Goal: Ask a question: Seek information or help from site administrators or community

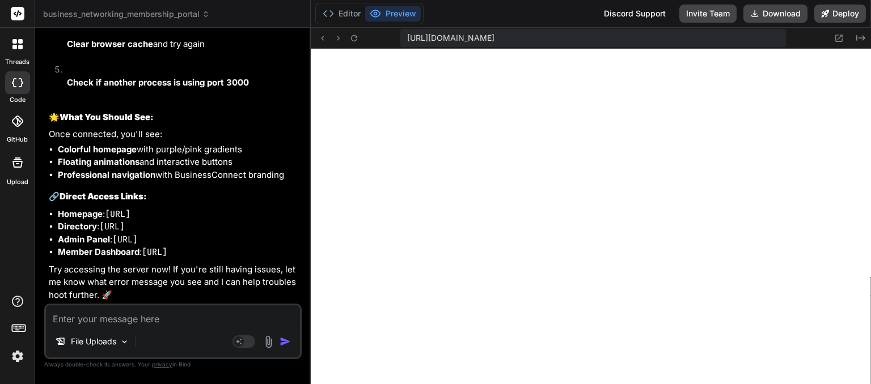
scroll to position [1089, 0]
click at [148, 314] on textarea at bounding box center [173, 316] width 254 height 20
type textarea "c"
type textarea "x"
type textarea "ca"
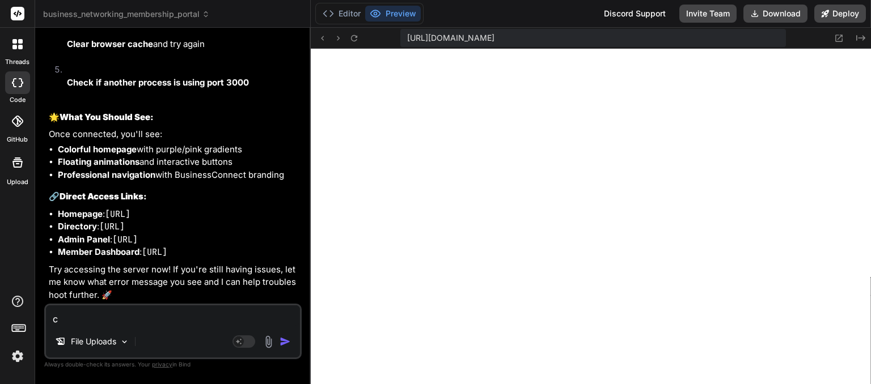
type textarea "x"
type textarea "can"
type textarea "x"
type textarea "can"
type textarea "x"
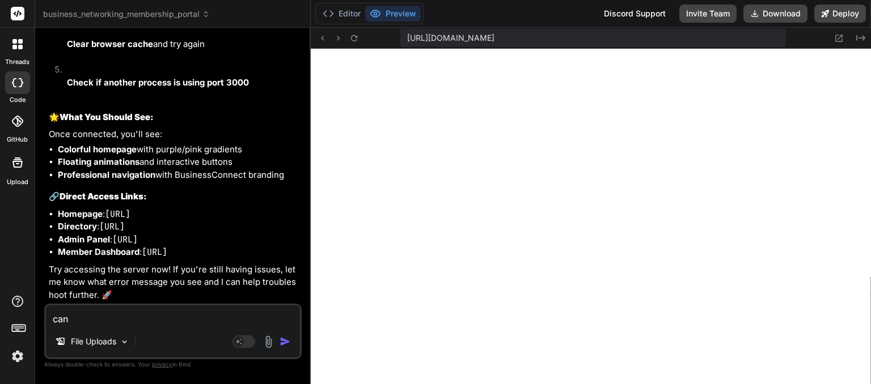
type textarea "can y"
type textarea "x"
type textarea "can yo"
type textarea "x"
type textarea "can you"
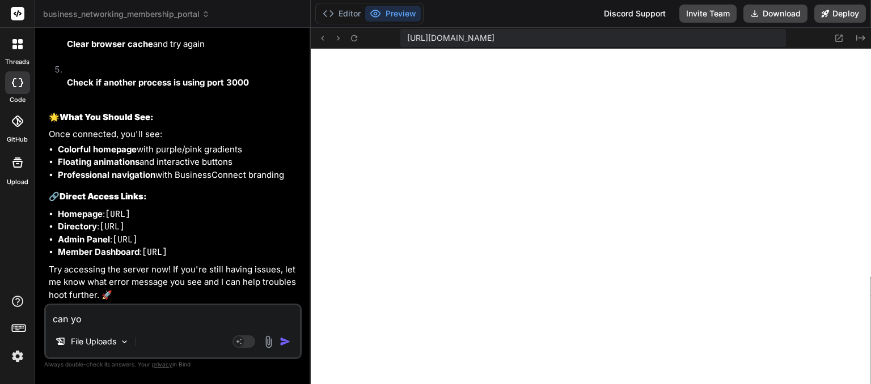
type textarea "x"
type textarea "can you"
type textarea "x"
type textarea "can you i"
type textarea "x"
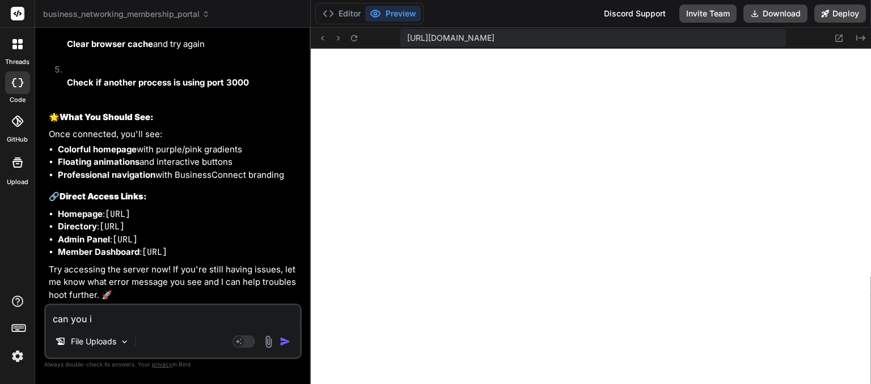
type textarea "can you im"
type textarea "x"
type textarea "can you imp"
type textarea "x"
type textarea "can you impr"
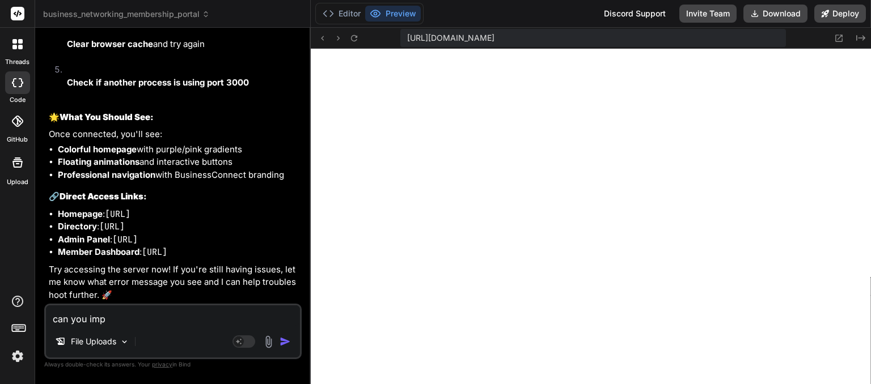
type textarea "x"
type textarea "can you impro"
type textarea "x"
type textarea "can you improv"
type textarea "x"
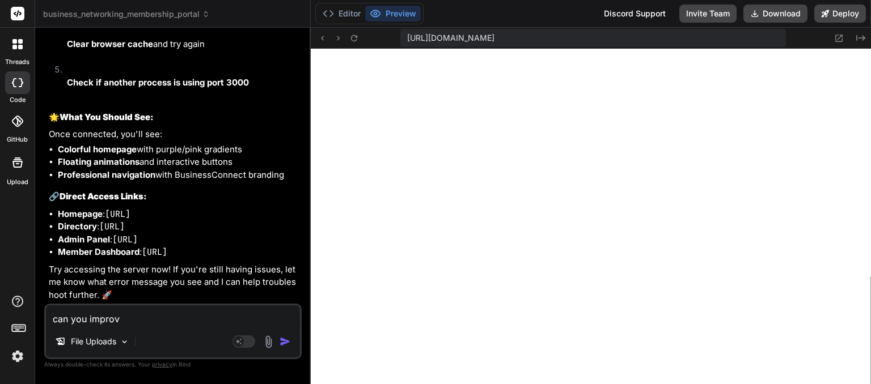
type textarea "can you improvi"
type textarea "x"
type textarea "can you improvis"
type textarea "x"
type textarea "can you improvise"
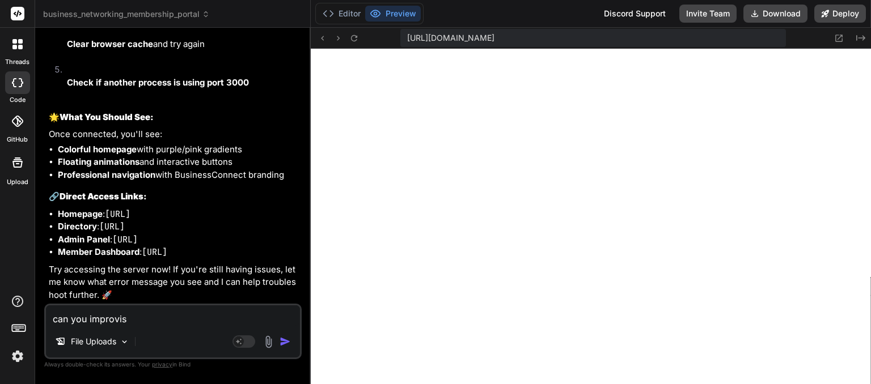
type textarea "x"
type textarea "can you improvise"
type textarea "x"
type textarea "can you improvise t"
type textarea "x"
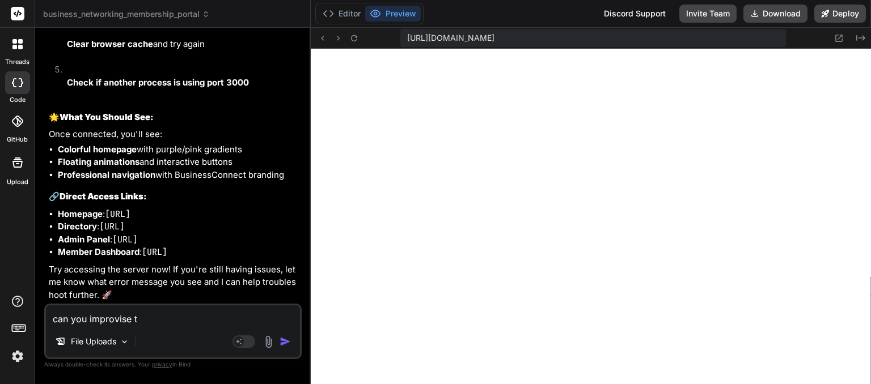
type textarea "can you improvise th"
type textarea "x"
type textarea "can you improvise thi"
type textarea "x"
type textarea "can you improvise this"
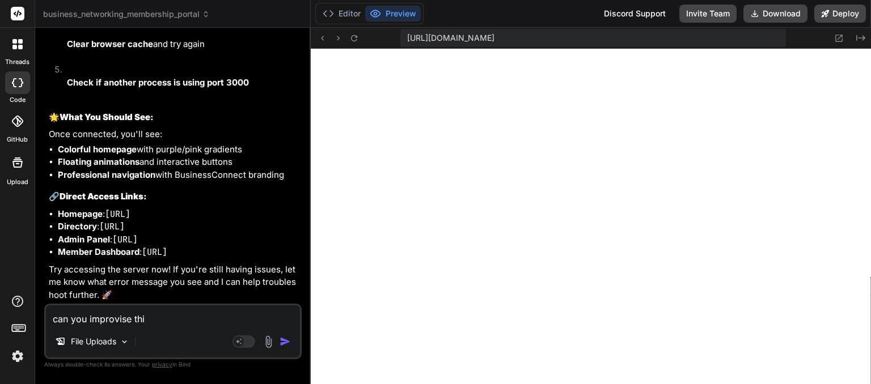
type textarea "x"
type textarea "can you improvise this"
type textarea "x"
type textarea "can you improvise this m"
type textarea "x"
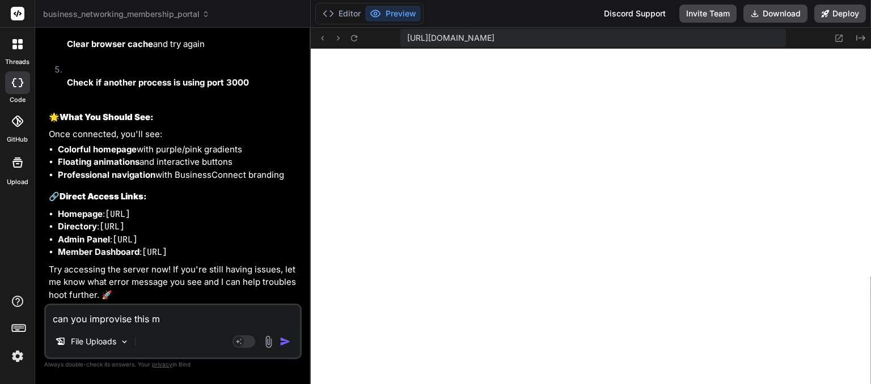
type textarea "can you improvise this ma"
type textarea "x"
type textarea "can you improvise this mak"
type textarea "x"
type textarea "can you improvise this make"
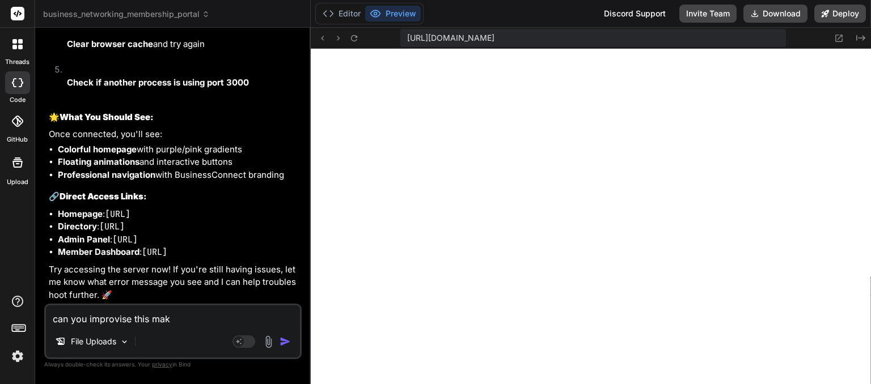
type textarea "x"
type textarea "can you improvise this make"
type textarea "x"
type textarea "can you improvise this make t"
type textarea "x"
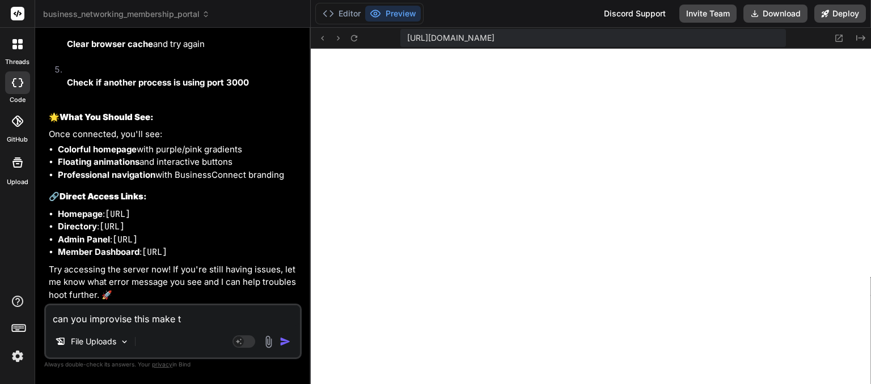
type textarea "can you improvise this make th"
type textarea "x"
type textarea "can you improvise this make the"
type textarea "x"
type textarea "can you improvise this make the"
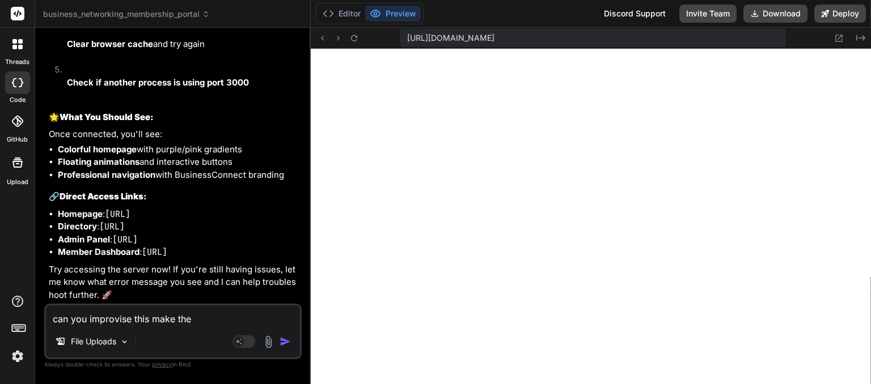
type textarea "x"
type textarea "can you improvise this make the s"
type textarea "x"
type textarea "can you improvise this make the si"
type textarea "x"
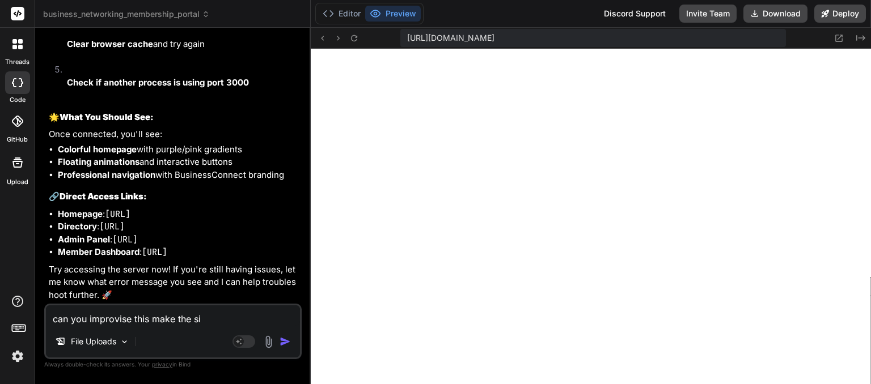
type textarea "can you improvise this make the sit"
type textarea "x"
type textarea "can you improvise this make the site"
type textarea "x"
type textarea "can you improvise this make the site"
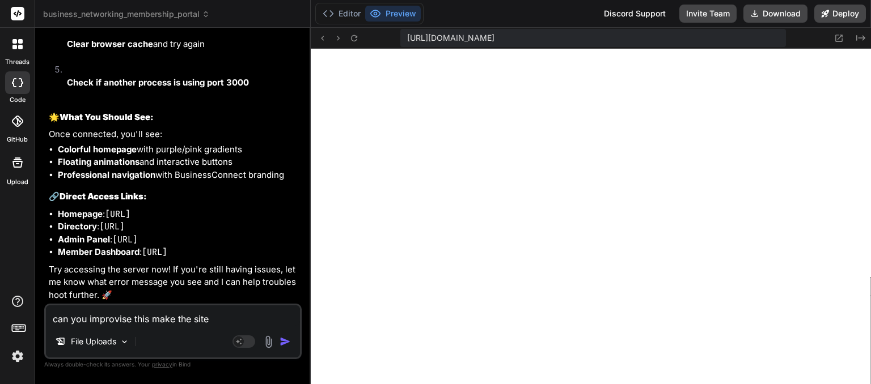
type textarea "x"
type textarea "can you improvise this make the site l"
type textarea "x"
type textarea "can you improvise this make the site lo"
type textarea "x"
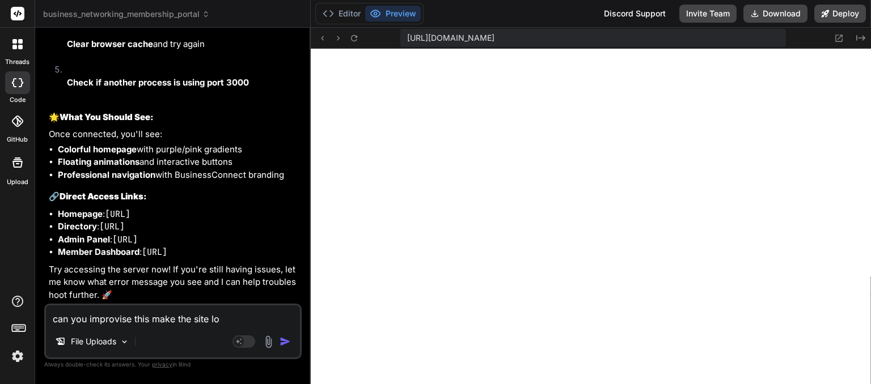
type textarea "can you improvise this make the site loo"
type textarea "x"
type textarea "can you improvise this make the site look"
type textarea "x"
type textarea "can you improvise this make the site look"
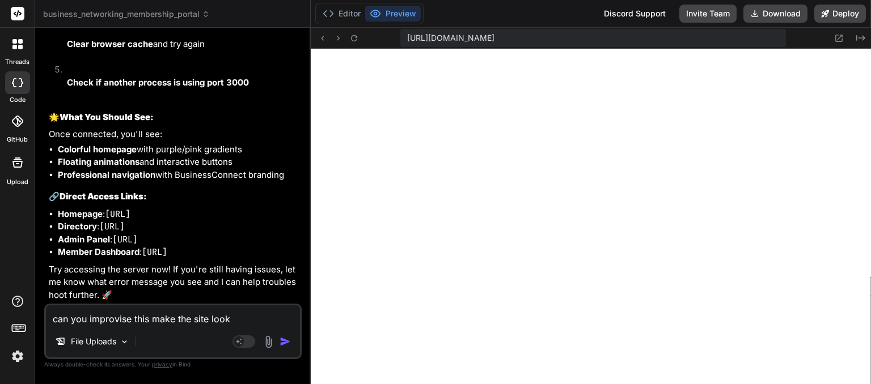
type textarea "x"
type textarea "can you improvise this make the site look c"
type textarea "x"
type textarea "can you improvise this make the site look co"
type textarea "x"
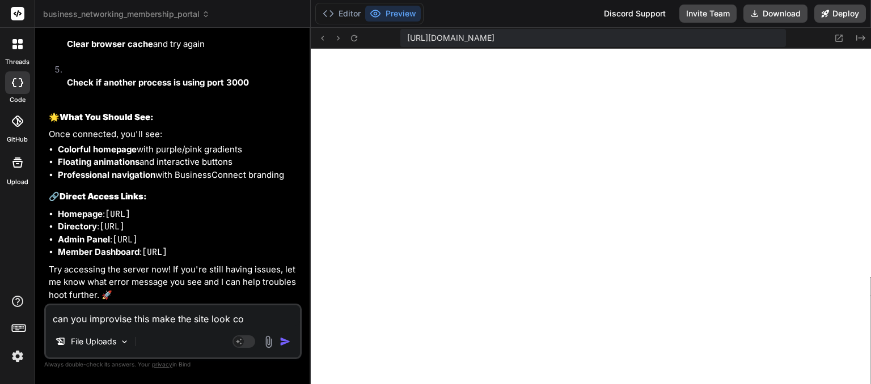
type textarea "can you improvise this make the site look col"
type textarea "x"
type textarea "can you improvise this make the site look colo"
type textarea "x"
type textarea "can you improvise this make the site look color"
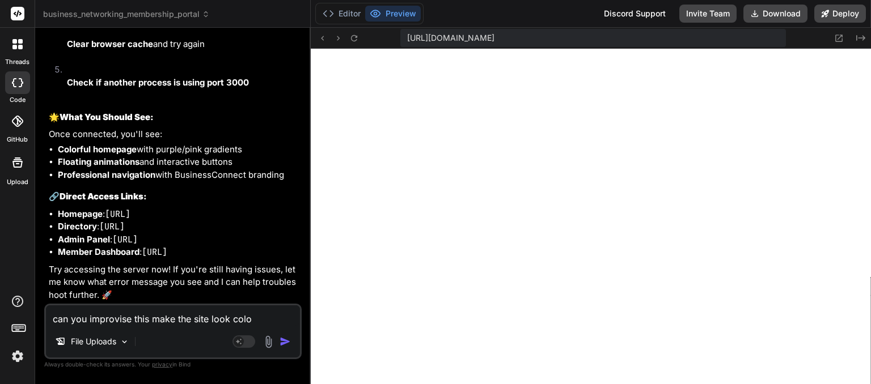
type textarea "x"
type textarea "can you improvise this make the site look colorf"
type textarea "x"
type textarea "can you improvise this make the site look colorfu"
type textarea "x"
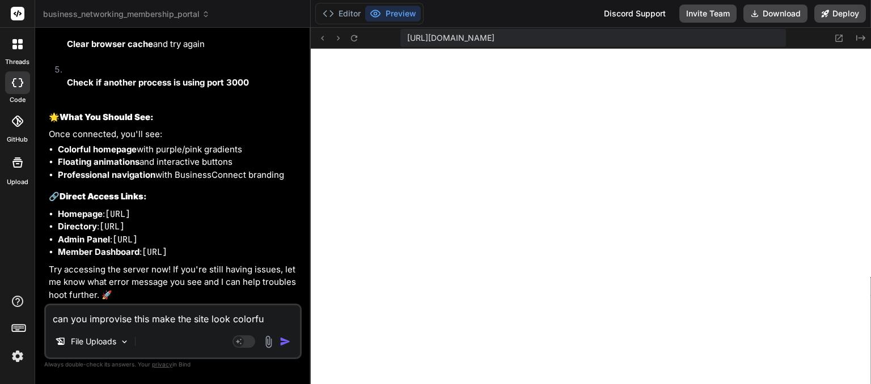
type textarea "can you improvise this make the site look colorful"
type textarea "x"
type textarea "can you improvise this make the site look colorful"
type textarea "x"
type textarea "can you improvise this make the site look colorful p"
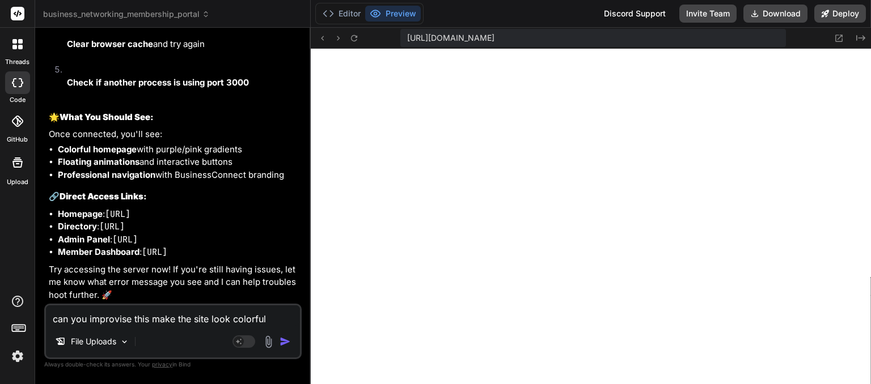
type textarea "x"
type textarea "can you improvise this make the site look colorful pt"
type textarea "x"
type textarea "can you improvise this make the site look colorful p"
type textarea "x"
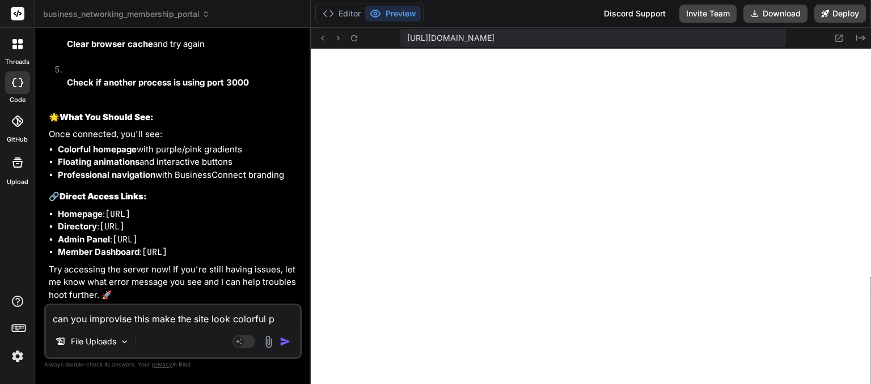
type textarea "can you improvise this make the site look colorful pu"
type textarea "x"
type textarea "can you improvise this make the site look colorful put"
type textarea "x"
type textarea "can you improvise this make the site look colorful put"
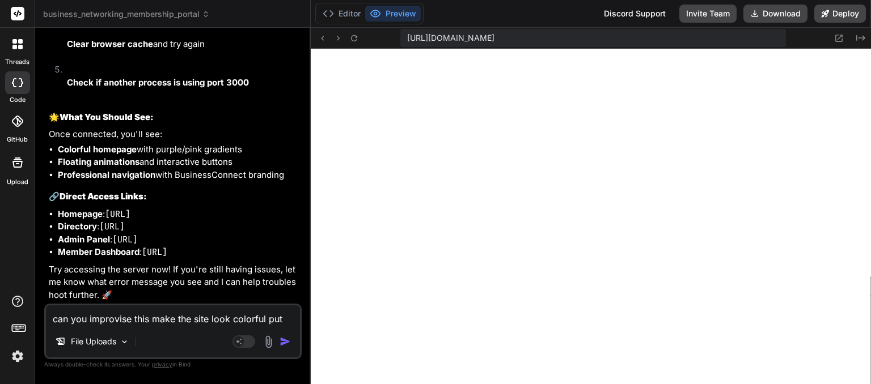
type textarea "x"
type textarea "can you improvise this make the site look colorful put g"
type textarea "x"
type textarea "can you improvise this make the site look colorful put go"
type textarea "x"
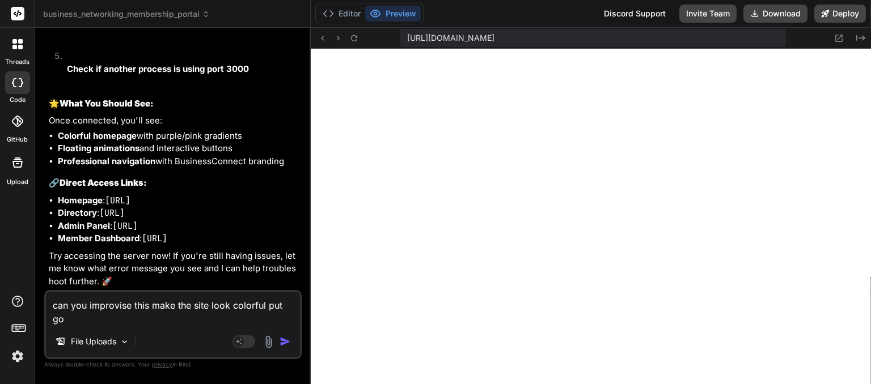
type textarea "can you improvise this make the site look colorful put goo"
type textarea "x"
type textarea "can you improvise this make the site look colorful put goog"
type textarea "x"
type textarea "can you improvise this make the site look colorful put googl"
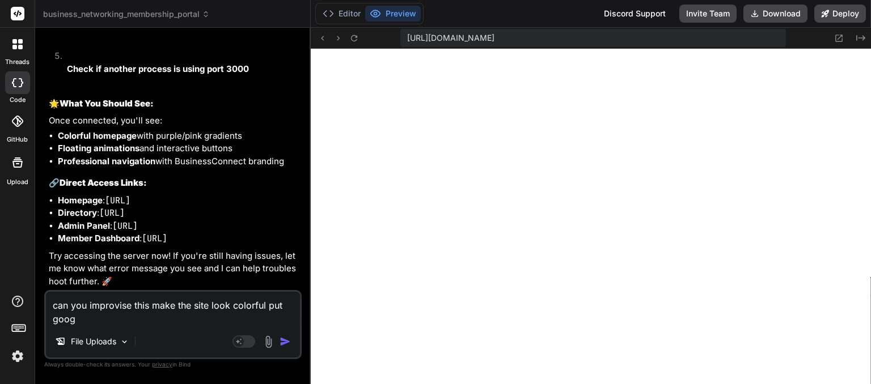
type textarea "x"
type textarea "can you improvise this make the site look colorful put google"
type textarea "x"
type textarea "can you improvise this make the site look colorful put google"
type textarea "x"
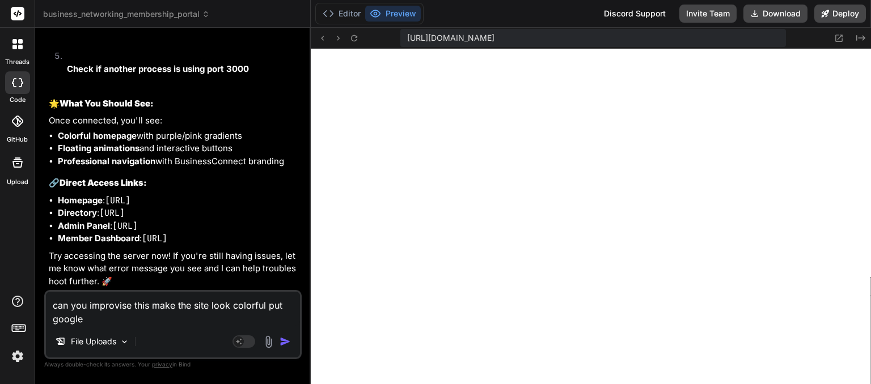
type textarea "can you improvise this make the site look colorful put google f"
type textarea "x"
type textarea "can you improvise this make the site look colorful put google fo"
type textarea "x"
type textarea "can you improvise this make the site look colorful put google for"
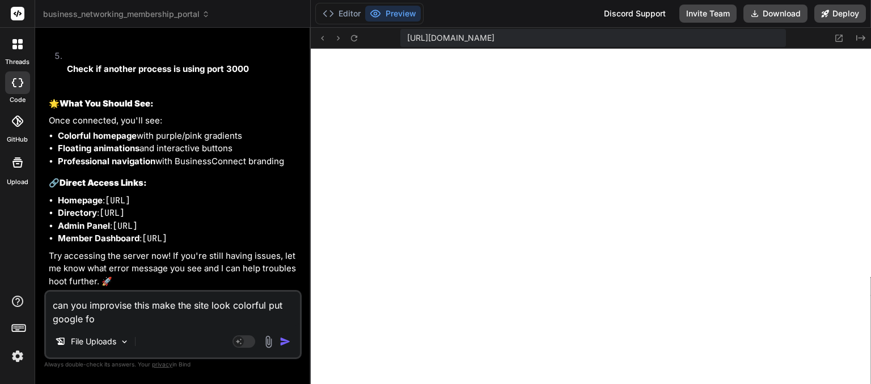
type textarea "x"
type textarea "can you improvise this make the site look colorful put google form"
type textarea "x"
type textarea "can you improvise this make the site look colorful put google form"
type textarea "x"
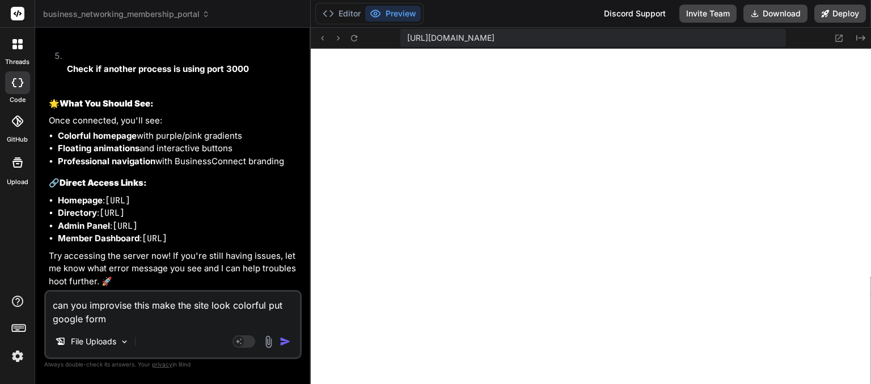
type textarea "can you improvise this make the site look colorful put google form i"
type textarea "x"
type textarea "can you improvise this make the site look colorful put google form in"
type textarea "x"
type textarea "can you improvise this make the site look colorful put google form in"
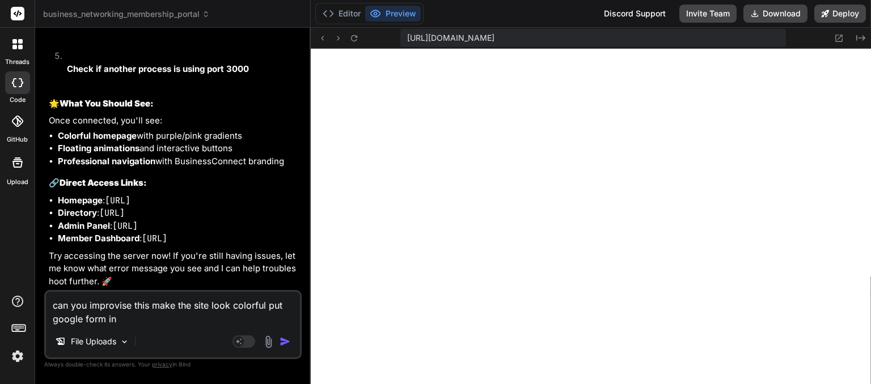
type textarea "x"
type textarea "can you improvise this make the site look colorful put google form in a"
type textarea "x"
type textarea "can you improvise this make the site look colorful put google form in a"
type textarea "x"
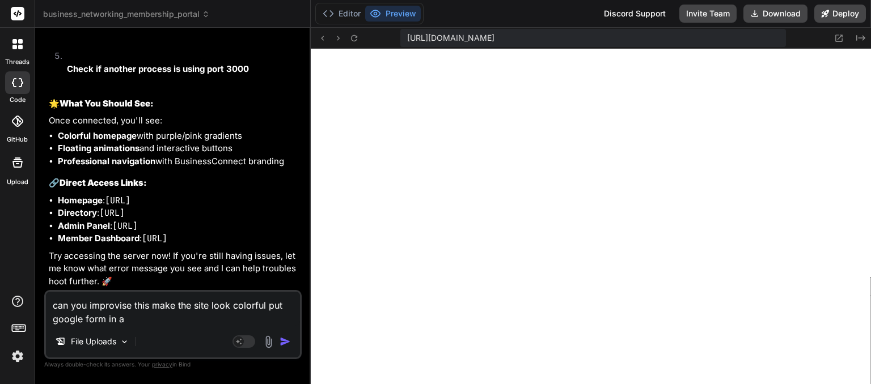
type textarea "can you improvise this make the site look colorful put google form in a l"
type textarea "x"
type textarea "can you improvise this make the site look colorful put google form in a li"
type textarea "x"
type textarea "can you improvise this make the site look colorful put google form in a lin"
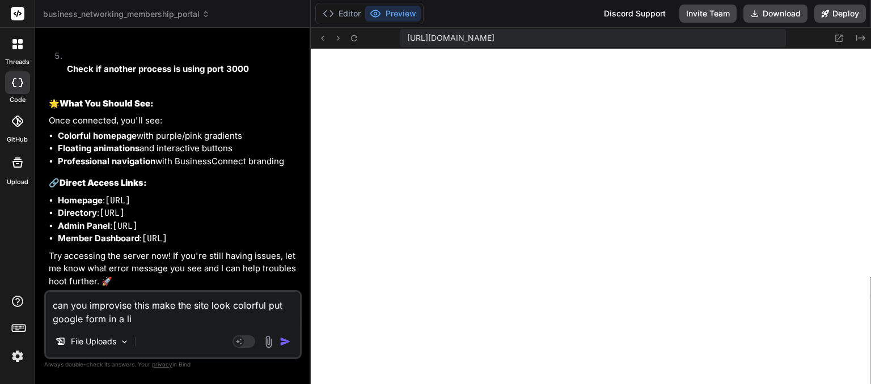
type textarea "x"
type textarea "can you improvise this make the site look colorful put google form in a link"
type textarea "x"
type textarea "can you improvise this make the site look colorful put google form in a link"
type textarea "x"
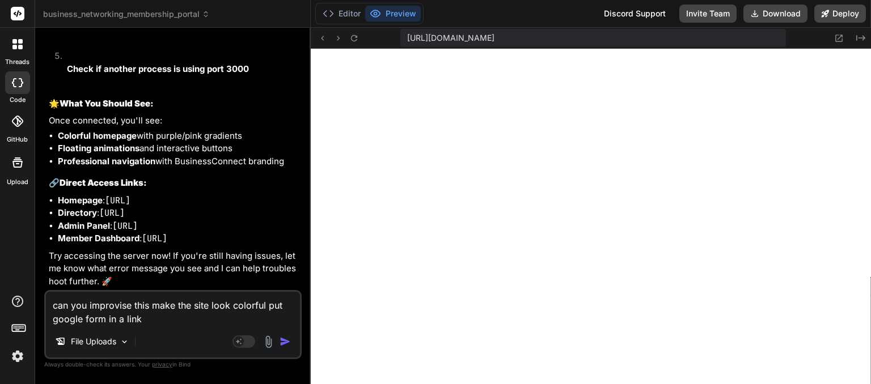
type textarea "can you improvise this make the site look colorful put google form in a link a"
type textarea "x"
type textarea "can you improvise this make the site look colorful put google form in a link an"
type textarea "x"
type textarea "can you improvise this make the site look colorful put google form in a link and"
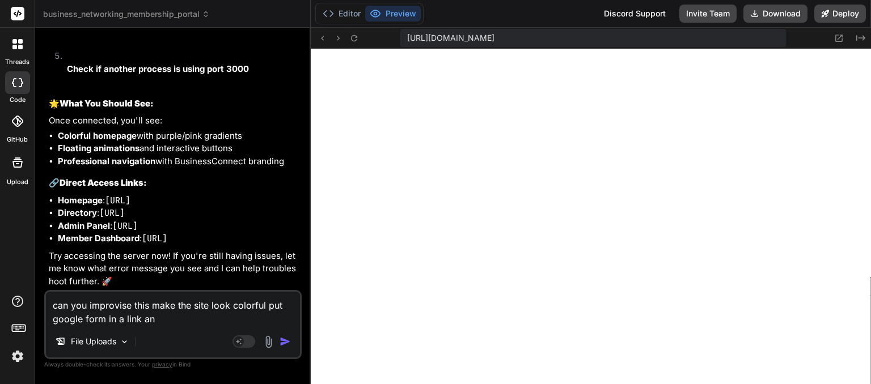
type textarea "x"
type textarea "can you improvise this make the site look colorful put google form in a link and"
type textarea "x"
type textarea "can you improvise this make the site look colorful put google form in a link an…"
type textarea "x"
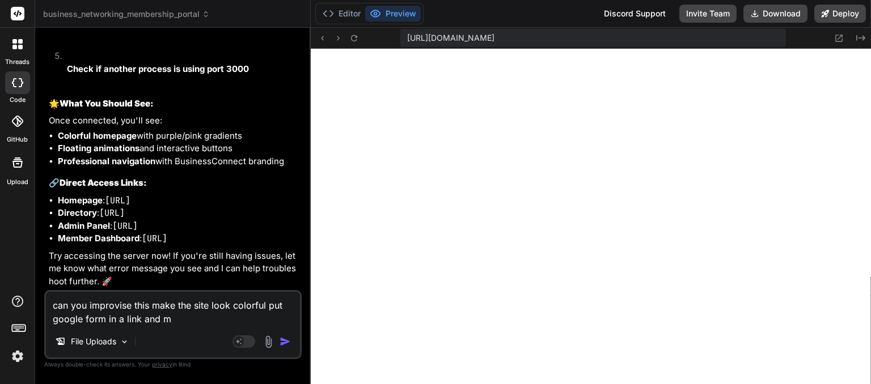
type textarea "can you improvise this make the site look colorful put google form in a link an…"
type textarea "x"
type textarea "can you improvise this make the site look colorful put google form in a link an…"
type textarea "x"
type textarea "can you improvise this make the site look colorful put google form in a link an…"
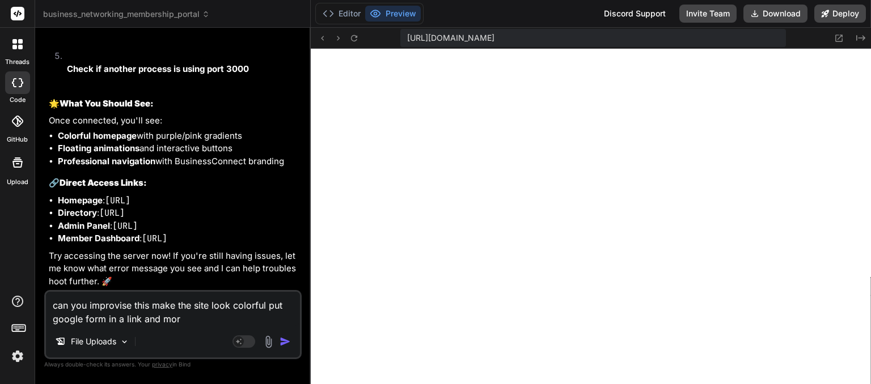
type textarea "x"
type textarea "can you improvise this make the site look colorful put google form in a link an…"
type textarea "x"
type textarea "can you improvise this make the site look colorful put google form in a link an…"
type textarea "x"
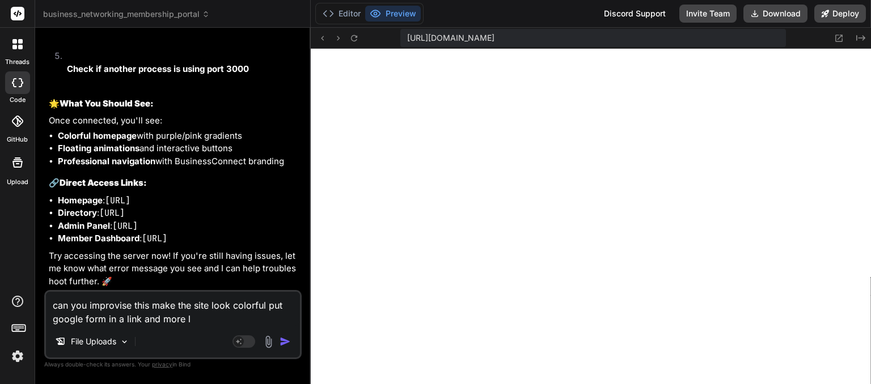
type textarea "can you improvise this make the site look colorful put google form in a link an…"
type textarea "x"
type textarea "can you improvise this make the site look colorful put google form in a link an…"
type textarea "x"
type textarea "can you improvise this make the site look colorful put google form in a link an…"
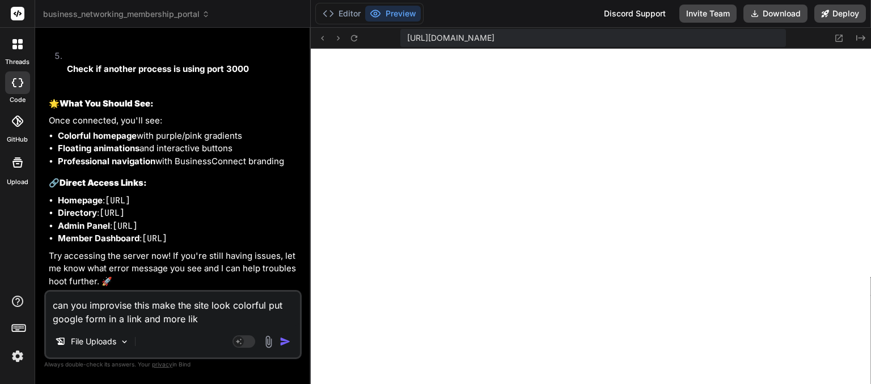
type textarea "x"
type textarea "can you improvise this make the site look colorful put google form in a link an…"
type textarea "x"
type textarea "can you improvise this make the site look colorful put google form in a link an…"
type textarea "x"
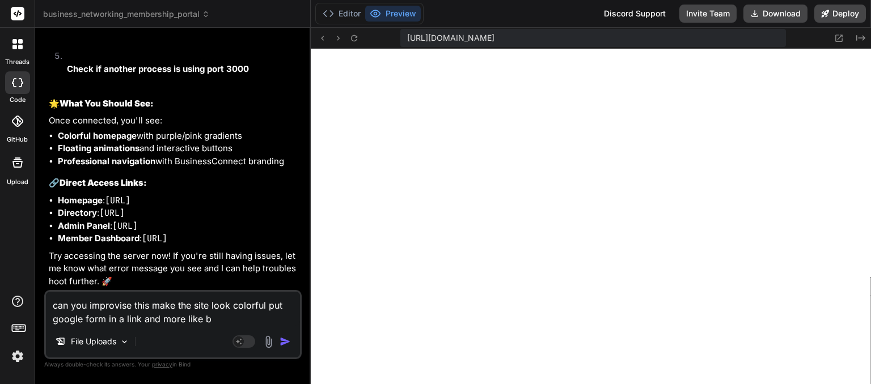
type textarea "can you improvise this make the site look colorful put google form in a link an…"
type textarea "x"
type textarea "can you improvise this make the site look colorful put google form in a link an…"
type textarea "x"
type textarea "can you improvise this make the site look colorful put google form in a link an…"
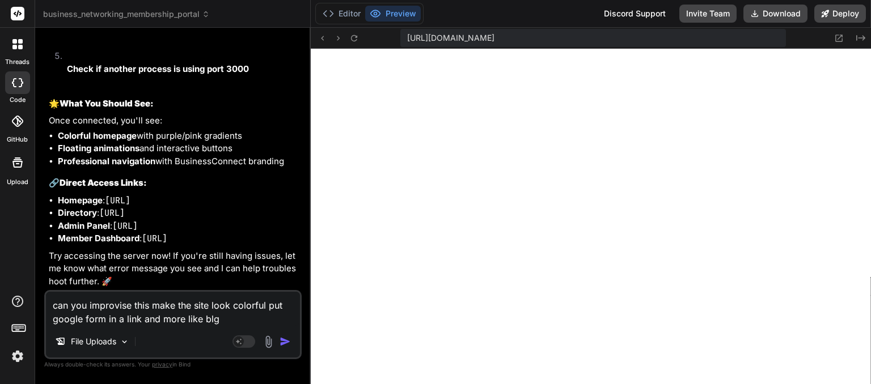
type textarea "x"
type textarea "can you improvise this make the site look colorful put google form in a link an…"
type textarea "x"
type textarea "can you improvise this make the site look colorful put google form in a link an…"
type textarea "x"
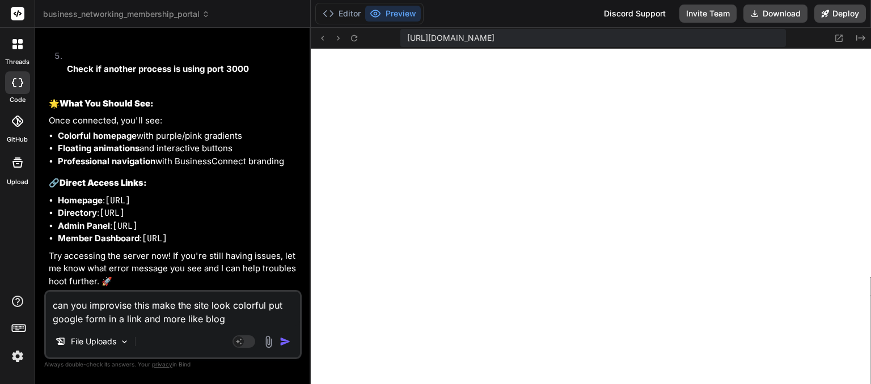
type textarea "can you improvise this make the site look colorful put google form in a link an…"
type textarea "x"
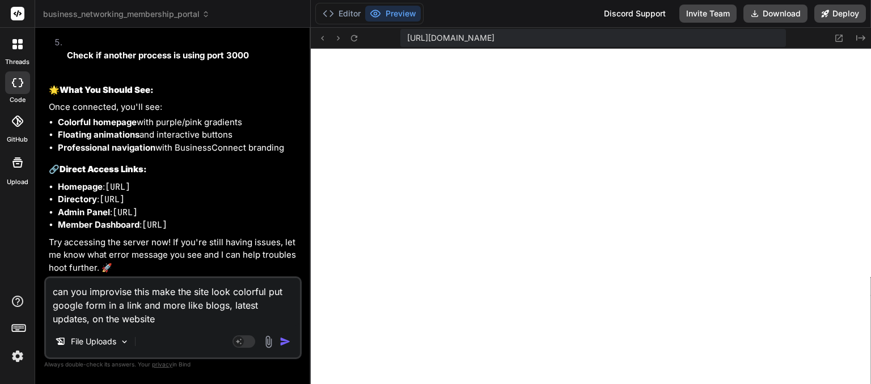
click at [283, 341] on img "button" at bounding box center [285, 341] width 11 height 11
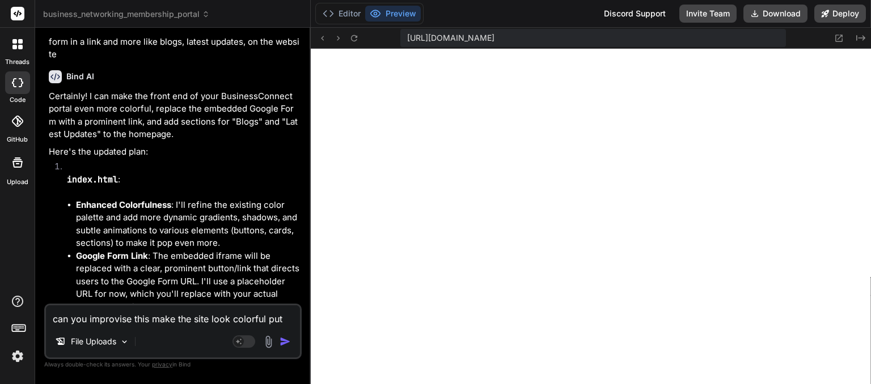
scroll to position [1481, 0]
click at [206, 141] on p "Certainly! I can make the front end of your BusinessConnect portal even more co…" at bounding box center [174, 115] width 251 height 51
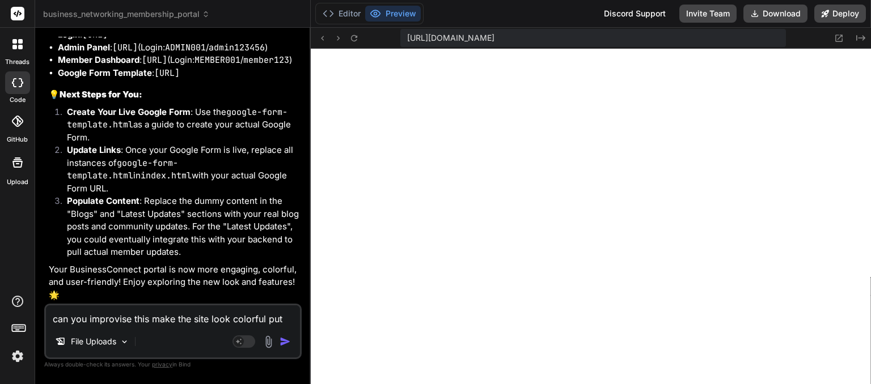
scroll to position [8697, 0]
click at [88, 316] on textarea "can you improvise this make the site look colorful put google form in a link an…" at bounding box center [173, 316] width 254 height 20
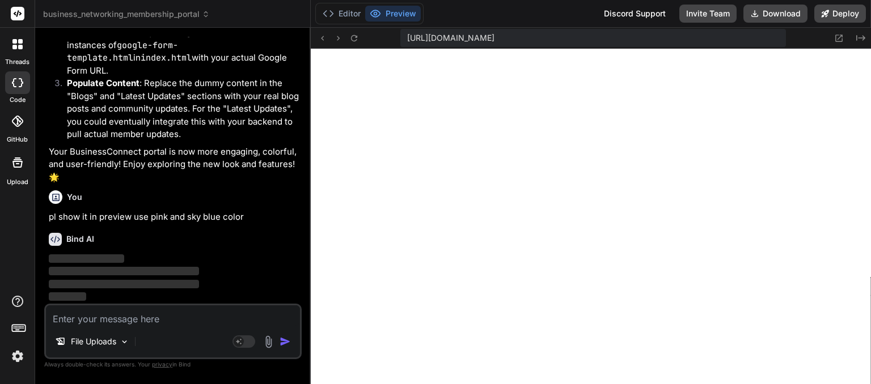
scroll to position [8814, 0]
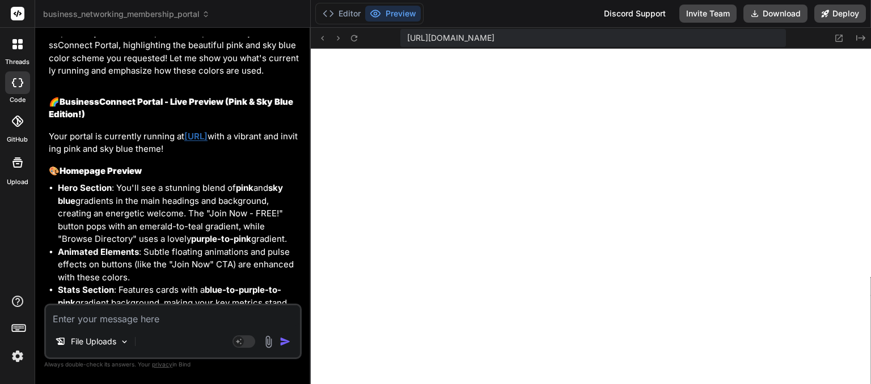
drag, startPoint x: 589, startPoint y: 49, endPoint x: 123, endPoint y: 328, distance: 542.9
click at [123, 328] on div "File Uploads Agent Mode. When this toggle is activated, AI automatically makes …" at bounding box center [172, 332] width 257 height 56
click at [14, 42] on icon at bounding box center [14, 41] width 5 height 5
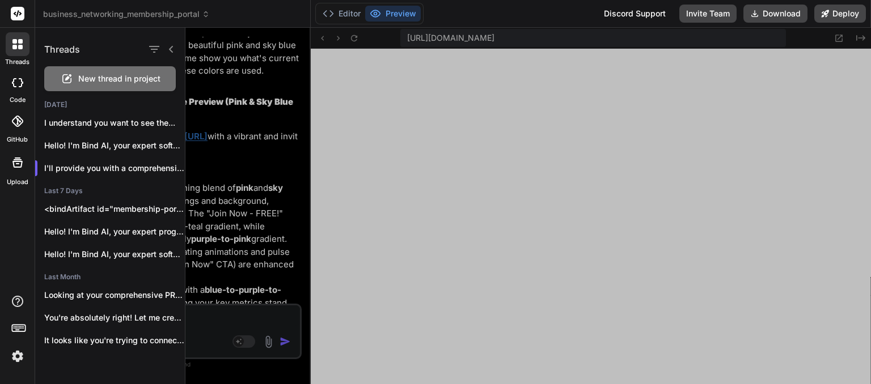
drag, startPoint x: 133, startPoint y: 71, endPoint x: 118, endPoint y: 76, distance: 15.4
click at [118, 76] on span "New thread in project" at bounding box center [119, 78] width 82 height 11
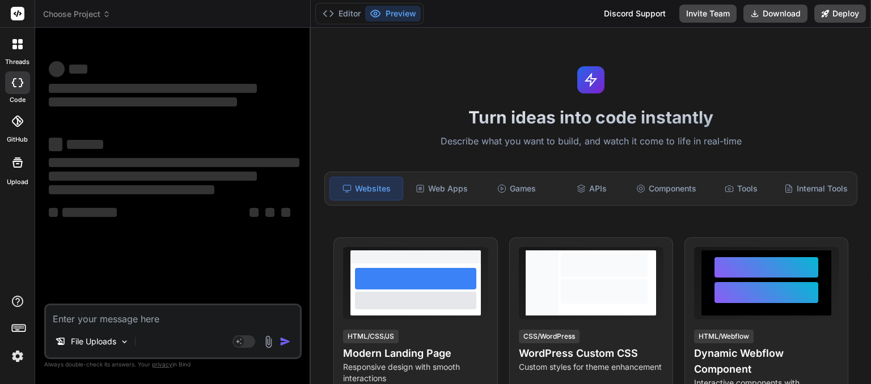
scroll to position [1535, 0]
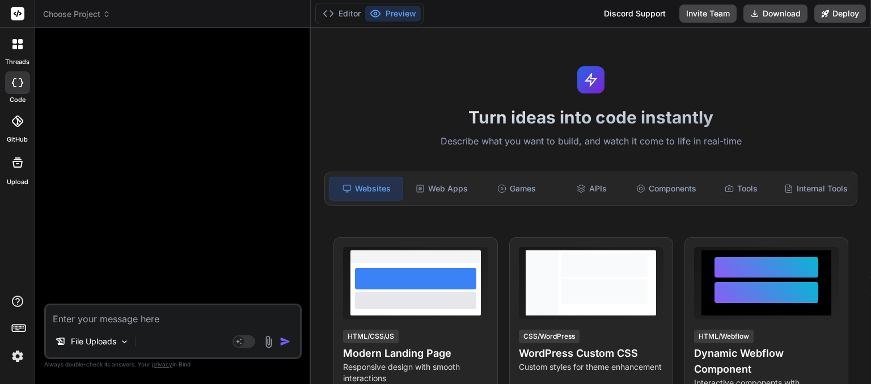
click at [90, 15] on span "Choose Project" at bounding box center [76, 14] width 67 height 11
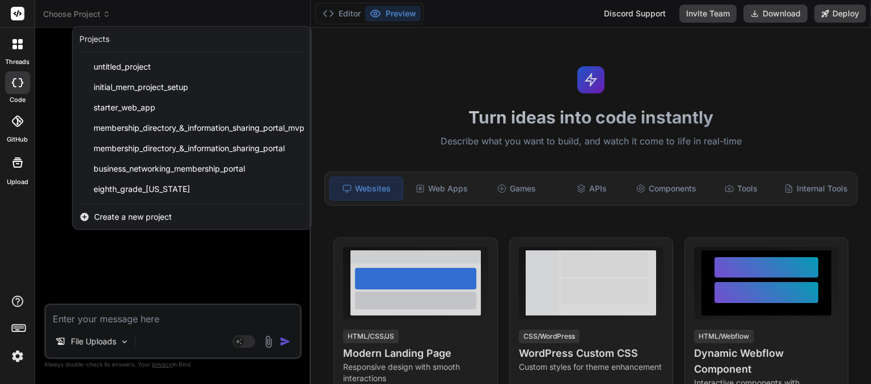
click at [124, 220] on span "Create a new project" at bounding box center [133, 217] width 78 height 11
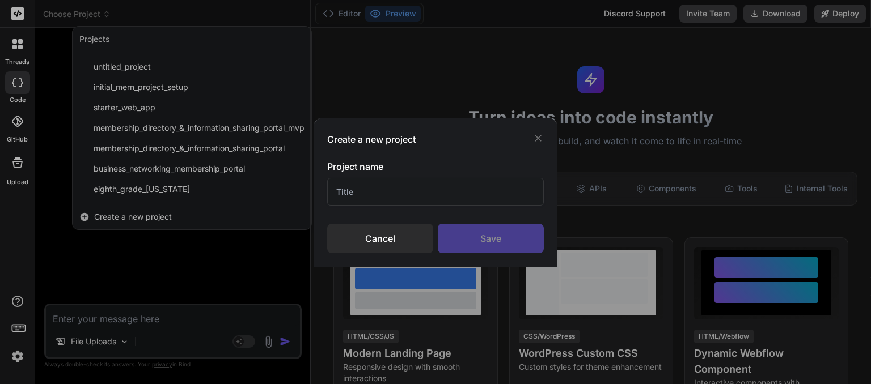
drag, startPoint x: 353, startPoint y: 191, endPoint x: 346, endPoint y: 190, distance: 6.3
click at [346, 190] on input "text" at bounding box center [435, 192] width 217 height 28
click at [346, 190] on input "m" at bounding box center [435, 192] width 217 height 28
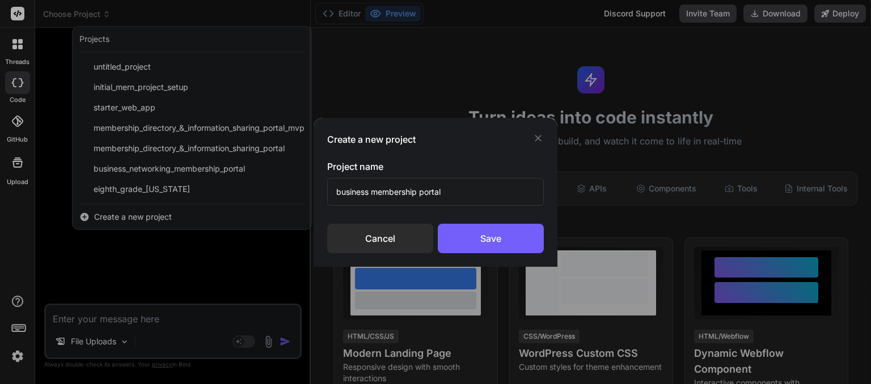
click at [334, 189] on input "business membership portal" at bounding box center [435, 192] width 217 height 28
click at [465, 243] on div "Save" at bounding box center [491, 238] width 106 height 29
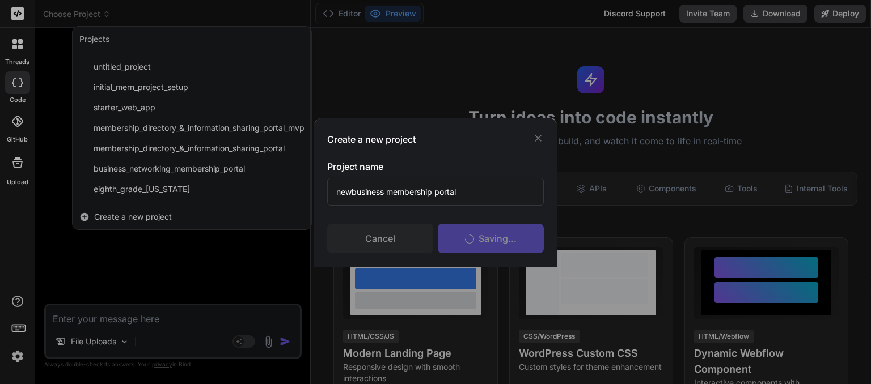
scroll to position [1579, 0]
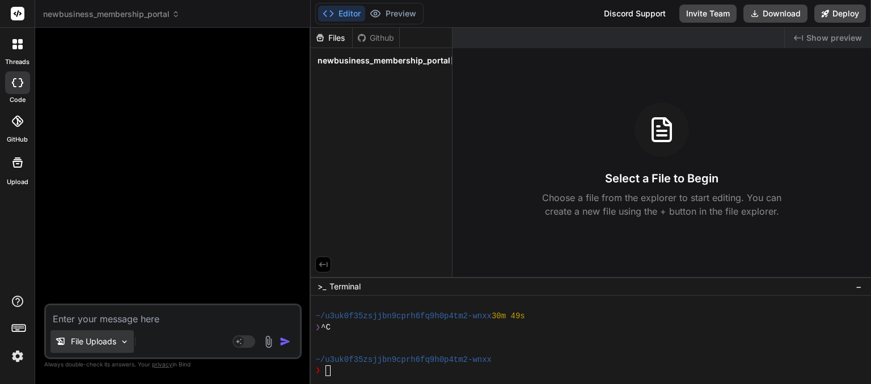
click at [93, 337] on p "File Uploads" at bounding box center [93, 341] width 45 height 11
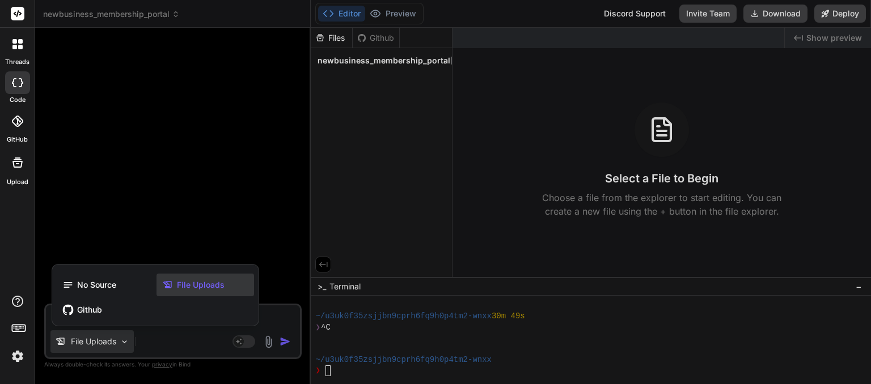
click at [177, 286] on span "File Uploads" at bounding box center [201, 285] width 48 height 11
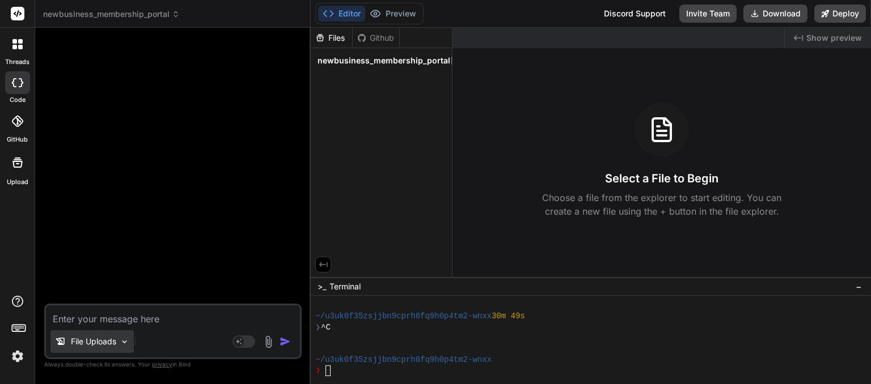
click at [116, 343] on p "File Uploads" at bounding box center [93, 341] width 45 height 11
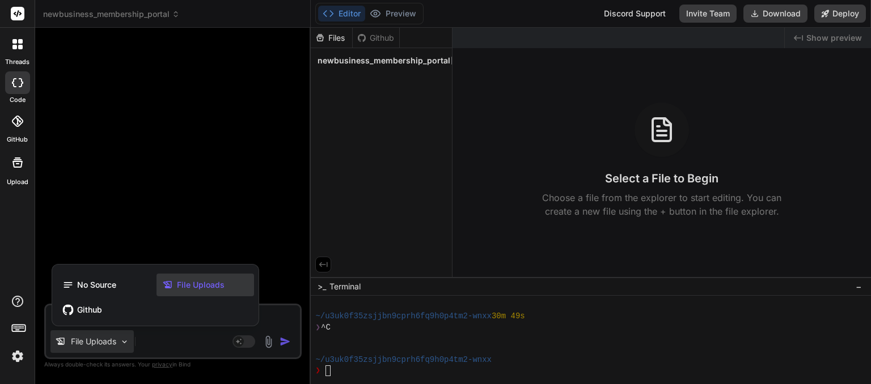
click at [199, 282] on span "File Uploads" at bounding box center [201, 285] width 48 height 11
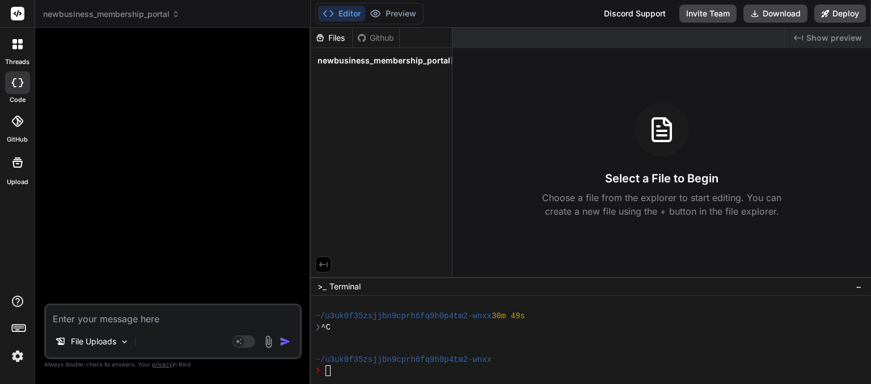
click at [660, 139] on icon at bounding box center [661, 129] width 27 height 27
click at [643, 134] on div at bounding box center [662, 130] width 54 height 54
click at [659, 134] on icon at bounding box center [661, 129] width 27 height 27
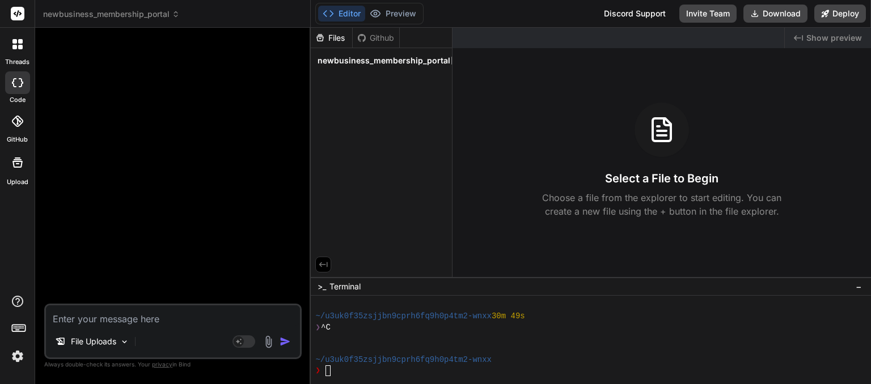
click at [661, 134] on icon at bounding box center [661, 129] width 27 height 27
click at [16, 174] on div at bounding box center [17, 162] width 27 height 27
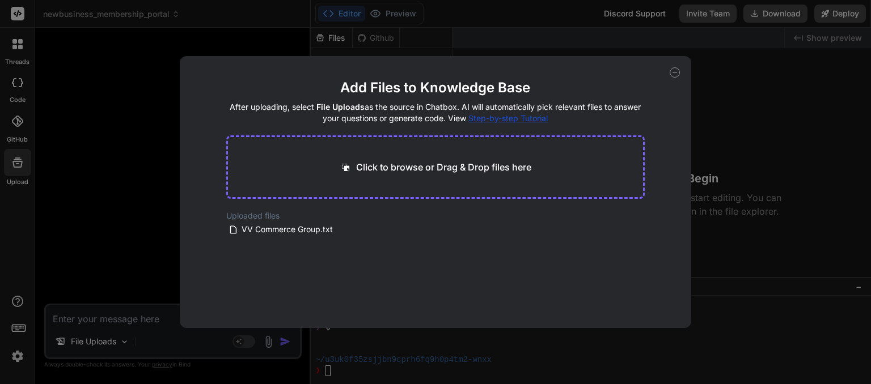
click at [365, 167] on p "Click to browse or Drag & Drop files here" at bounding box center [443, 167] width 175 height 14
click at [623, 286] on button "Finish" at bounding box center [625, 294] width 40 height 23
click at [88, 323] on div "Add Files to Knowledge Base After uploading, select File Uploads as the source …" at bounding box center [435, 192] width 871 height 384
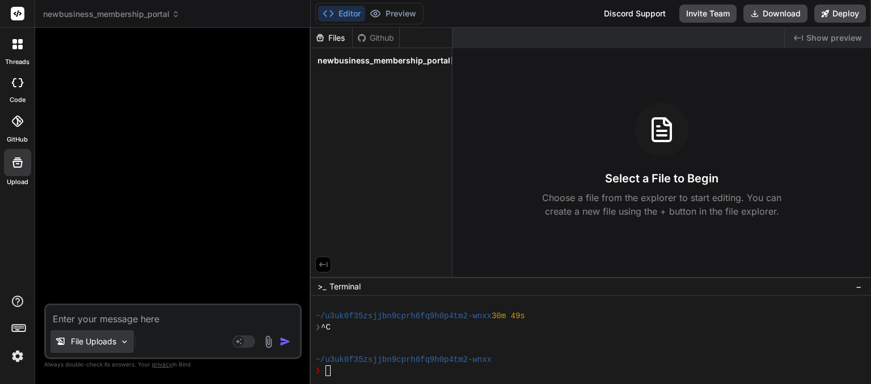
click at [95, 341] on p "File Uploads" at bounding box center [93, 341] width 45 height 11
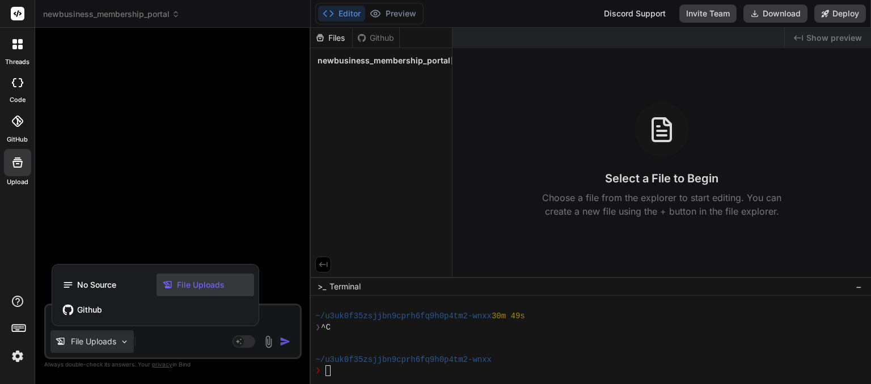
click at [180, 285] on span "File Uploads" at bounding box center [201, 285] width 48 height 11
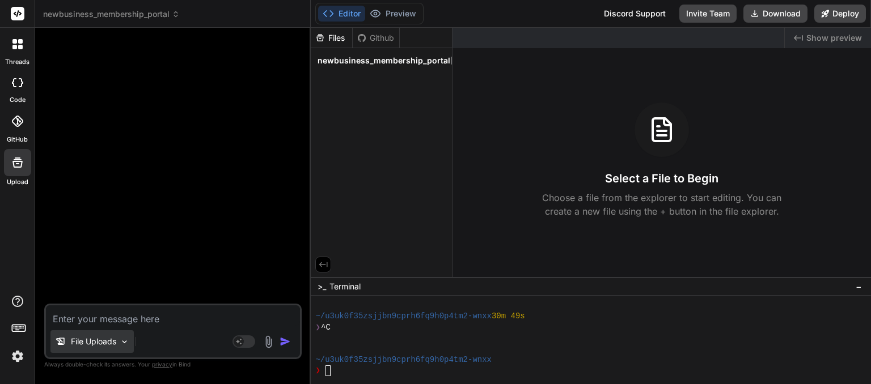
click at [91, 339] on p "File Uploads" at bounding box center [93, 341] width 45 height 11
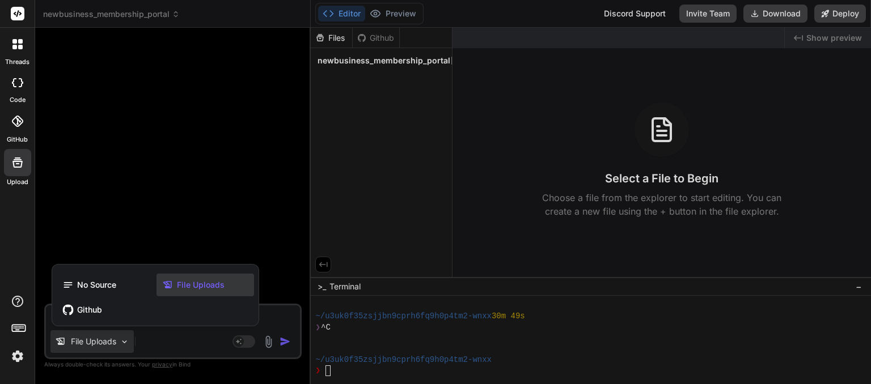
click at [660, 149] on div at bounding box center [435, 192] width 871 height 384
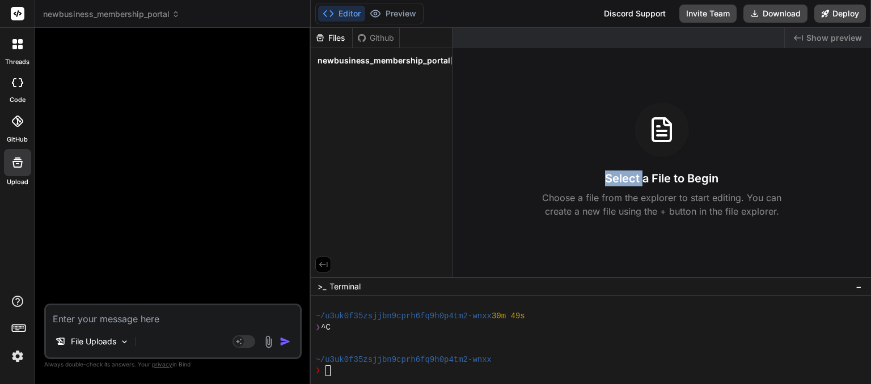
click at [660, 149] on div at bounding box center [662, 130] width 54 height 54
click at [662, 139] on icon at bounding box center [661, 129] width 27 height 27
click at [661, 121] on icon at bounding box center [661, 129] width 27 height 27
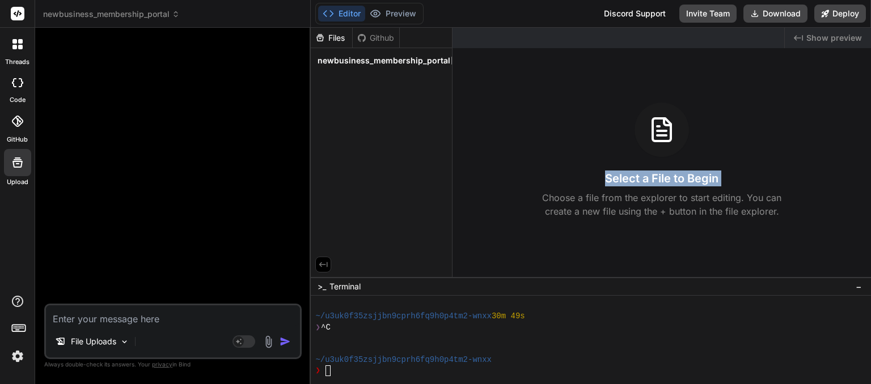
click at [661, 121] on icon at bounding box center [661, 129] width 27 height 27
drag, startPoint x: 640, startPoint y: 210, endPoint x: 639, endPoint y: 204, distance: 5.8
click at [639, 204] on p "Choose a file from the explorer to start editing. You can create a new file usi…" at bounding box center [662, 204] width 254 height 27
click at [665, 136] on icon at bounding box center [661, 136] width 9 height 0
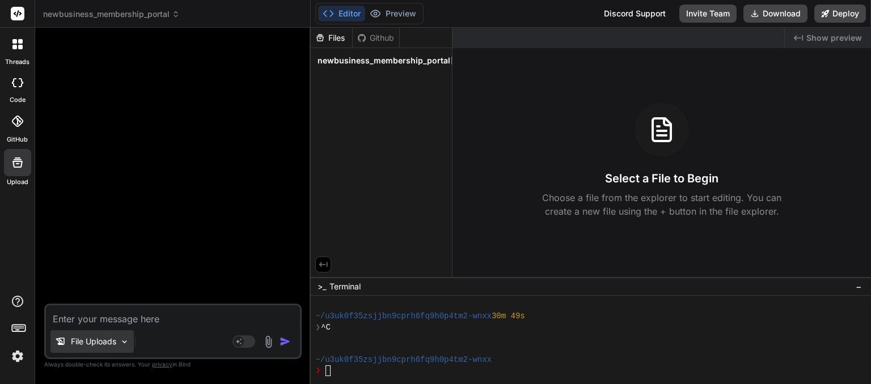
click at [113, 343] on p "File Uploads" at bounding box center [93, 341] width 45 height 11
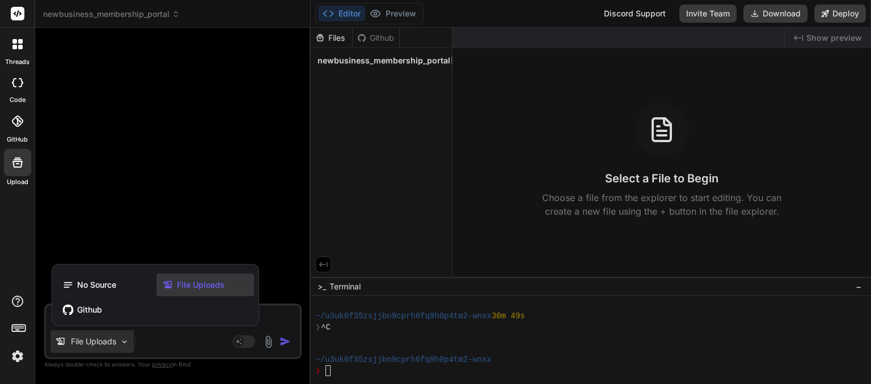
click at [192, 286] on span "File Uploads" at bounding box center [201, 285] width 48 height 11
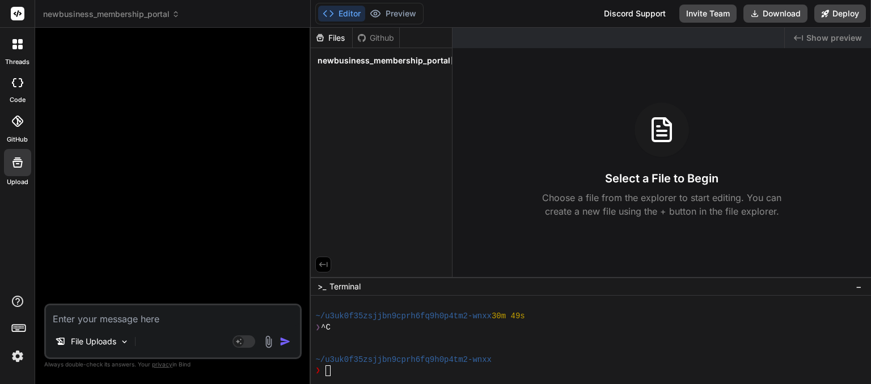
click at [14, 168] on icon at bounding box center [18, 163] width 14 height 14
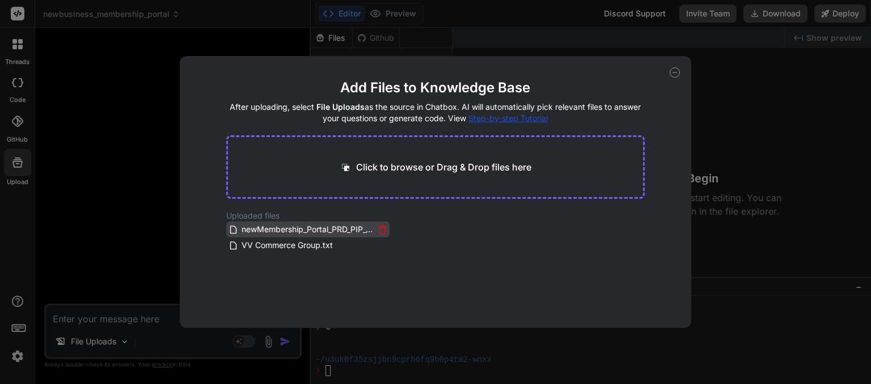
click at [330, 223] on span "newMembership_Portal_PRD_PIP_GetBind.txt" at bounding box center [307, 230] width 134 height 14
drag, startPoint x: 324, startPoint y: 232, endPoint x: 379, endPoint y: 179, distance: 75.8
click at [379, 179] on main "Add Files to Knowledge Base After uploading, select File Uploads as the source …" at bounding box center [435, 204] width 419 height 250
click at [323, 232] on span "newMembership_Portal_PRD_PIP_GetBind.txt" at bounding box center [307, 230] width 134 height 14
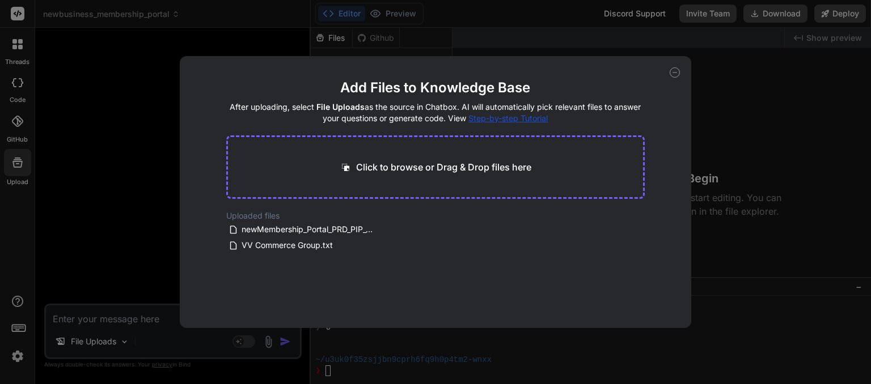
click at [87, 340] on div "Add Files to Knowledge Base After uploading, select File Uploads as the source …" at bounding box center [435, 192] width 871 height 384
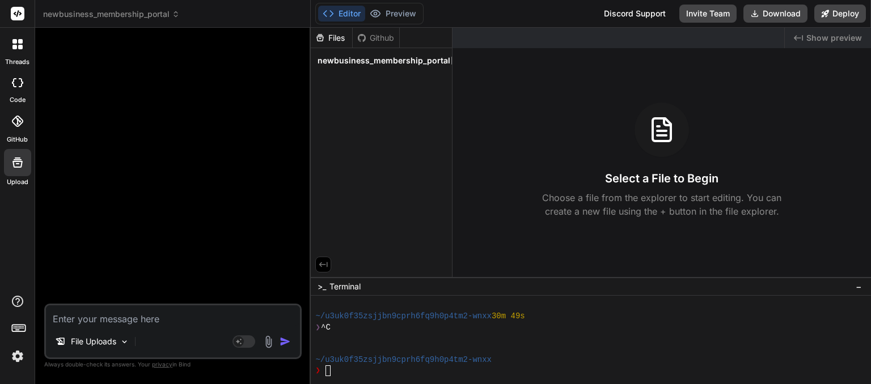
click at [14, 162] on icon at bounding box center [18, 163] width 14 height 14
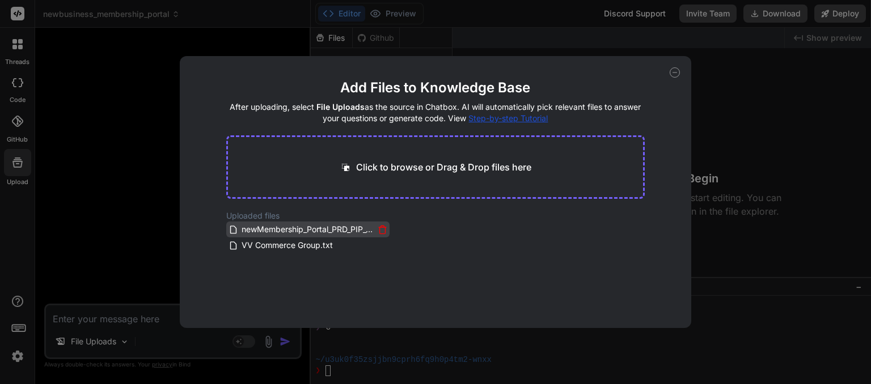
click at [246, 228] on span "newMembership_Portal_PRD_PIP_GetBind.txt" at bounding box center [307, 230] width 134 height 14
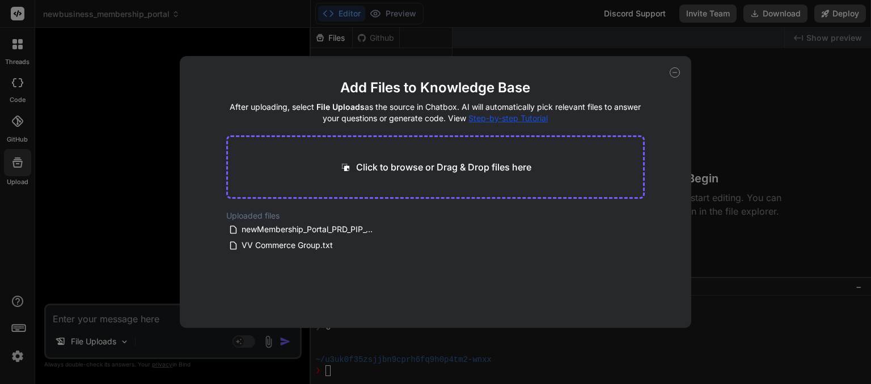
drag, startPoint x: 306, startPoint y: 227, endPoint x: 386, endPoint y: 147, distance: 113.1
click at [386, 147] on main "Add Files to Knowledge Base After uploading, select File Uploads as the source …" at bounding box center [435, 204] width 419 height 250
drag, startPoint x: 234, startPoint y: 234, endPoint x: 374, endPoint y: 162, distance: 157.5
click at [374, 162] on main "Add Files to Knowledge Base After uploading, select File Uploads as the source …" at bounding box center [435, 204] width 419 height 250
click at [362, 225] on span "newMembership_Portal_PRD_PIP_GetBind.txt" at bounding box center [307, 230] width 134 height 14
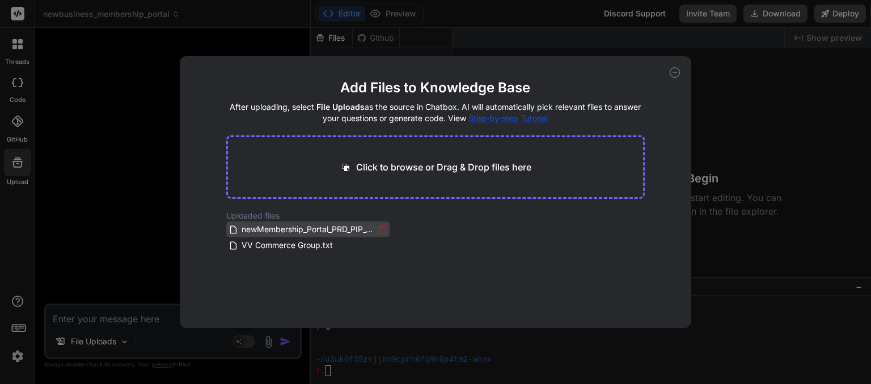
click at [362, 225] on span "newMembership_Portal_PRD_PIP_GetBind.txt" at bounding box center [307, 230] width 134 height 14
click at [294, 233] on span "newMembership_Portal_PRD_PIP_GetBind.txt" at bounding box center [307, 230] width 134 height 14
drag, startPoint x: 843, startPoint y: 336, endPoint x: 627, endPoint y: 259, distance: 228.9
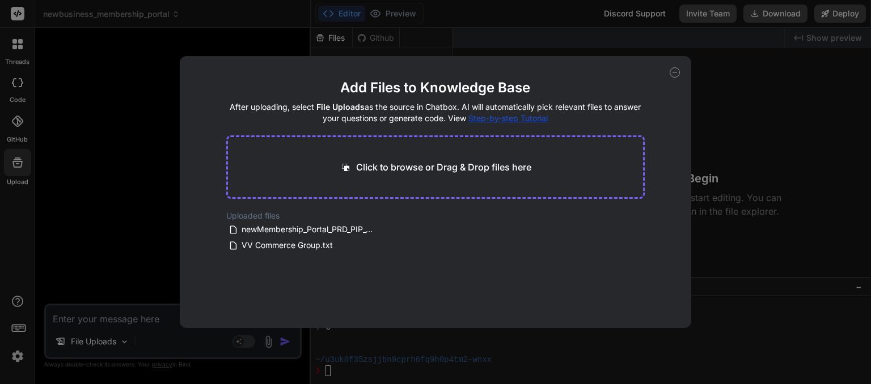
click at [627, 259] on main "Add Files to Knowledge Base After uploading, select File Uploads as the source …" at bounding box center [435, 204] width 419 height 250
drag, startPoint x: 420, startPoint y: 170, endPoint x: 395, endPoint y: 175, distance: 26.1
drag, startPoint x: 395, startPoint y: 175, endPoint x: 371, endPoint y: 171, distance: 24.2
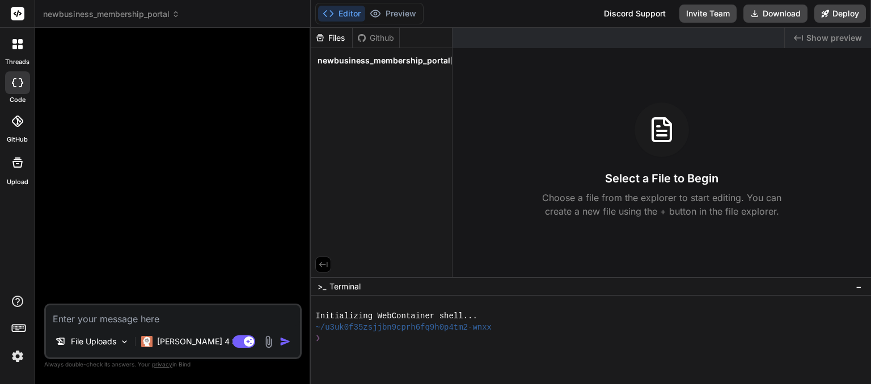
click at [215, 208] on div at bounding box center [173, 170] width 255 height 267
click at [88, 345] on p "File Uploads" at bounding box center [93, 341] width 45 height 11
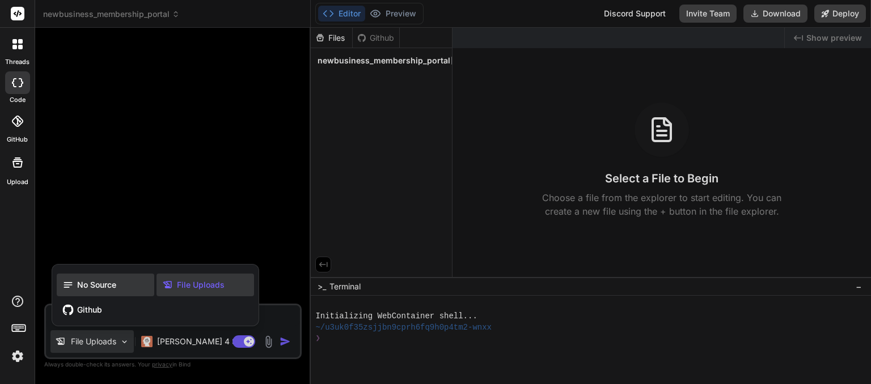
click at [99, 289] on span "No Source" at bounding box center [96, 285] width 39 height 11
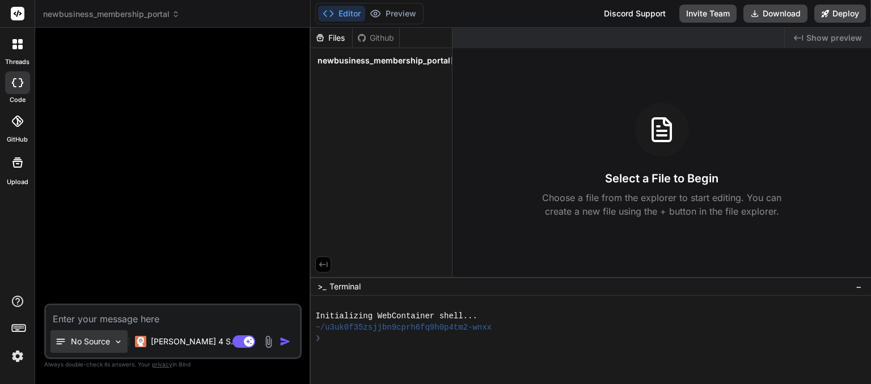
click at [90, 345] on p "No Source" at bounding box center [90, 341] width 39 height 11
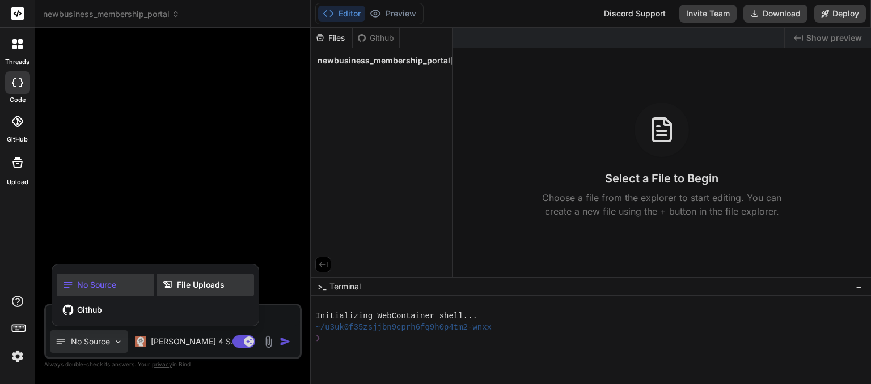
click at [200, 290] on span "File Uploads" at bounding box center [201, 285] width 48 height 11
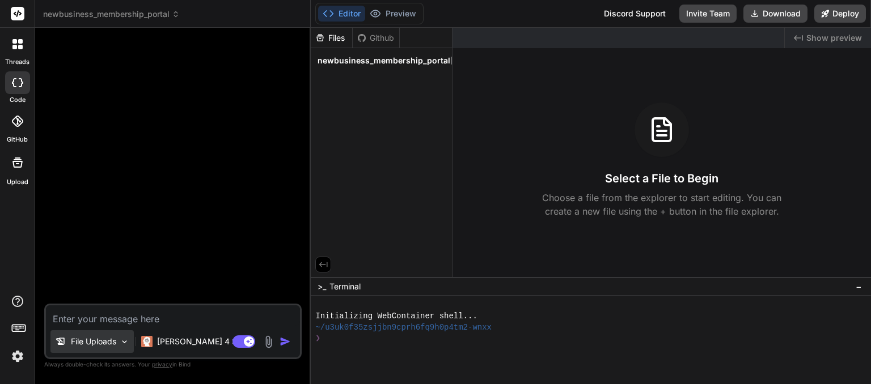
click at [116, 341] on p "File Uploads" at bounding box center [93, 341] width 45 height 11
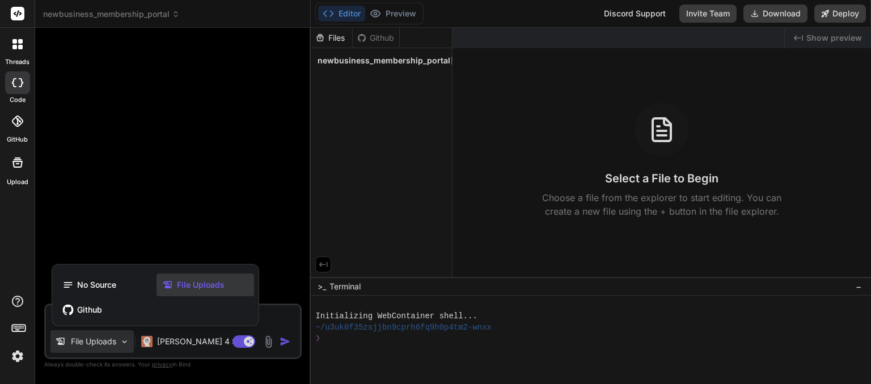
click at [119, 338] on div at bounding box center [435, 192] width 871 height 384
type textarea "x"
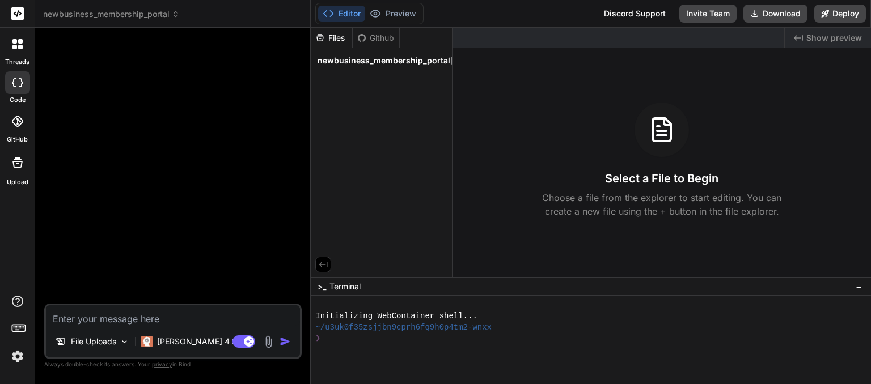
click at [667, 146] on div at bounding box center [662, 130] width 54 height 54
click at [663, 133] on icon at bounding box center [661, 129] width 27 height 27
click at [231, 165] on div at bounding box center [173, 170] width 255 height 267
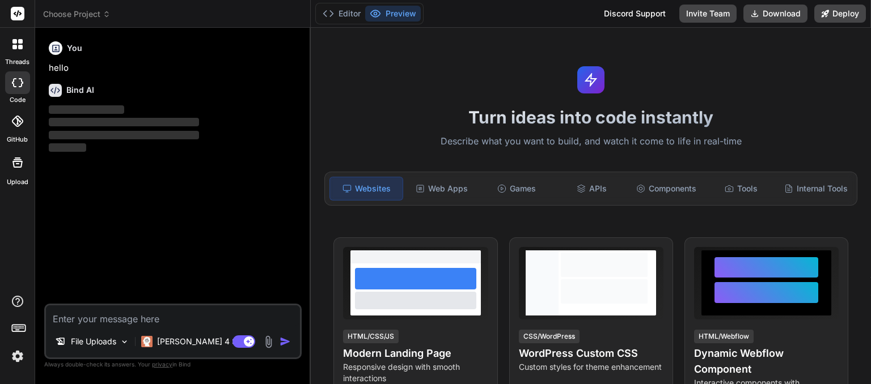
click at [103, 18] on span "Choose Project" at bounding box center [76, 14] width 67 height 11
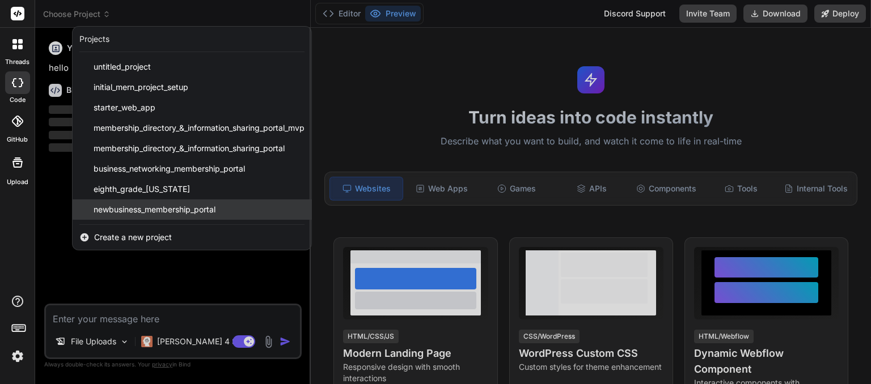
click at [113, 209] on span "newbusiness_membership_portal" at bounding box center [155, 209] width 122 height 11
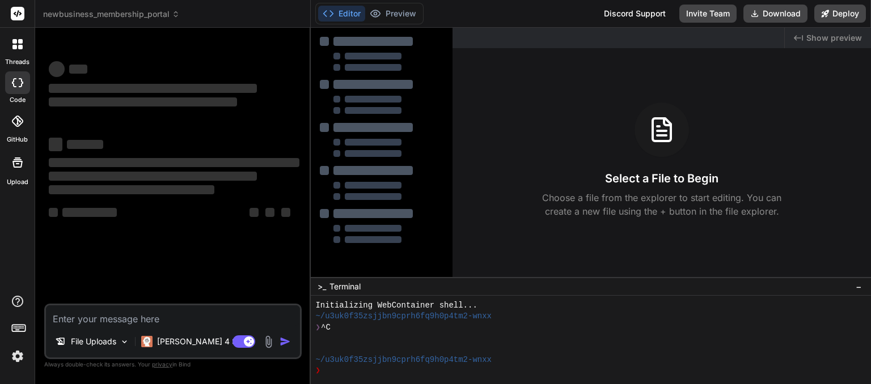
scroll to position [11, 0]
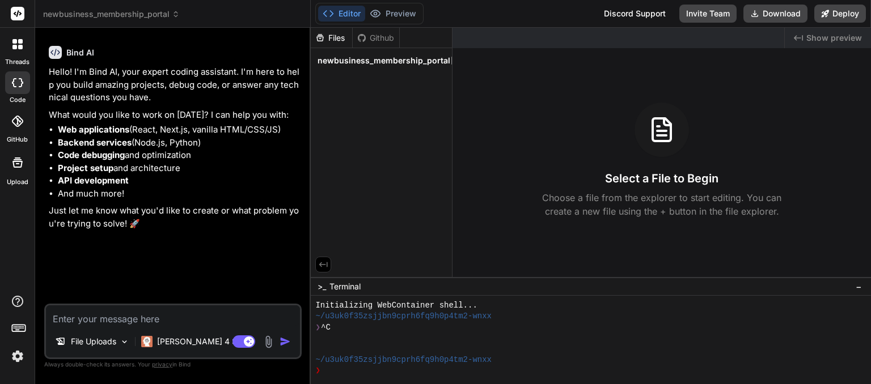
type textarea "x"
click at [115, 319] on textarea at bounding box center [173, 316] width 254 height 20
type textarea "p"
type textarea "x"
type textarea "pl"
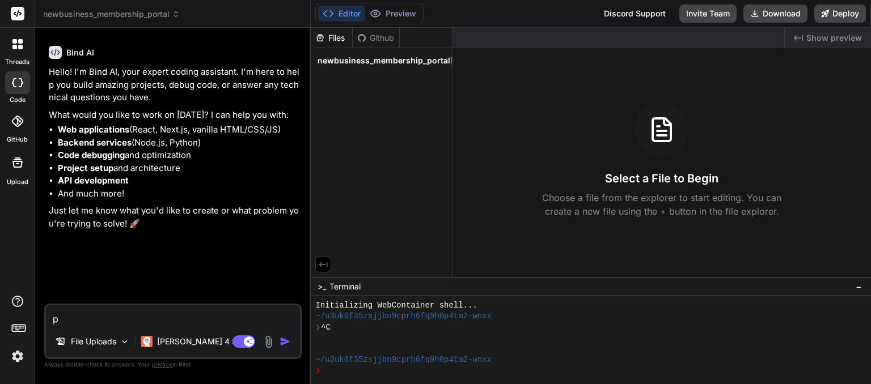
type textarea "x"
type textarea "pl"
type textarea "x"
type textarea "pl t"
type textarea "x"
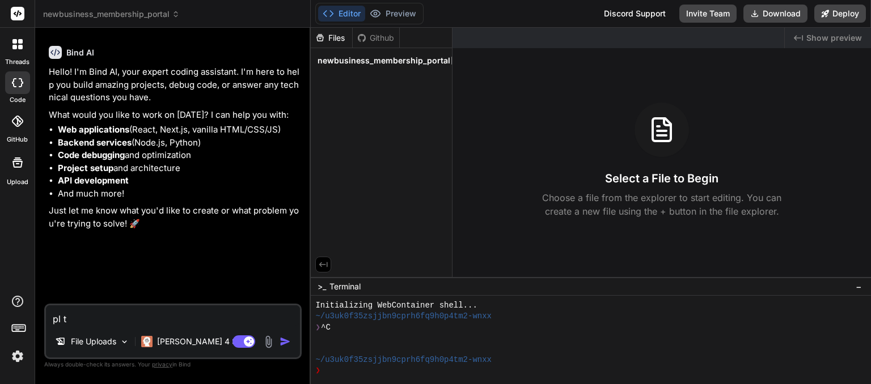
type textarea "pl ta"
type textarea "x"
type textarea "pl tak"
type textarea "x"
type textarea "pl take"
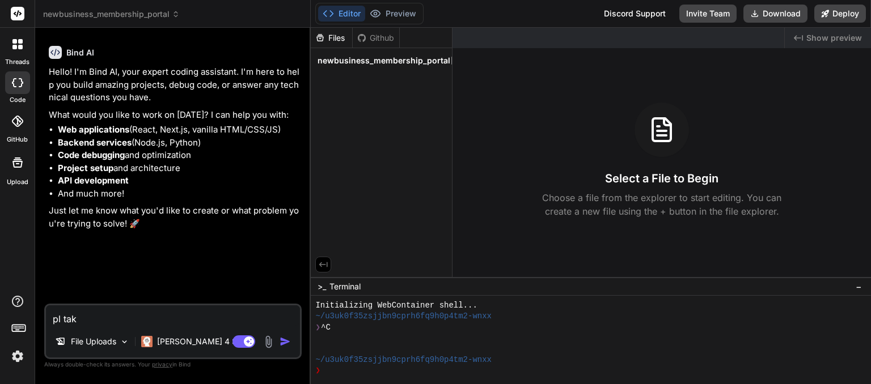
type textarea "x"
type textarea "pl take"
type textarea "x"
type textarea "pl take f"
type textarea "x"
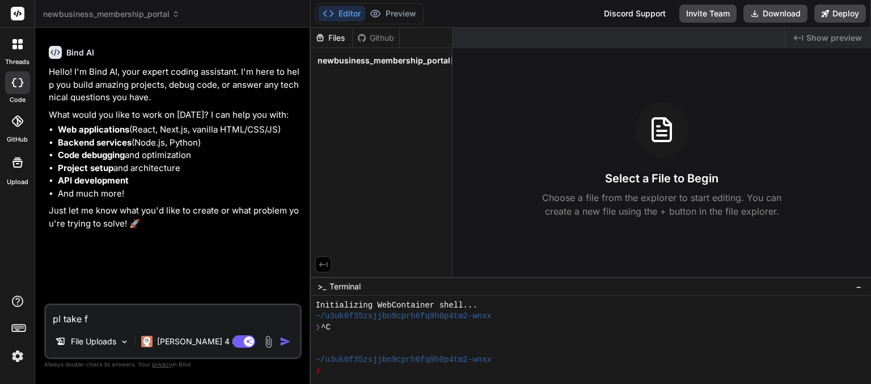
type textarea "pl take fi"
type textarea "x"
type textarea "pl take fil"
type textarea "x"
type textarea "pl take file"
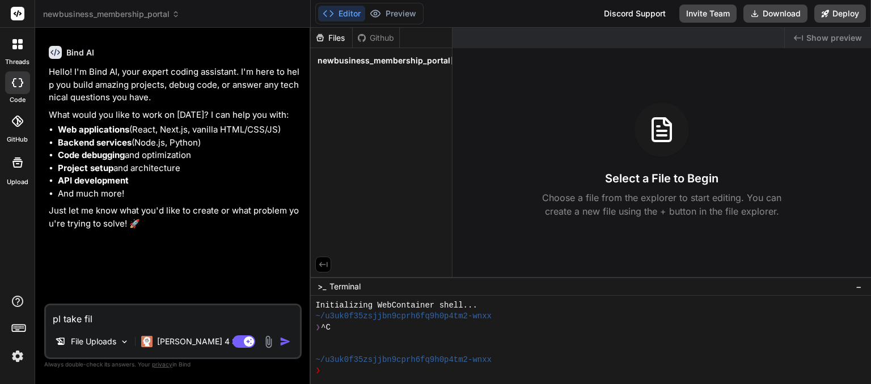
type textarea "x"
type textarea "pl take file"
type textarea "x"
type textarea "pl take file f"
type textarea "x"
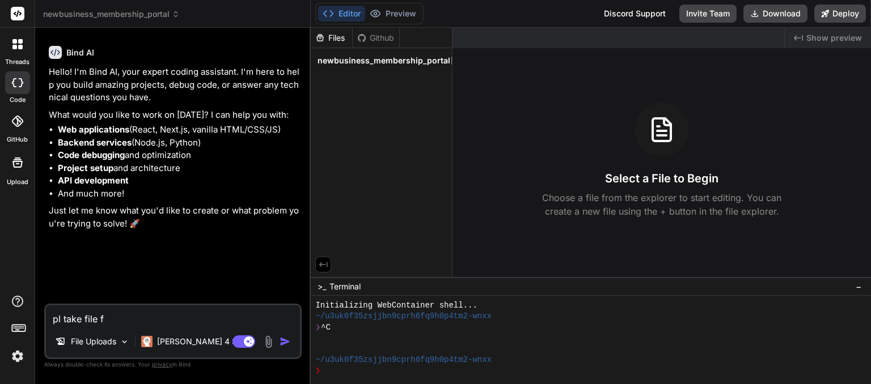
type textarea "pl take file fo"
type textarea "x"
type textarea "pl take file for"
type textarea "x"
type textarea "pl take file form"
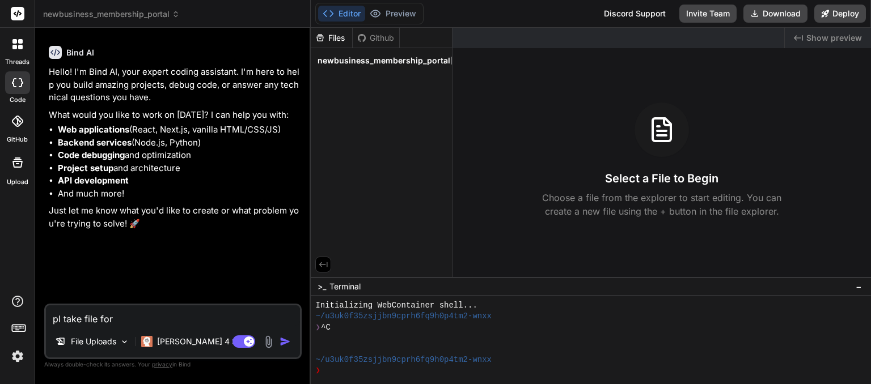
type textarea "x"
type textarea "pl take file form"
type textarea "x"
type textarea "pl take file form"
type textarea "x"
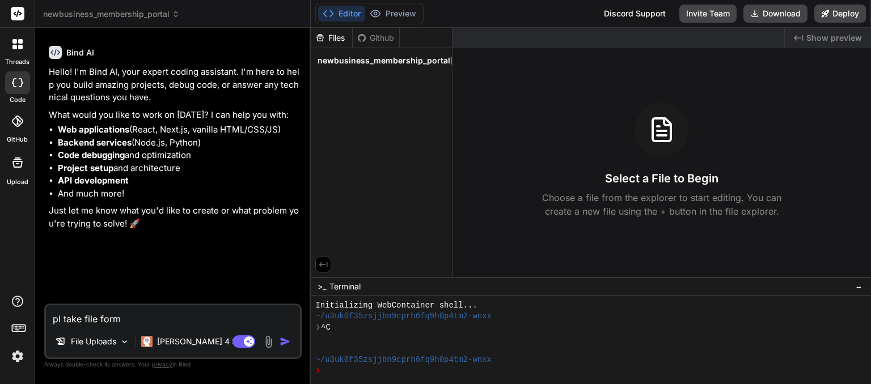
type textarea "pl take file for"
type textarea "x"
type textarea "pl take file fo"
type textarea "x"
type textarea "pl take file f"
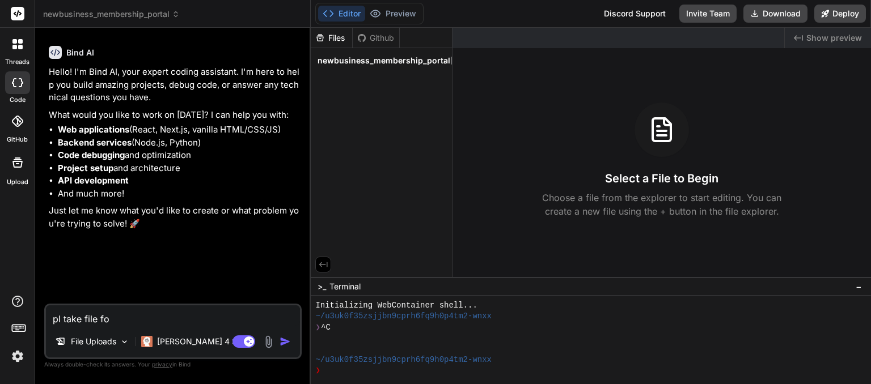
type textarea "x"
type textarea "pl take file fr"
type textarea "x"
type textarea "pl take file fro"
type textarea "x"
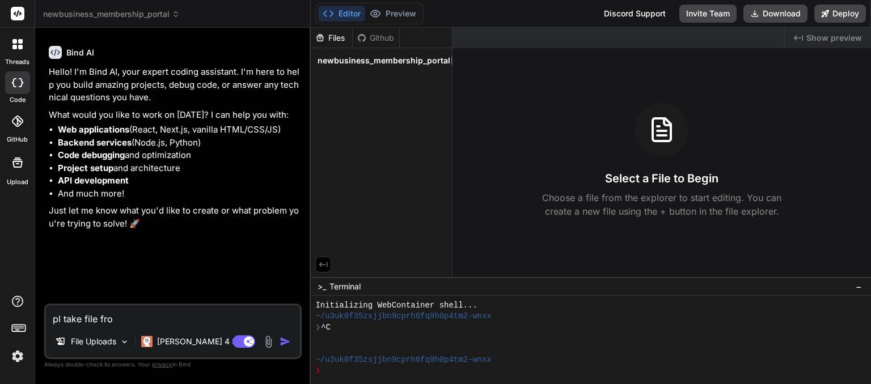
type textarea "pl take file from"
type textarea "x"
type textarea "pl take file from"
type textarea "x"
type textarea "pl take file from f"
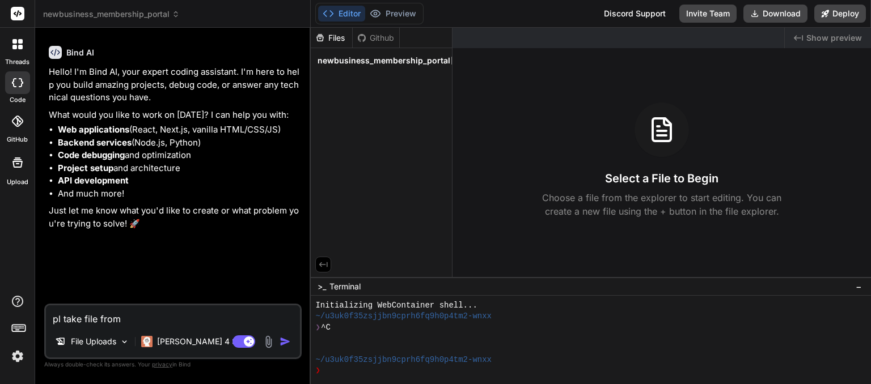
type textarea "x"
type textarea "pl take file from fi"
type textarea "x"
type textarea "pl take file from fil"
type textarea "x"
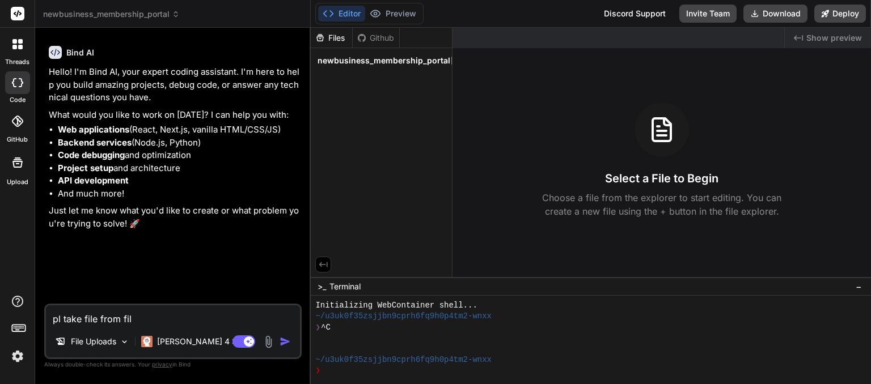
type textarea "pl take file from file"
type textarea "x"
type textarea "pl take file from file"
type textarea "x"
type textarea "pl take file from file u"
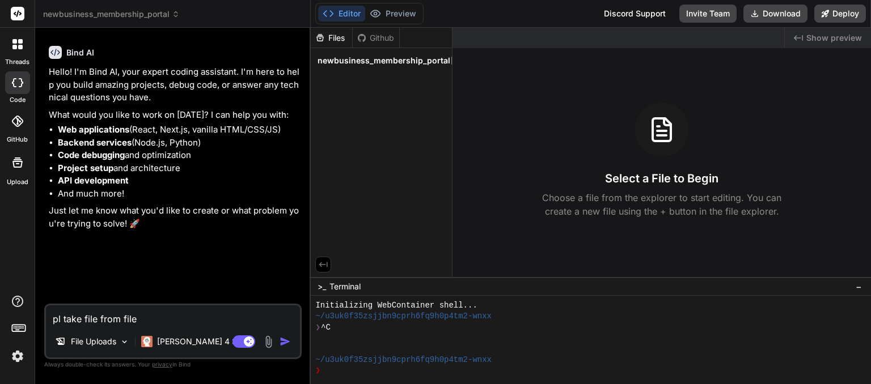
type textarea "x"
type textarea "pl take file from file up"
type textarea "x"
type textarea "pl take file from file upl"
type textarea "x"
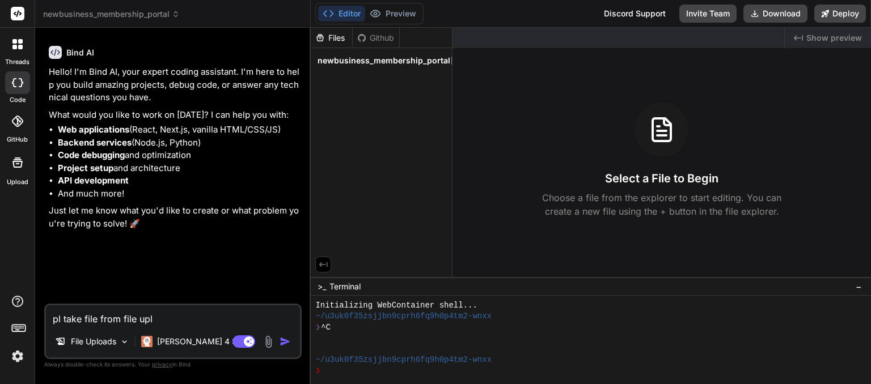
type textarea "pl take file from file uplo"
type textarea "x"
type textarea "pl take file from file uploa"
type textarea "x"
type textarea "pl take file from file upload"
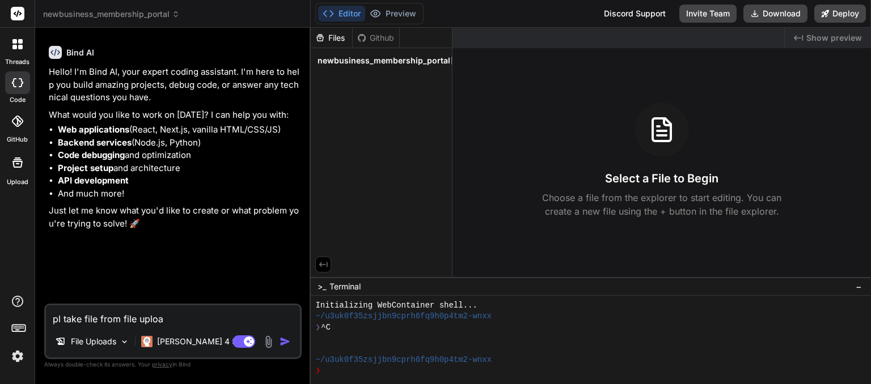
type textarea "x"
type textarea "pl take file from file uploads"
type textarea "x"
type textarea "pl take file from file uploads."
type textarea "x"
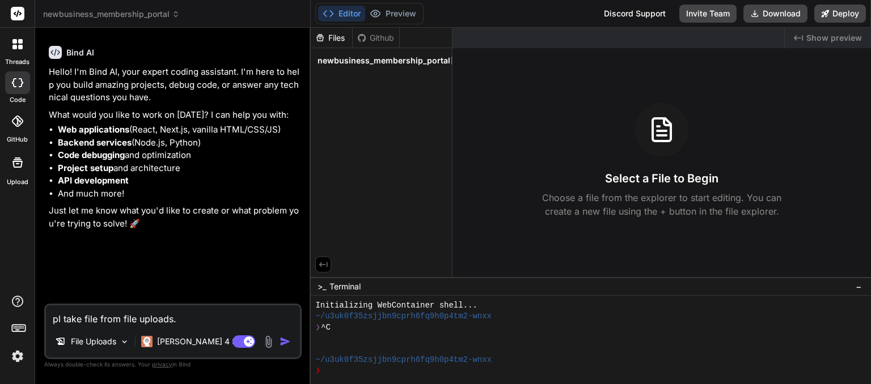
type textarea "pl take file from file uploads."
type textarea "x"
type textarea "pl take file from file uploads. f"
type textarea "x"
type textarea "pl take file from file uploads. fi"
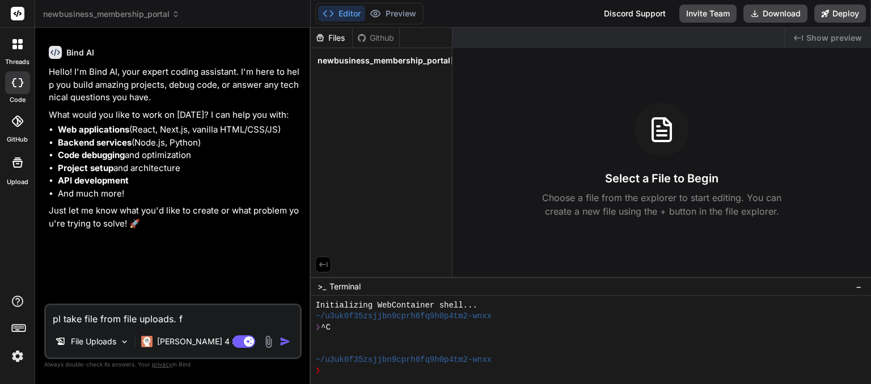
type textarea "x"
type textarea "pl take file from file uploads. fil"
type textarea "x"
type textarea "pl take file from file uploads. file"
type textarea "x"
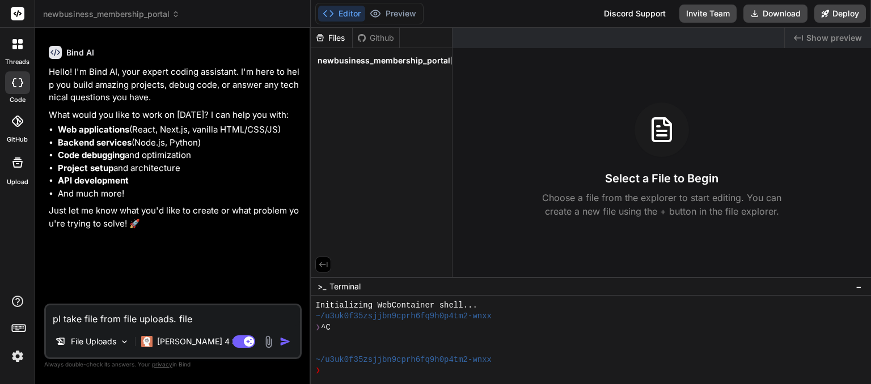
type textarea "pl take file from file uploads. file"
type textarea "x"
type textarea "pl take file from file uploads. file n"
type textarea "x"
type textarea "pl take file from file uploads. file na"
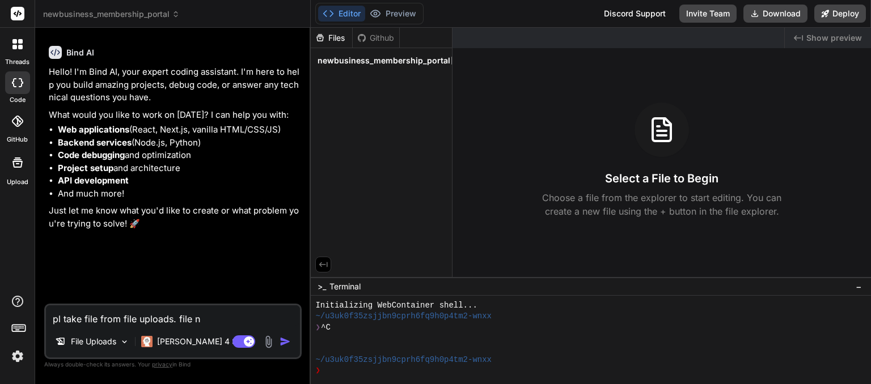
type textarea "x"
type textarea "pl take file from file uploads. file nam"
type textarea "x"
type textarea "pl take file from file uploads. file name"
type textarea "x"
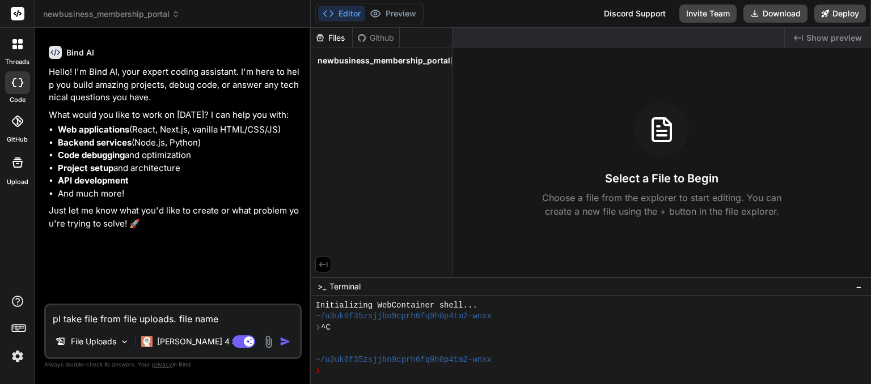
type textarea "pl take file from file uploads. file name"
type textarea "x"
type textarea "pl take file from file uploads. file name i"
type textarea "x"
type textarea "pl take file from file uploads. file name is"
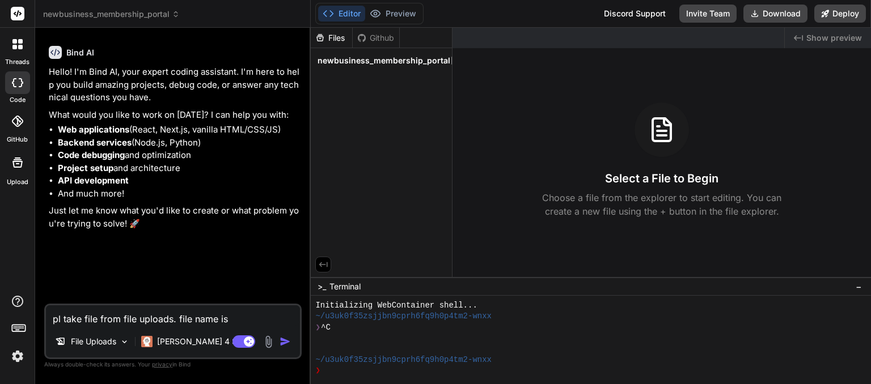
type textarea "x"
type textarea "pl take file from file uploads. file name is"
type textarea "x"
type textarea "pl take file from file uploads. file name is n"
type textarea "x"
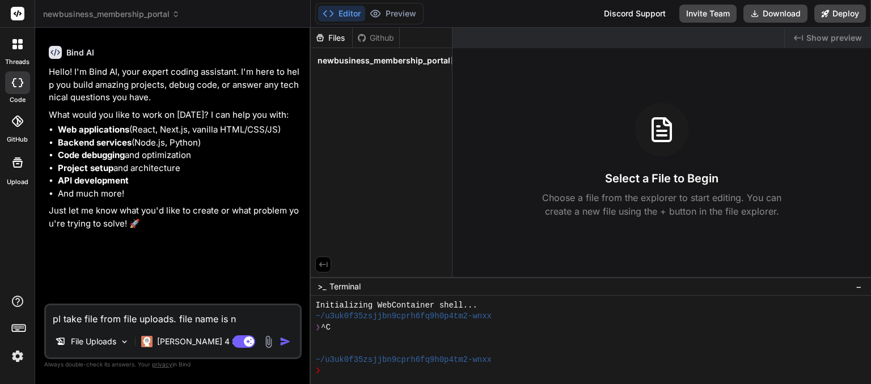
type textarea "pl take file from file uploads. file name is ne"
type textarea "x"
type textarea "pl take file from file uploads. file name is new"
type textarea "x"
type textarea "pl take file from file uploads. file name is new"
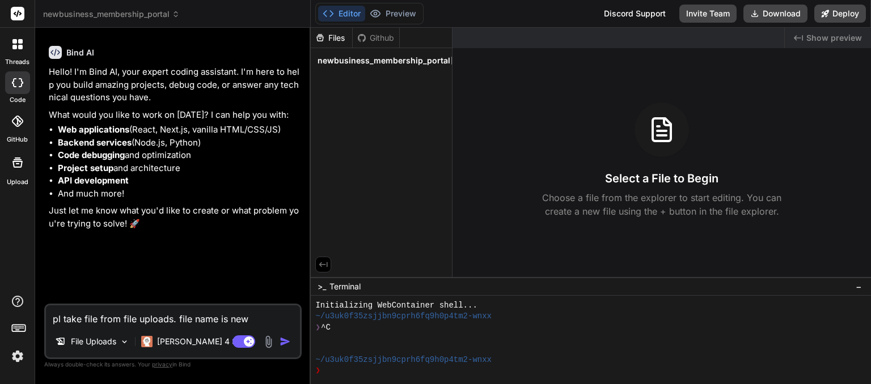
type textarea "x"
type textarea "pl take file from file uploads. file name is new m"
type textarea "x"
type textarea "pl take file from file uploads. file name is new me"
type textarea "x"
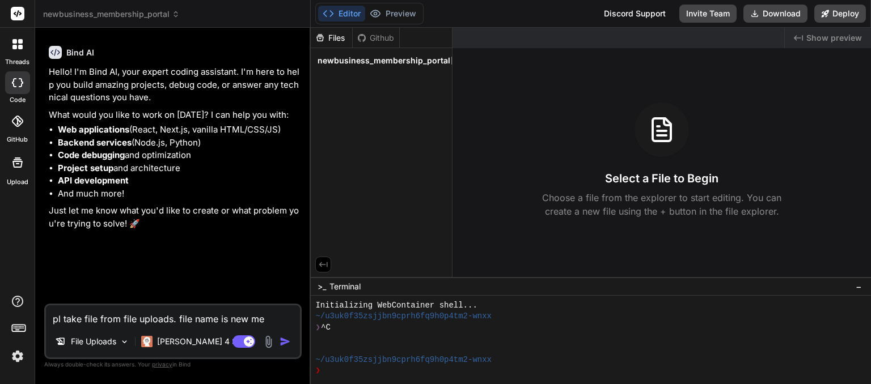
type textarea "pl take file from file uploads. file name is new mem"
type textarea "x"
type textarea "pl take file from file uploads. file name is new memb"
type textarea "x"
type textarea "pl take file from file uploads. file name is new membe"
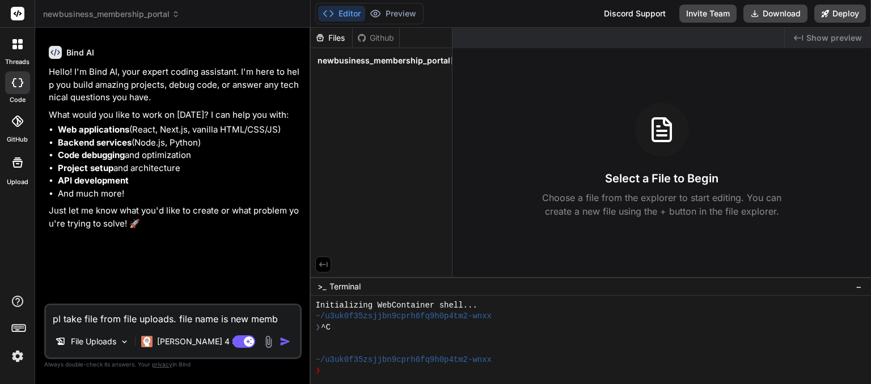
type textarea "x"
type textarea "pl take file from file uploads. file name is new member"
type textarea "x"
type textarea "pl take file from file uploads. file name is new members"
type textarea "x"
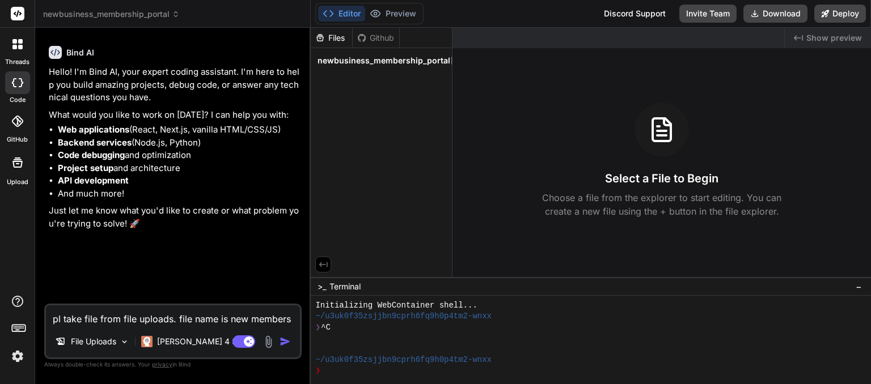
type textarea "pl take file from file uploads. file name is new membersh"
type textarea "x"
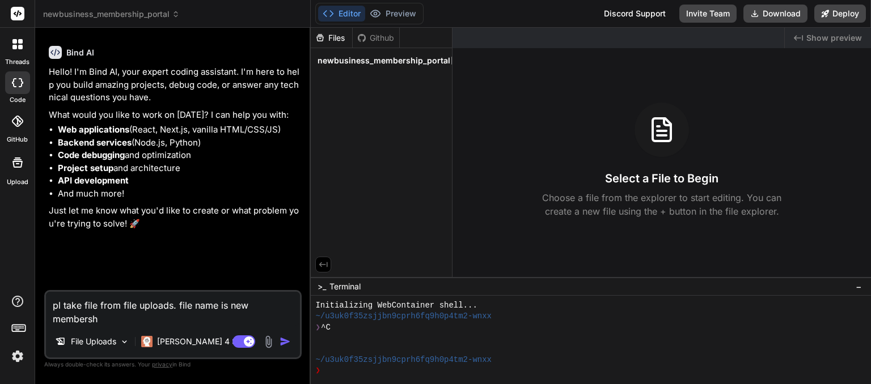
type textarea "pl take file from file uploads. file name is new membershi"
type textarea "x"
type textarea "pl take file from file uploads. file name is new membership"
type textarea "x"
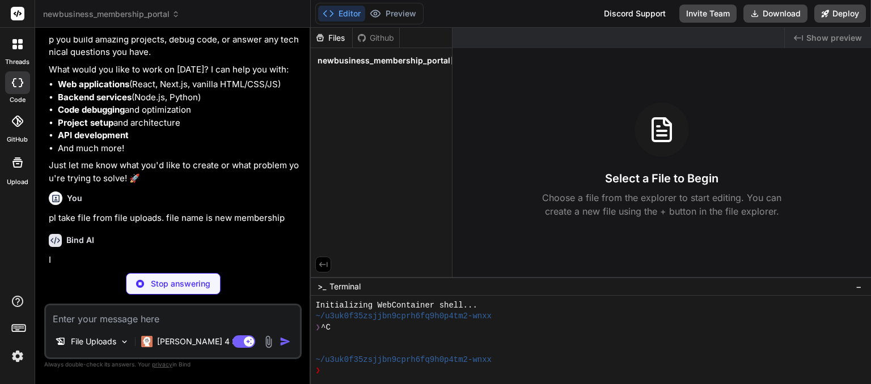
scroll to position [45, 0]
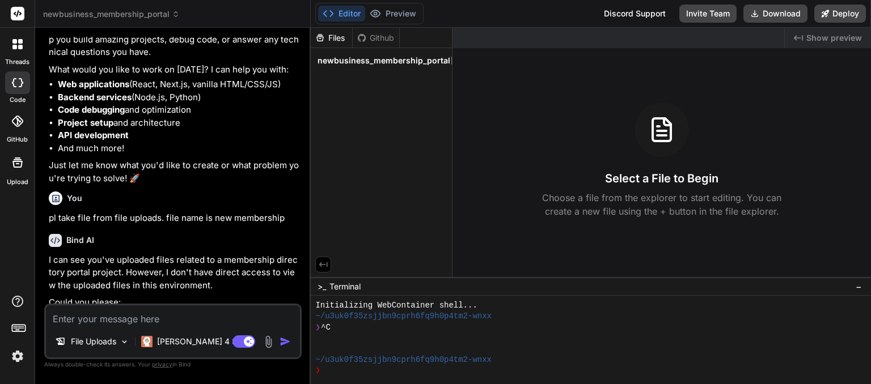
type textarea "x"
click at [170, 291] on p "I can see you've uploaded files related to a membership directory portal projec…" at bounding box center [174, 273] width 251 height 39
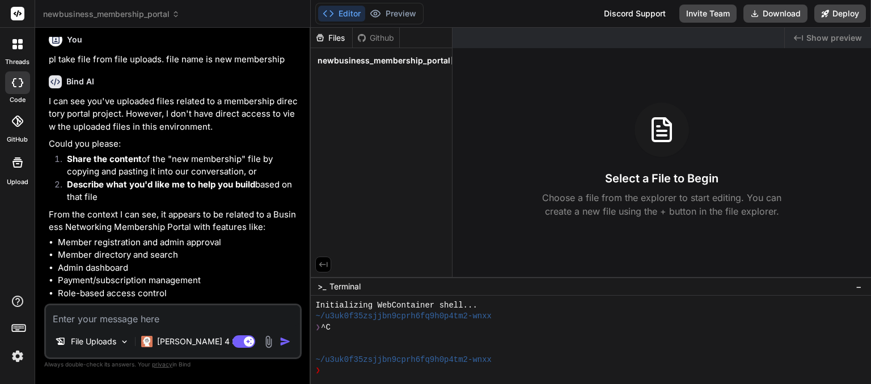
scroll to position [227, 0]
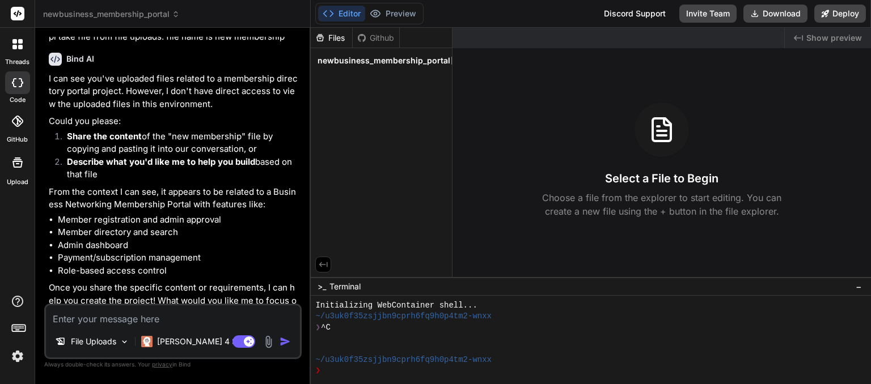
click at [122, 317] on textarea at bounding box center [173, 316] width 254 height 20
type textarea "h"
type textarea "x"
type textarea "ho"
type textarea "x"
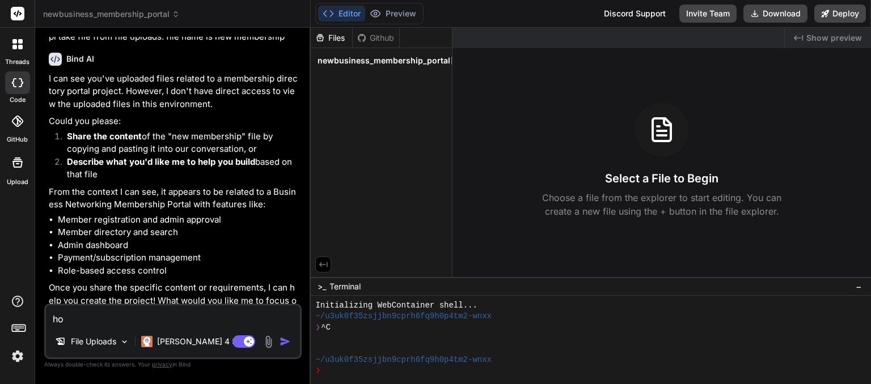
type textarea "how"
type textarea "x"
type textarea "how"
type textarea "x"
type textarea "how c"
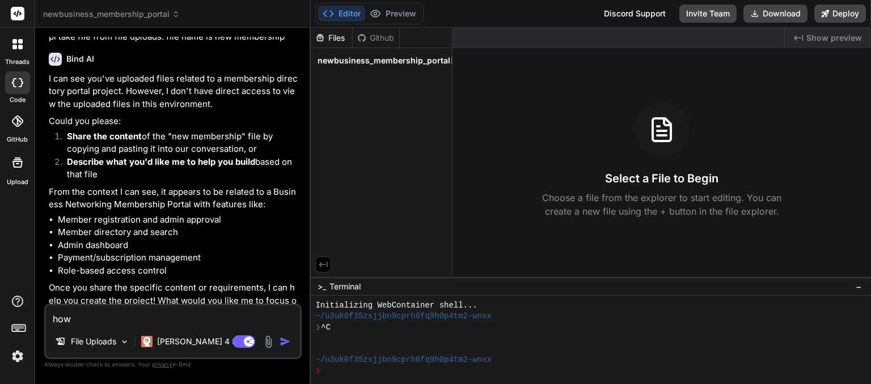
type textarea "x"
type textarea "how ca"
type textarea "x"
type textarea "how can"
type textarea "x"
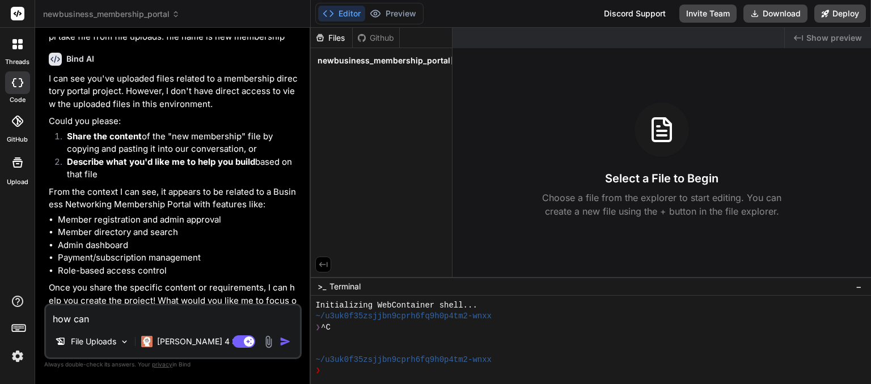
type textarea "how can"
type textarea "x"
type textarea "how can I"
type textarea "x"
type textarea "how can I"
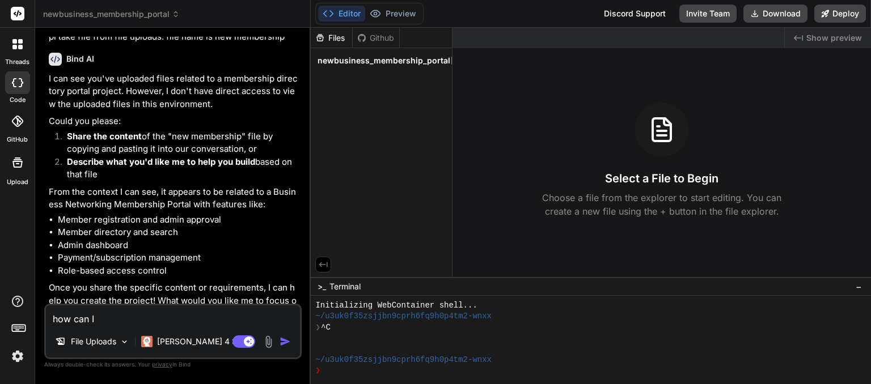
type textarea "x"
type textarea "how can I u"
type textarea "x"
type textarea "how can I up"
type textarea "x"
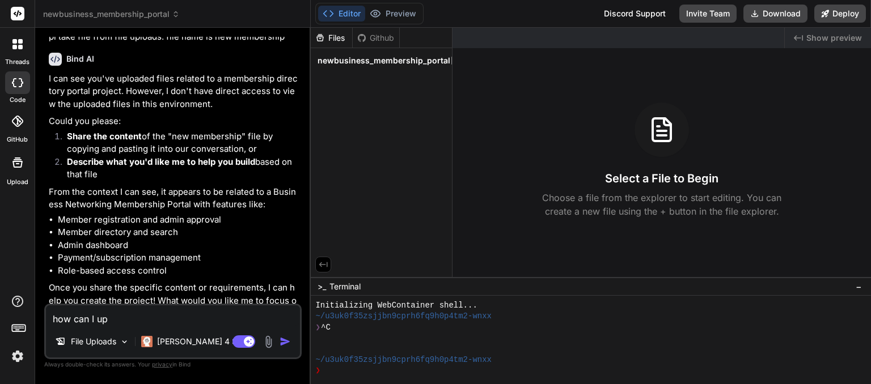
type textarea "how can I upl"
type textarea "x"
type textarea "how can I uplo"
type textarea "x"
type textarea "how can I uploa"
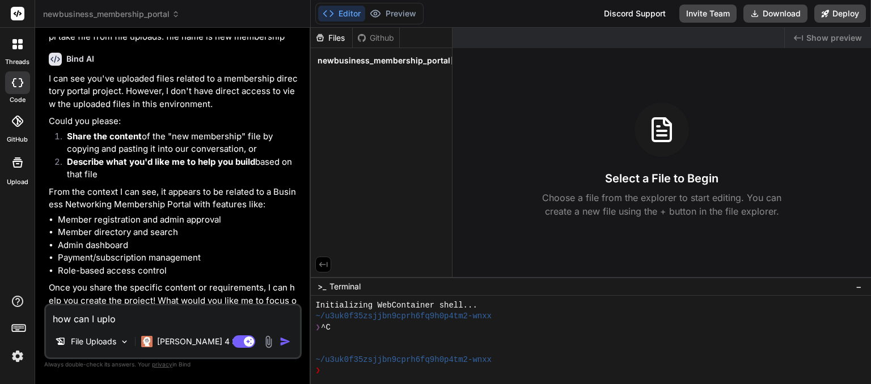
type textarea "x"
type textarea "how can I upload"
type textarea "x"
type textarea "how can I upload"
type textarea "x"
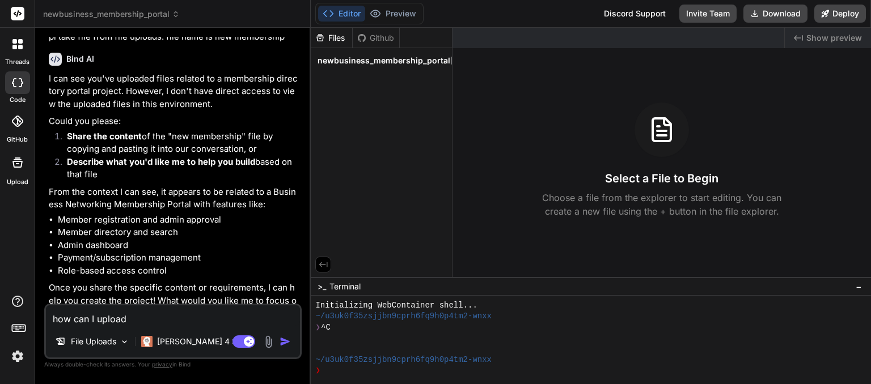
type textarea "how can I upload t"
type textarea "x"
type textarea "how can I upload te"
type textarea "x"
type textarea "how can I upload te"
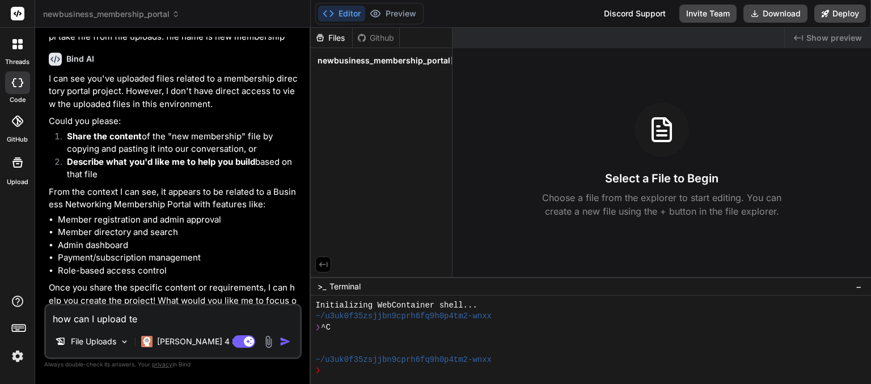
type textarea "x"
type textarea "how can I upload te"
type textarea "x"
type textarea "how can I upload t"
type textarea "x"
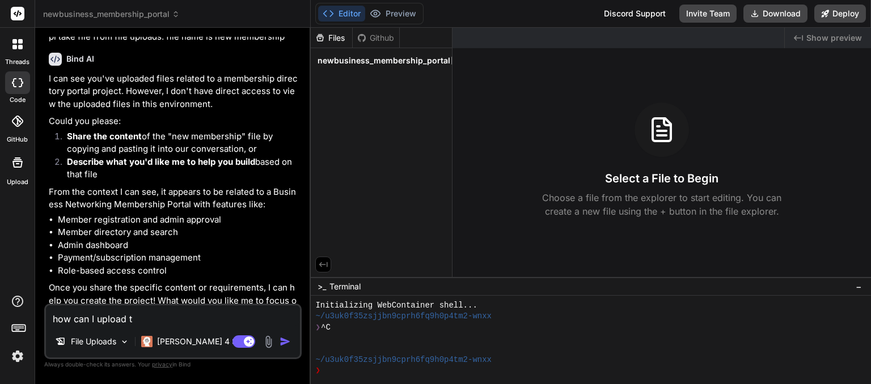
type textarea "how can I upload th"
type textarea "x"
type textarea "how can I upload the"
type textarea "x"
type textarea "how can I upload the"
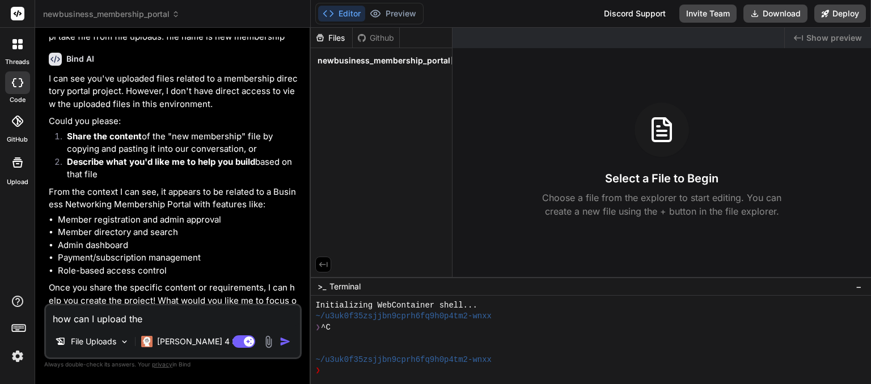
type textarea "x"
type textarea "how can I upload the c"
type textarea "x"
type textarea "how can I upload the co"
type textarea "x"
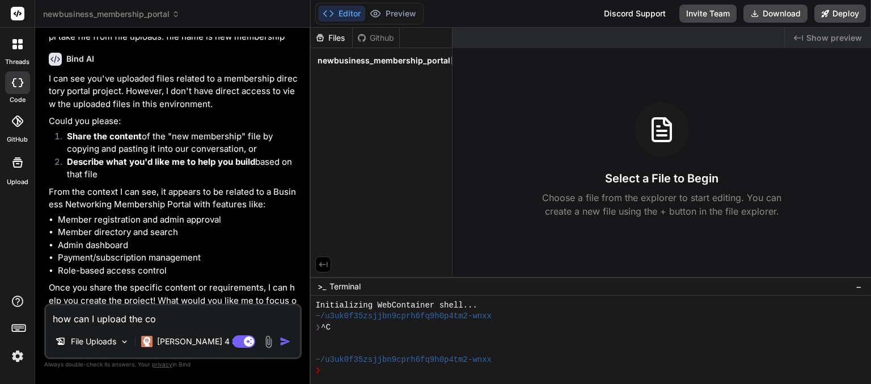
type textarea "how can I upload the con"
type textarea "x"
type textarea "how can I upload the cont"
type textarea "x"
type textarea "how can I upload the conte"
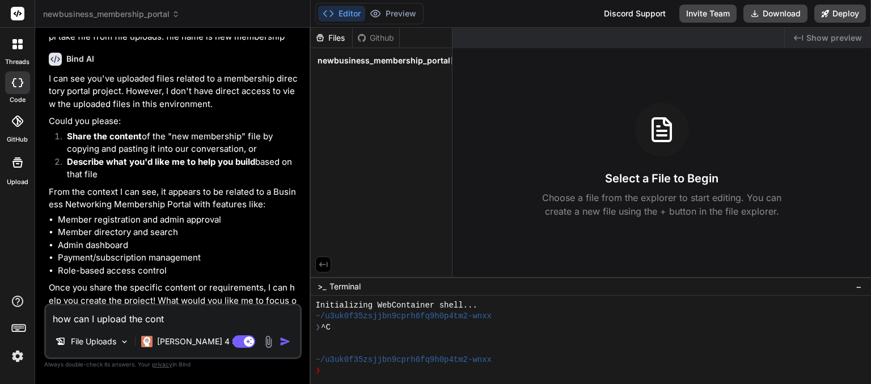
type textarea "x"
type textarea "how can I upload the conten"
type textarea "x"
type textarea "how can I upload the content"
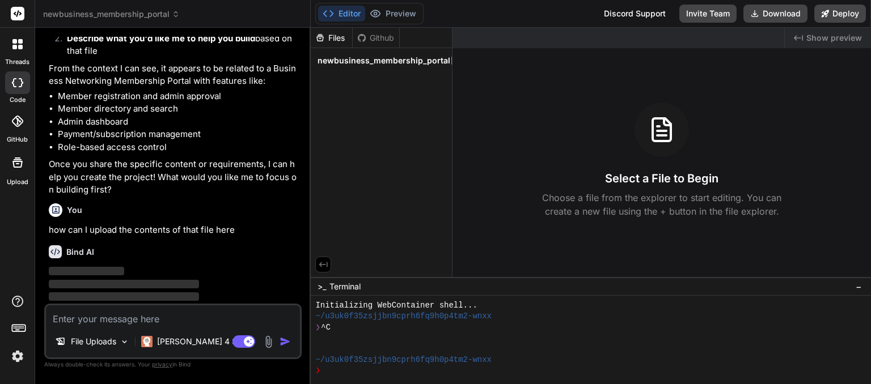
scroll to position [362, 0]
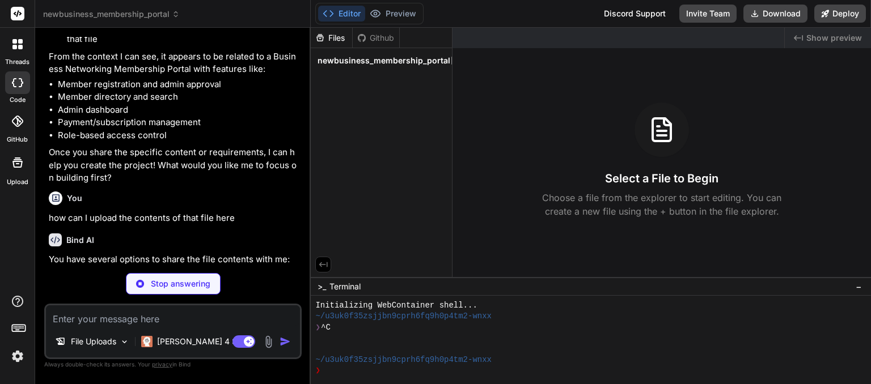
click at [197, 242] on div "Bind AI" at bounding box center [174, 240] width 251 height 13
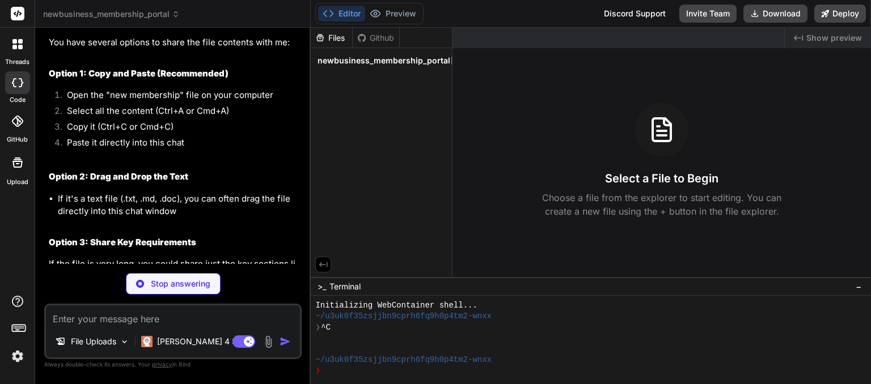
scroll to position [589, 0]
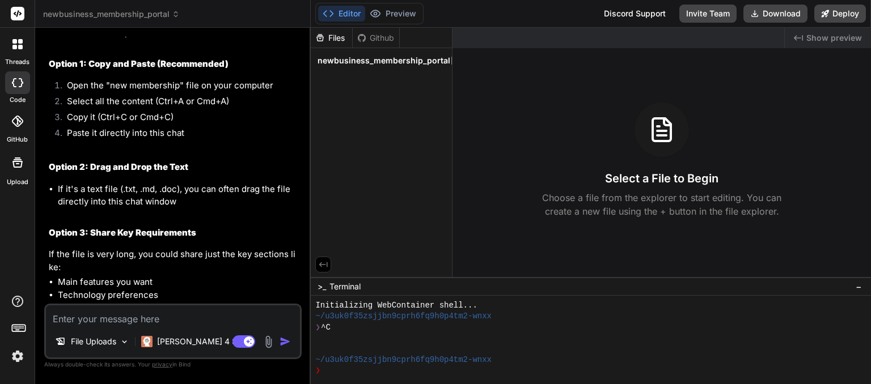
click at [653, 130] on icon at bounding box center [662, 130] width 18 height 23
click at [662, 129] on icon at bounding box center [661, 129] width 27 height 27
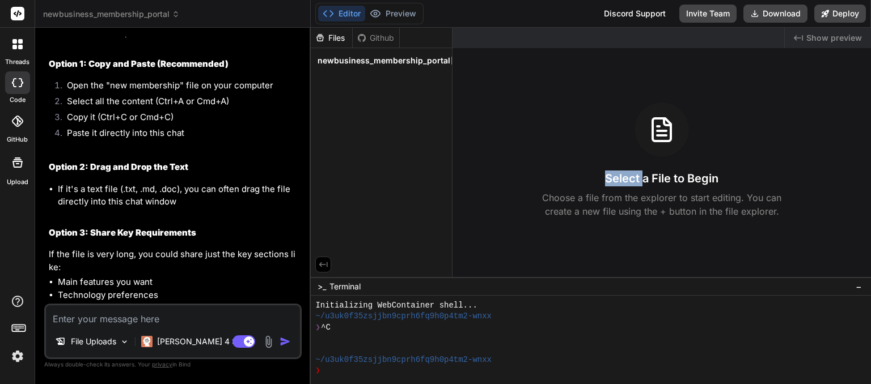
click at [662, 129] on icon at bounding box center [661, 129] width 27 height 27
click at [210, 234] on h2 "Option 3: Share Key Requirements" at bounding box center [174, 233] width 251 height 13
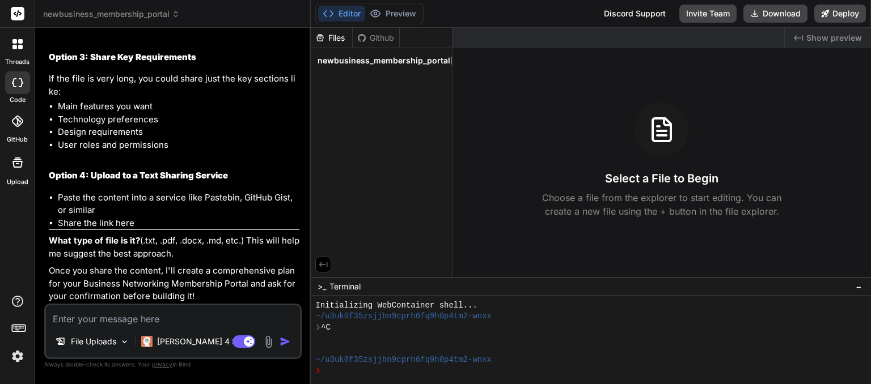
scroll to position [766, 0]
click at [660, 137] on icon at bounding box center [661, 129] width 27 height 27
click at [21, 171] on div at bounding box center [17, 162] width 27 height 27
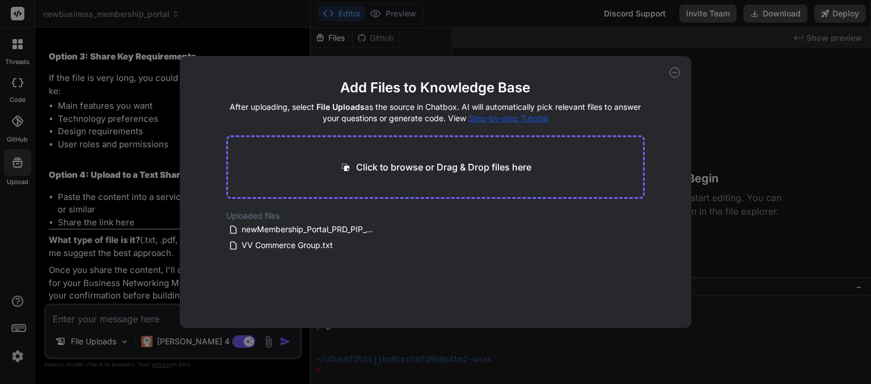
drag, startPoint x: 304, startPoint y: 232, endPoint x: 386, endPoint y: 159, distance: 109.7
click at [386, 159] on main "Add Files to Knowledge Base After uploading, select File Uploads as the source …" at bounding box center [435, 204] width 419 height 250
drag, startPoint x: 233, startPoint y: 234, endPoint x: 377, endPoint y: 154, distance: 164.5
click at [377, 154] on main "Add Files to Knowledge Base After uploading, select File Uploads as the source …" at bounding box center [435, 204] width 419 height 250
drag, startPoint x: 319, startPoint y: 234, endPoint x: 128, endPoint y: 188, distance: 196.7
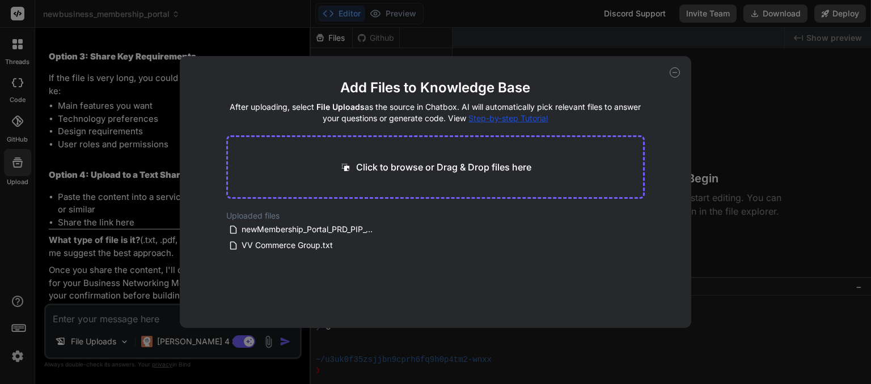
click at [128, 188] on div "Add Files to Knowledge Base After uploading, select File Uploads as the source …" at bounding box center [435, 192] width 871 height 384
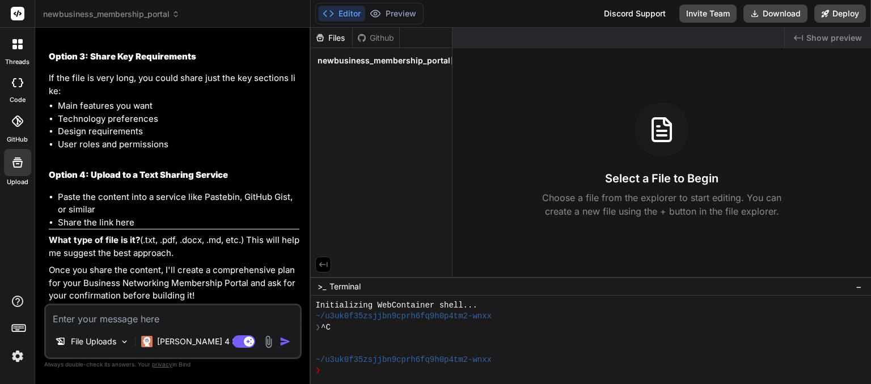
drag, startPoint x: 201, startPoint y: 252, endPoint x: 230, endPoint y: 122, distance: 133.0
click at [230, 122] on div "You have several options to share the file contents with me: Option 1: Copy and…" at bounding box center [174, 76] width 251 height 453
click at [202, 243] on p "What type of file is it? (.txt, .pdf, .docx, .md, etc.) This will help me sugge…" at bounding box center [174, 247] width 251 height 26
click at [193, 294] on p "Once you share the content, I'll create a comprehensive plan for your Business …" at bounding box center [174, 283] width 251 height 39
click at [174, 292] on p "Once you share the content, I'll create a comprehensive plan for your Business …" at bounding box center [174, 283] width 251 height 39
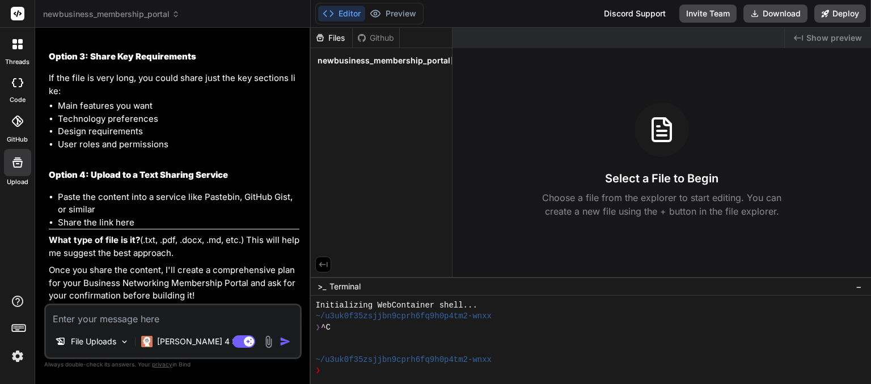
click at [185, 290] on p "Once you share the content, I'll create a comprehensive plan for your Business …" at bounding box center [174, 283] width 251 height 39
click at [14, 170] on div at bounding box center [17, 162] width 27 height 27
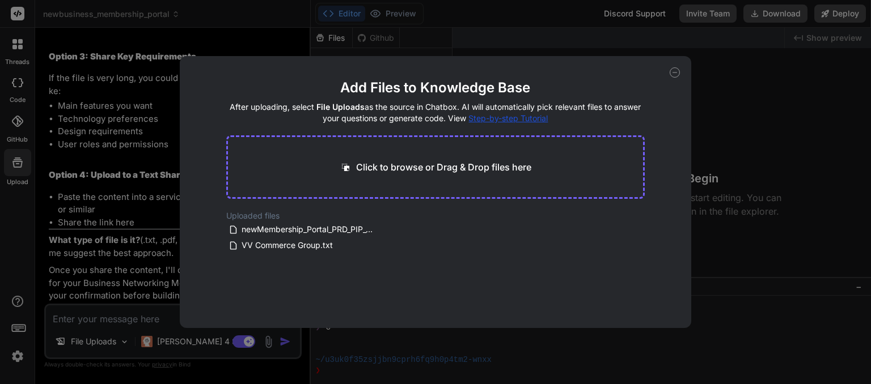
drag, startPoint x: 289, startPoint y: 227, endPoint x: 109, endPoint y: 322, distance: 203.9
click at [109, 322] on div "Add Files to Knowledge Base After uploading, select File Uploads as the source …" at bounding box center [435, 192] width 871 height 384
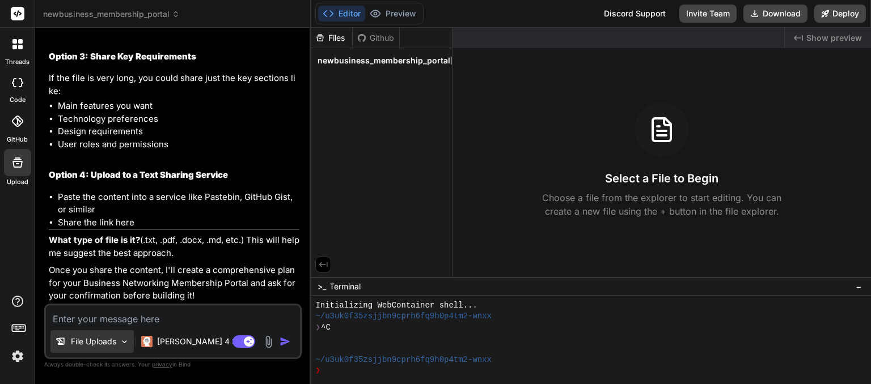
click at [96, 346] on p "File Uploads" at bounding box center [93, 341] width 45 height 11
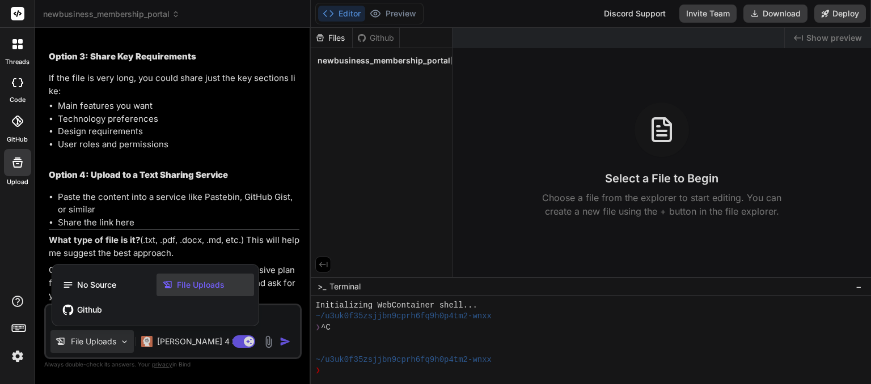
click at [96, 346] on div at bounding box center [435, 192] width 871 height 384
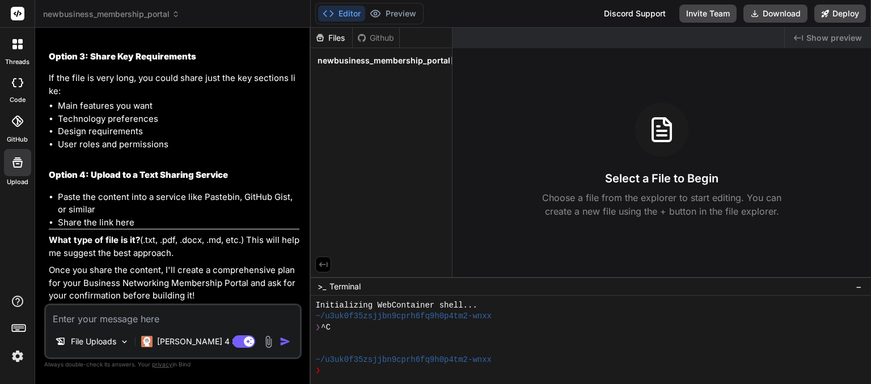
click at [18, 173] on div at bounding box center [17, 162] width 27 height 27
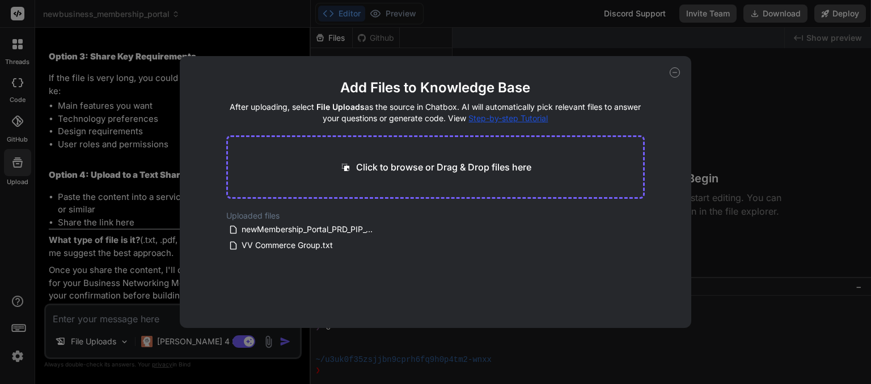
drag, startPoint x: 346, startPoint y: 229, endPoint x: 428, endPoint y: 166, distance: 103.4
click at [428, 166] on main "Add Files to Knowledge Base After uploading, select File Uploads as the source …" at bounding box center [435, 204] width 419 height 250
drag, startPoint x: 329, startPoint y: 232, endPoint x: 308, endPoint y: 234, distance: 20.5
drag, startPoint x: 308, startPoint y: 234, endPoint x: 354, endPoint y: 259, distance: 51.8
drag, startPoint x: 354, startPoint y: 259, endPoint x: 308, endPoint y: 227, distance: 55.1
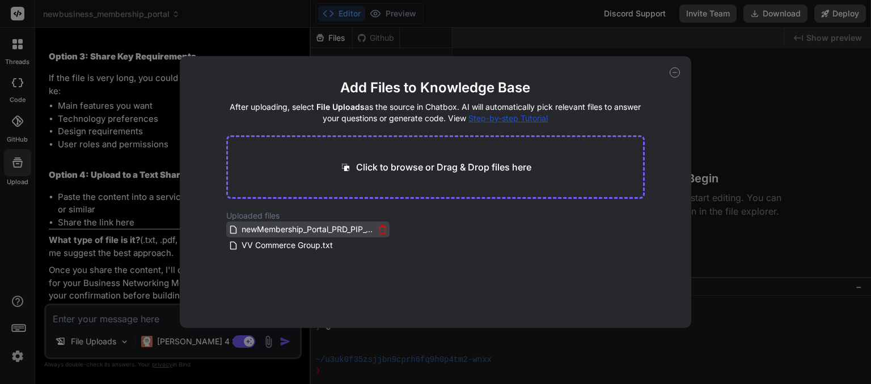
drag, startPoint x: 308, startPoint y: 227, endPoint x: 377, endPoint y: 232, distance: 68.8
click at [379, 232] on icon at bounding box center [382, 230] width 6 height 6
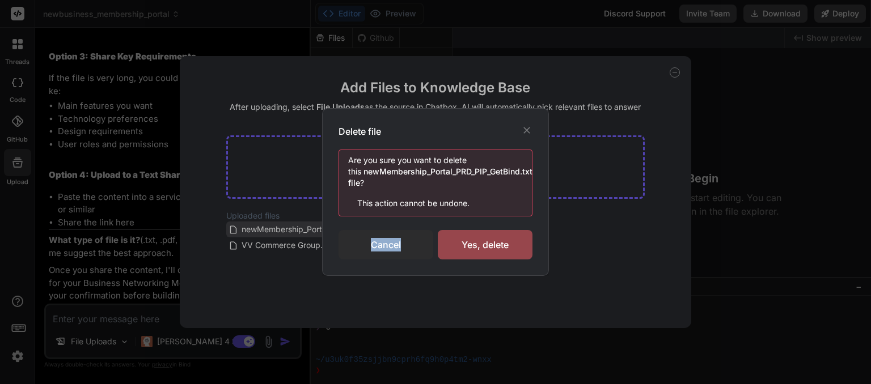
click at [377, 232] on div "Cancel" at bounding box center [386, 244] width 95 height 29
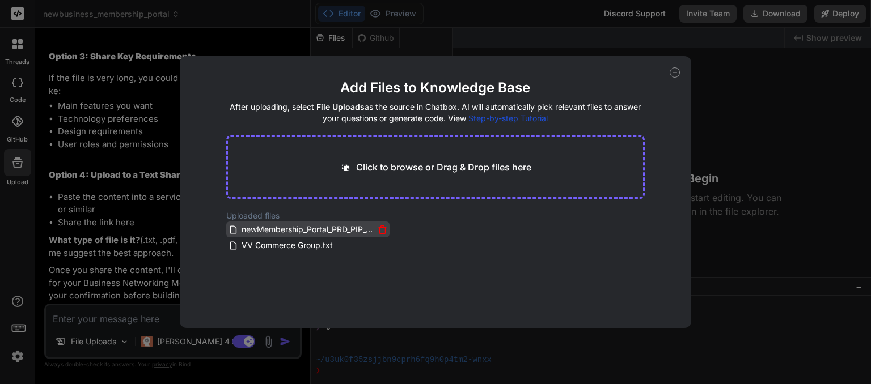
click at [379, 232] on icon at bounding box center [382, 230] width 6 height 6
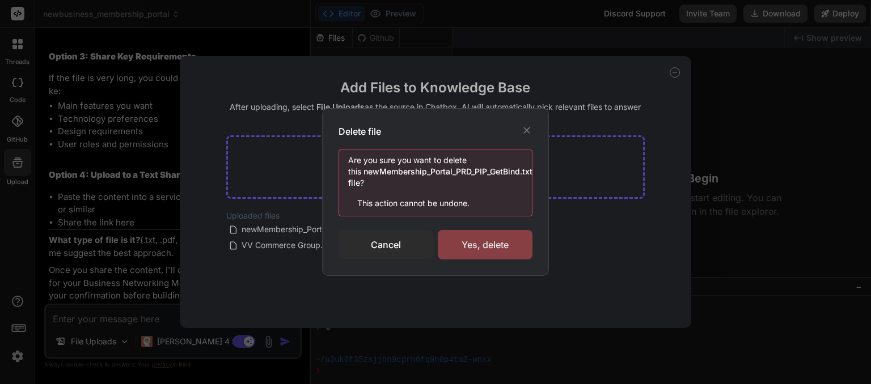
drag, startPoint x: 486, startPoint y: 251, endPoint x: 464, endPoint y: 244, distance: 22.6
drag, startPoint x: 464, startPoint y: 244, endPoint x: 454, endPoint y: 245, distance: 10.2
click at [454, 245] on div "Yes, delete" at bounding box center [485, 244] width 95 height 29
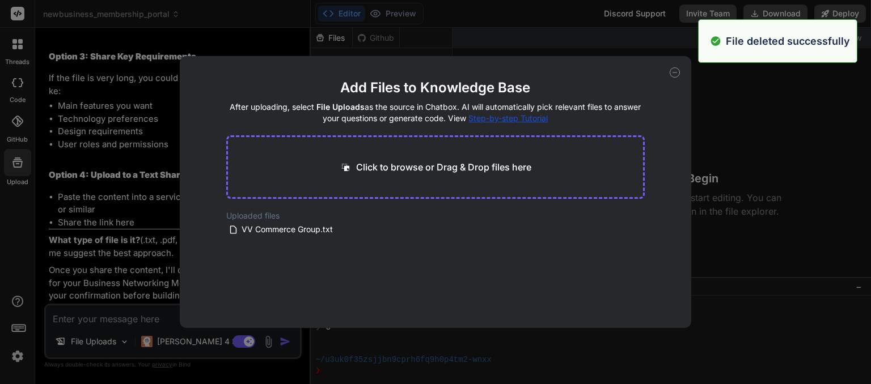
click at [116, 308] on div "Add Files to Knowledge Base After uploading, select File Uploads as the source …" at bounding box center [435, 192] width 871 height 384
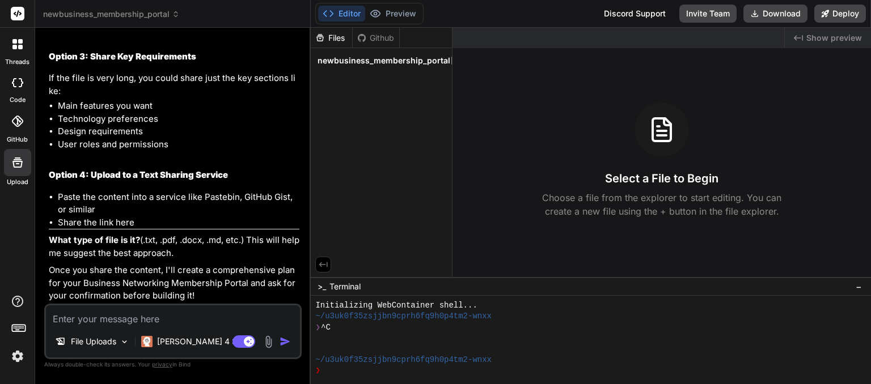
click at [103, 323] on textarea at bounding box center [173, 316] width 254 height 20
click at [91, 316] on textarea at bounding box center [173, 316] width 254 height 20
paste textarea "Membership Directory Portal – Final PRD, PIP & GetBind AI Prompt Prep 1. Vision…"
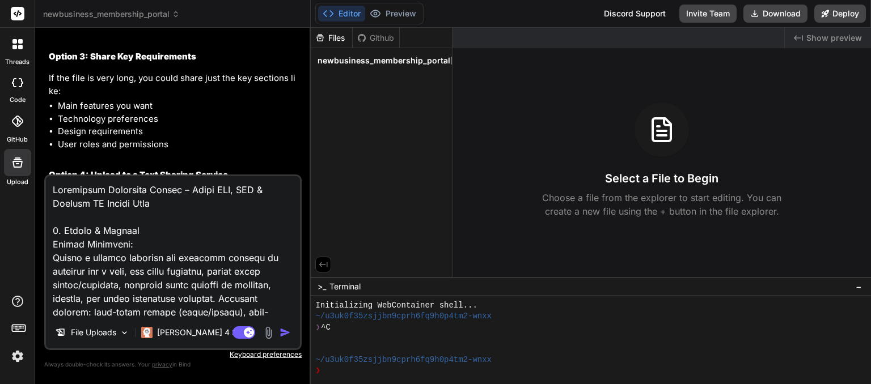
scroll to position [2804, 0]
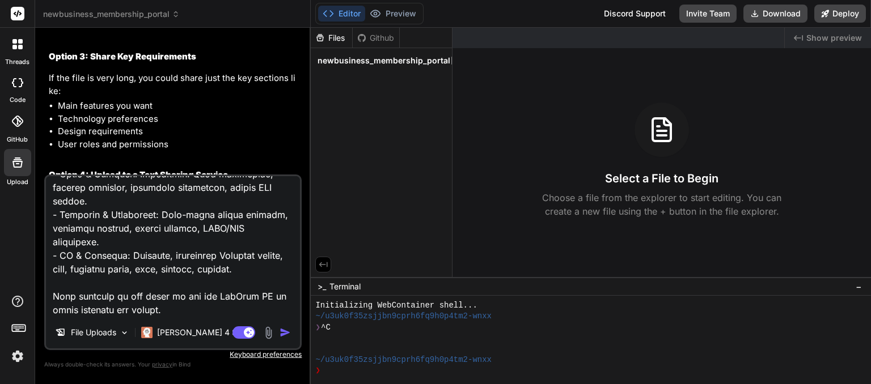
click at [91, 316] on textarea at bounding box center [173, 246] width 254 height 141
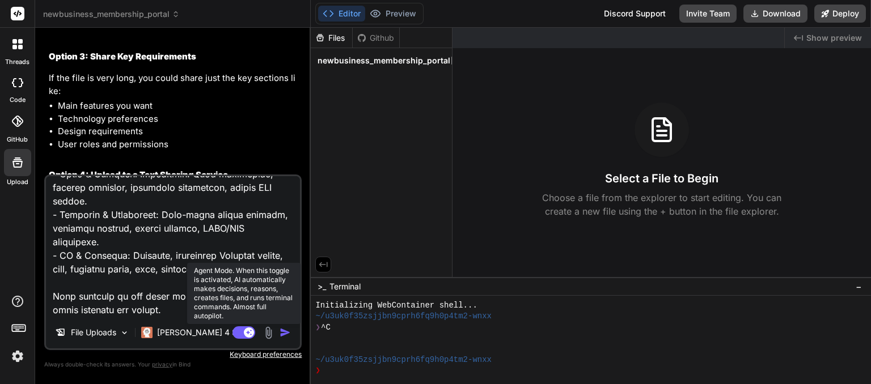
click at [242, 331] on rect at bounding box center [243, 333] width 23 height 12
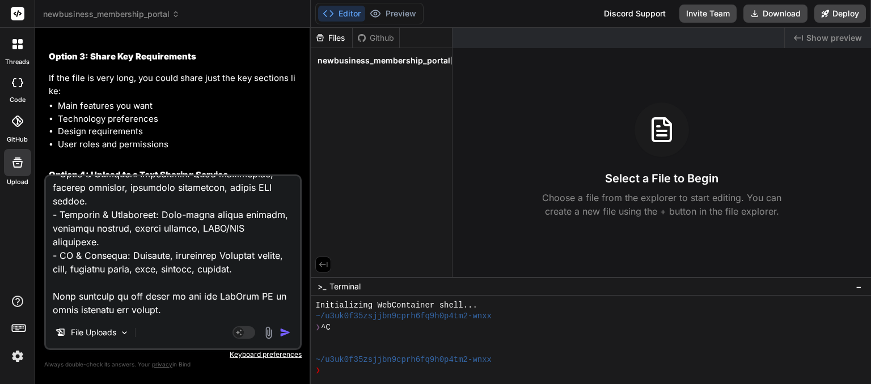
click at [289, 333] on img "button" at bounding box center [285, 332] width 11 height 11
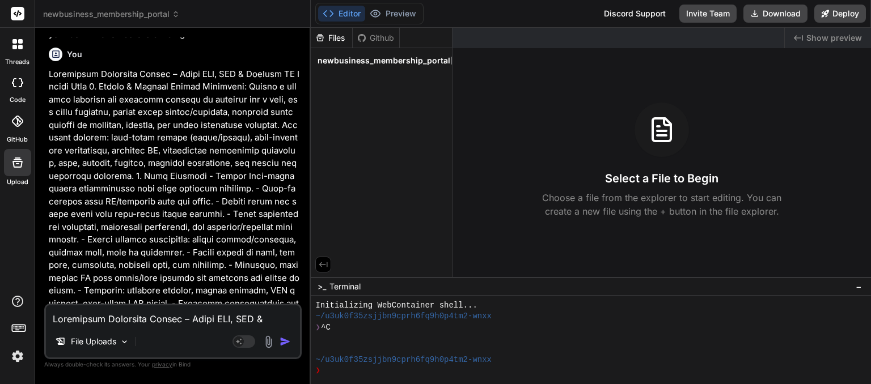
scroll to position [1033, 0]
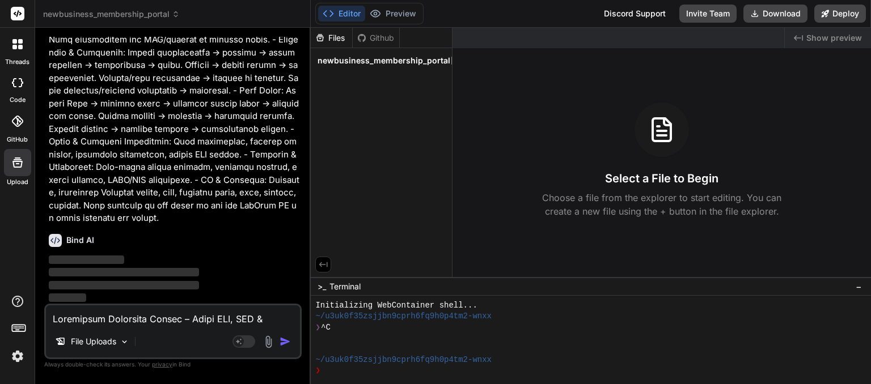
scroll to position [2478, 0]
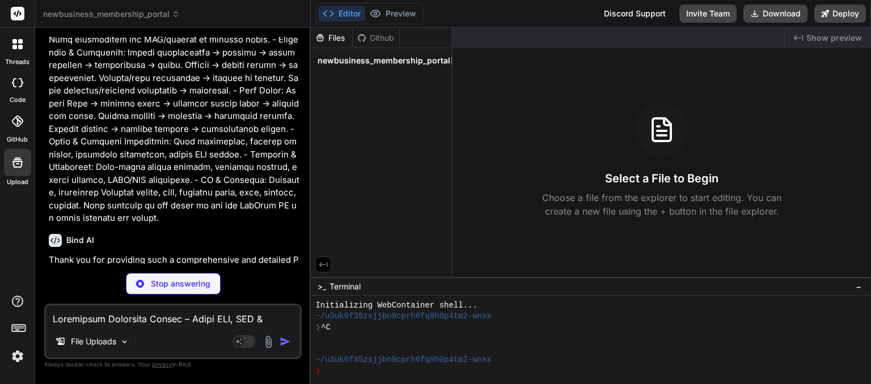
click at [261, 274] on div "Stop answering" at bounding box center [172, 284] width 257 height 22
click at [264, 259] on p "Thank you for providing such a comprehensive and detailed Project Requirements …" at bounding box center [174, 286] width 251 height 64
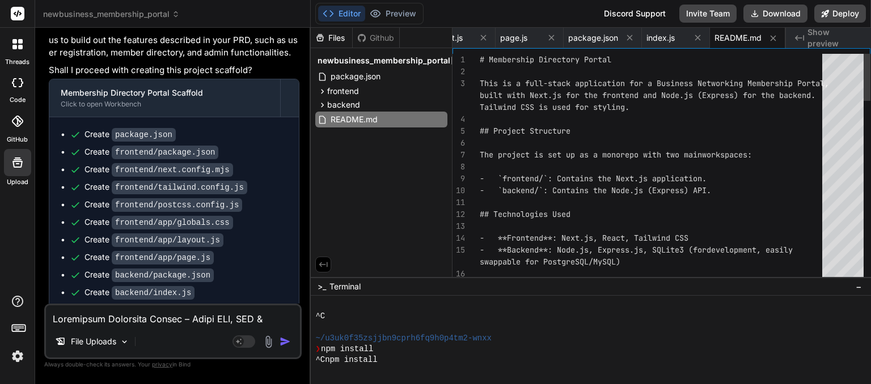
scroll to position [109, 0]
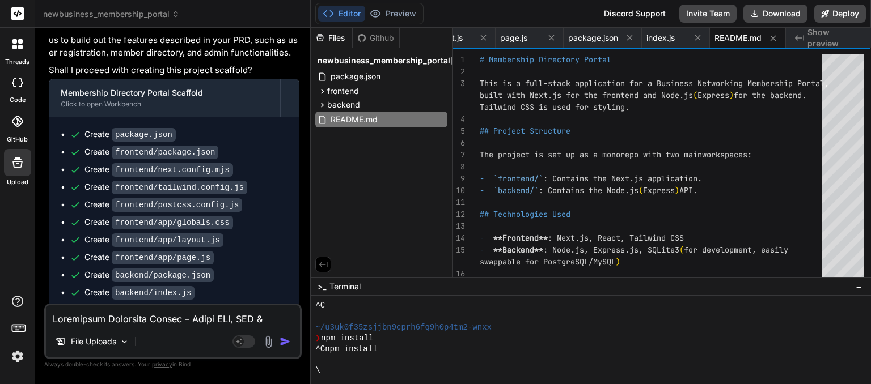
click at [259, 269] on div "Create backend/package.json" at bounding box center [179, 275] width 218 height 12
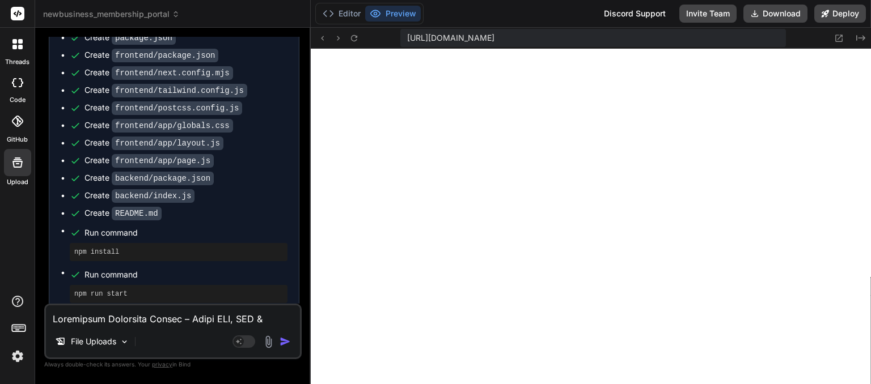
scroll to position [871, 0]
click at [160, 273] on li "Run command npm run start" at bounding box center [179, 285] width 218 height 36
click at [248, 227] on span "Run command" at bounding box center [185, 232] width 203 height 11
click at [166, 320] on textarea at bounding box center [173, 316] width 254 height 20
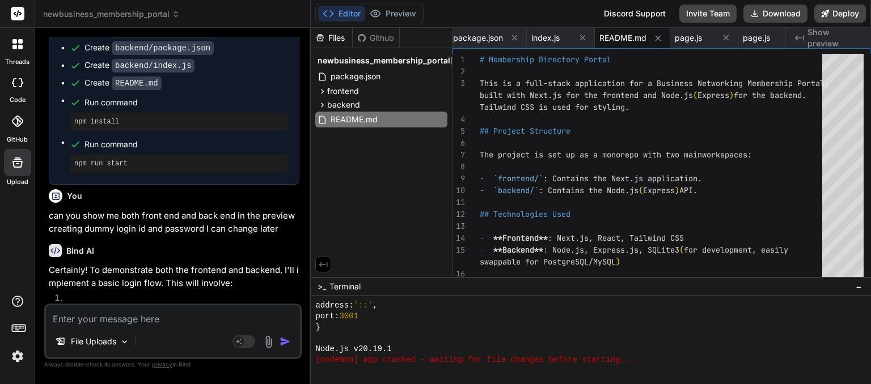
scroll to position [1764, 0]
click at [179, 265] on p "Certainly! To demonstrate both the frontend and backend, I'll implement a basic…" at bounding box center [174, 277] width 251 height 26
click at [175, 277] on p "Certainly! To demonstrate both the frontend and backend, I'll implement a basic…" at bounding box center [174, 277] width 251 height 26
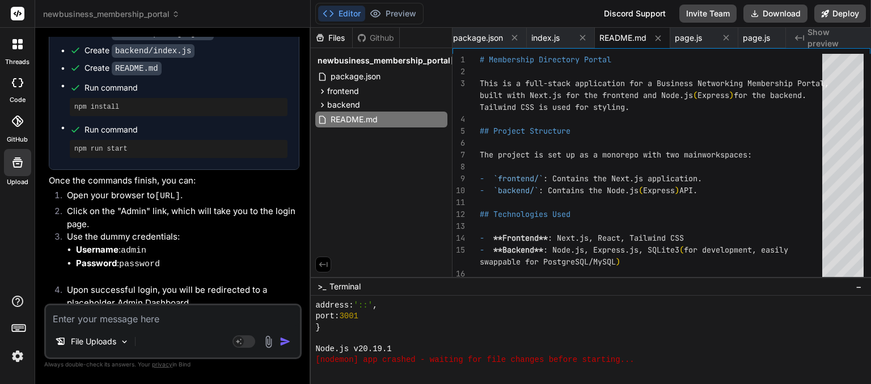
scroll to position [4291, 0]
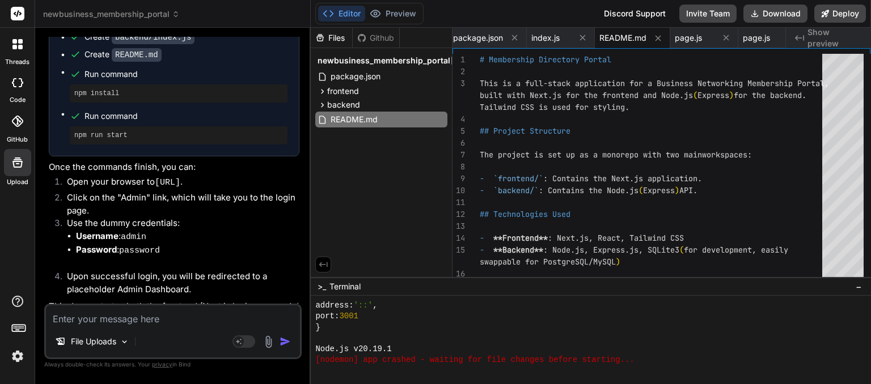
click at [149, 325] on textarea at bounding box center [173, 316] width 254 height 20
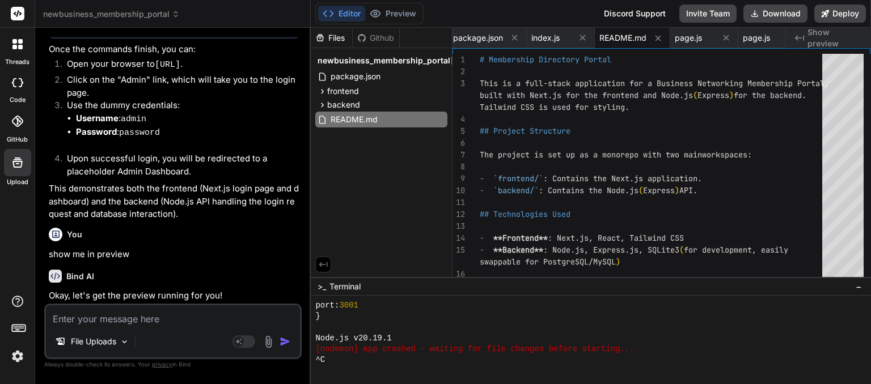
scroll to position [1785, 0]
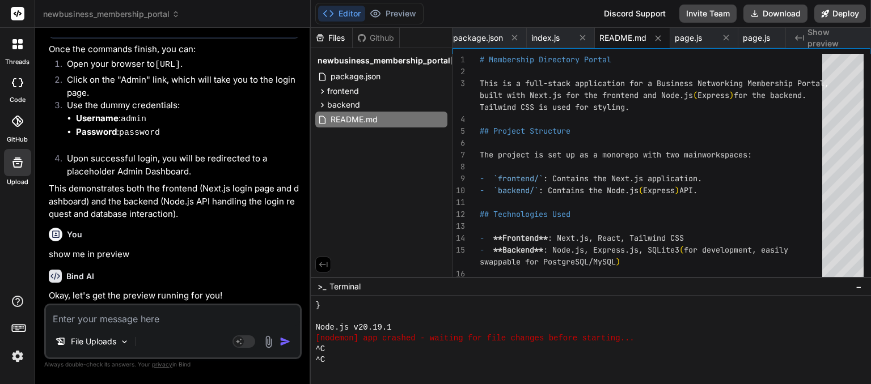
click at [190, 326] on div "Click to open Workbench" at bounding box center [165, 330] width 208 height 9
click at [187, 326] on div "Click to open Workbench" at bounding box center [165, 330] width 208 height 9
click at [210, 326] on div "Click to open Workbench" at bounding box center [165, 330] width 208 height 9
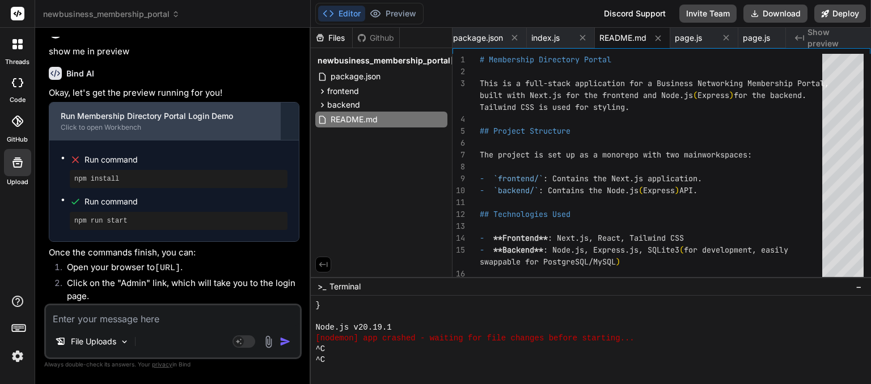
scroll to position [4650, 0]
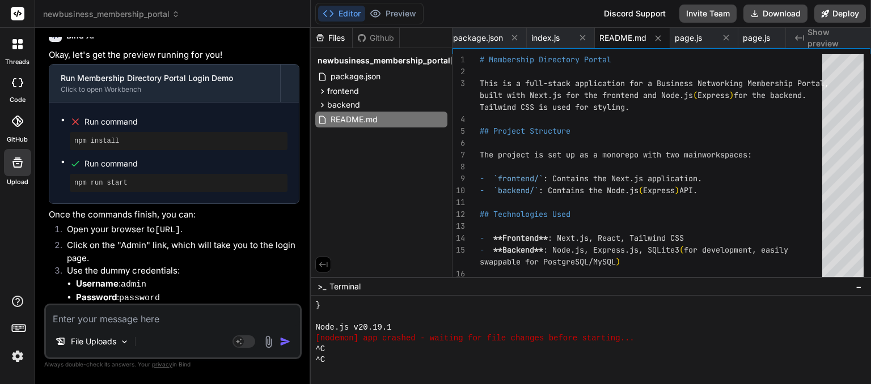
click at [134, 322] on textarea at bounding box center [173, 316] width 254 height 20
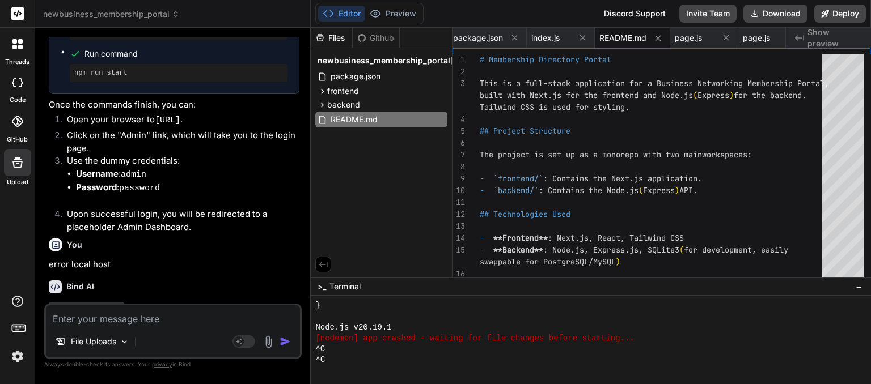
scroll to position [4768, 0]
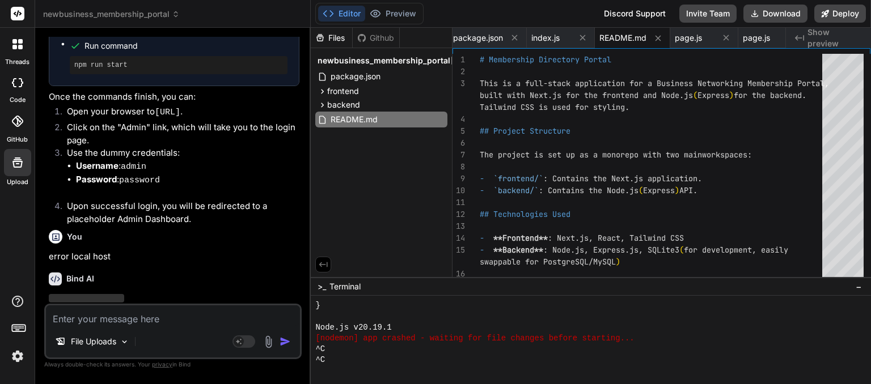
click at [145, 324] on textarea at bounding box center [173, 316] width 254 height 20
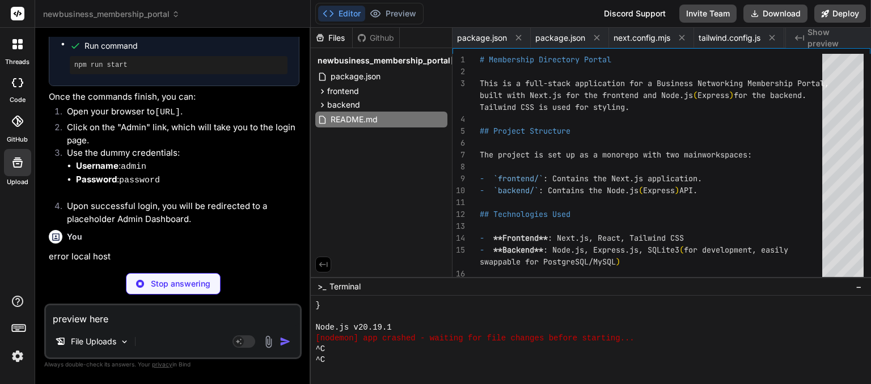
scroll to position [1796, 0]
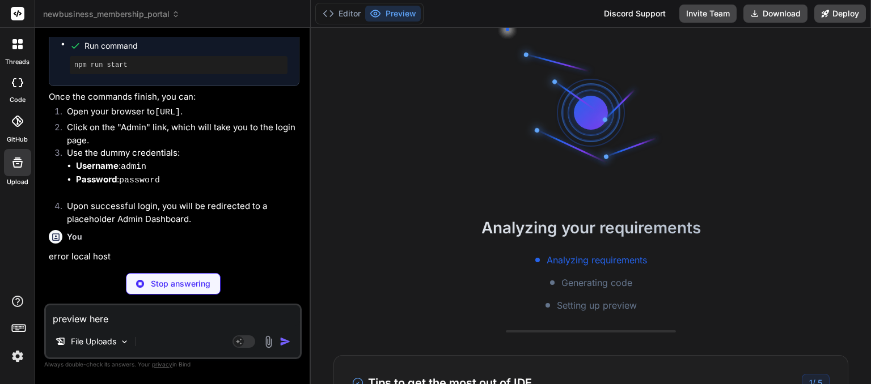
click at [201, 293] on p "I understand you're encountering a "localhost error." This is a common issue th…" at bounding box center [174, 339] width 251 height 92
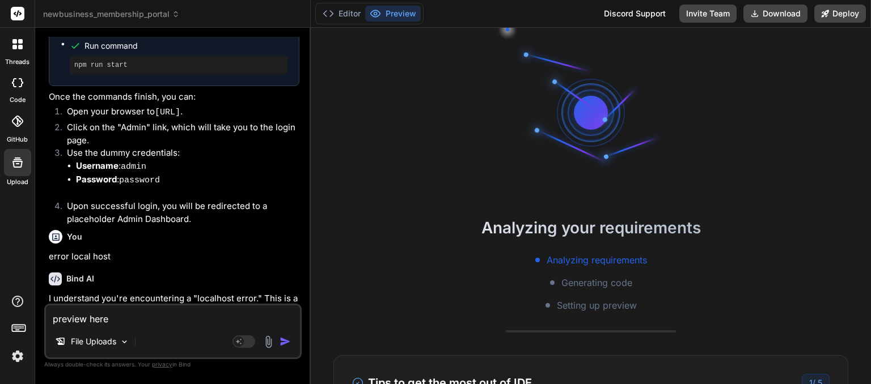
click at [153, 293] on p "I understand you're encountering a "localhost error." This is a common issue th…" at bounding box center [174, 339] width 251 height 92
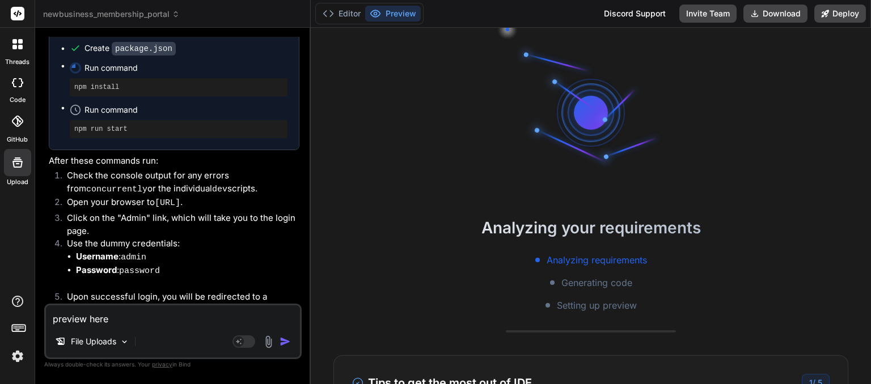
scroll to position [5386, 0]
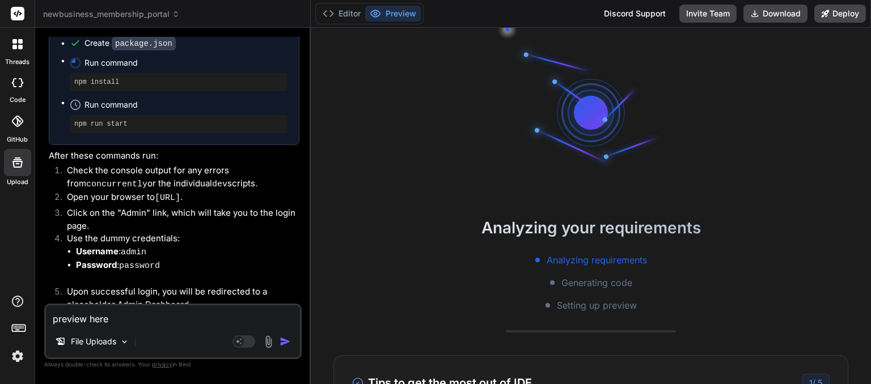
click at [108, 323] on textarea "preview here" at bounding box center [173, 316] width 254 height 20
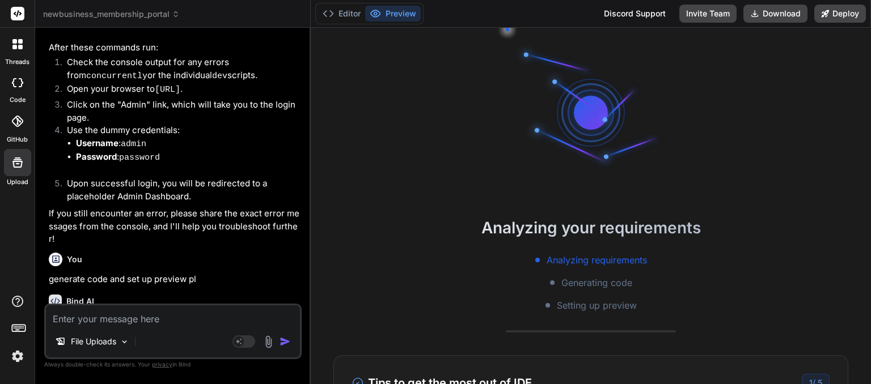
scroll to position [5504, 0]
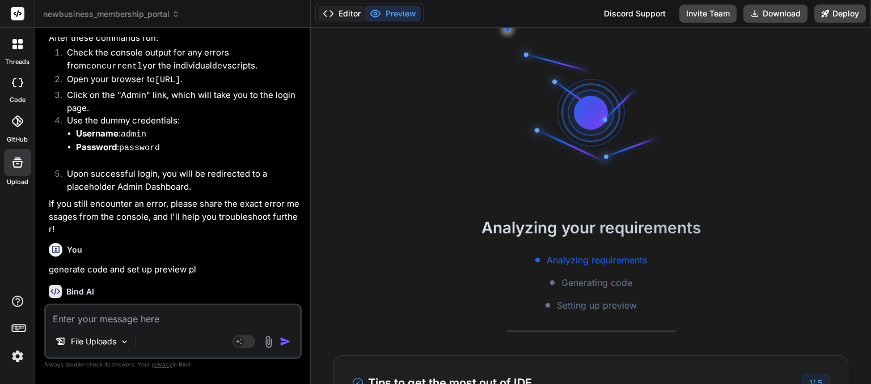
click at [343, 9] on button "Editor" at bounding box center [341, 14] width 47 height 16
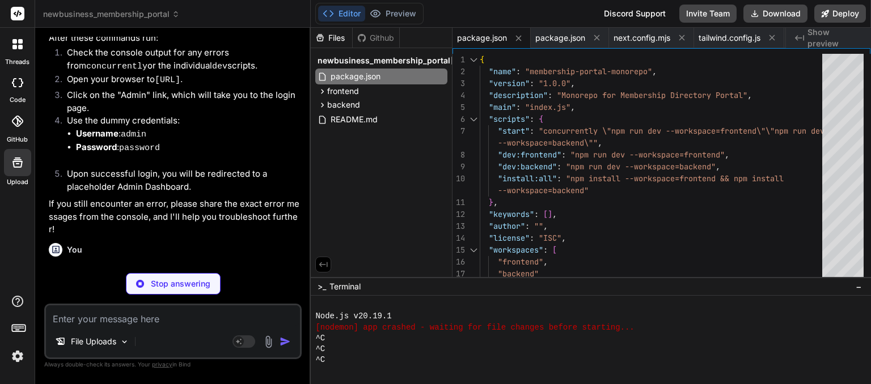
scroll to position [1807, 0]
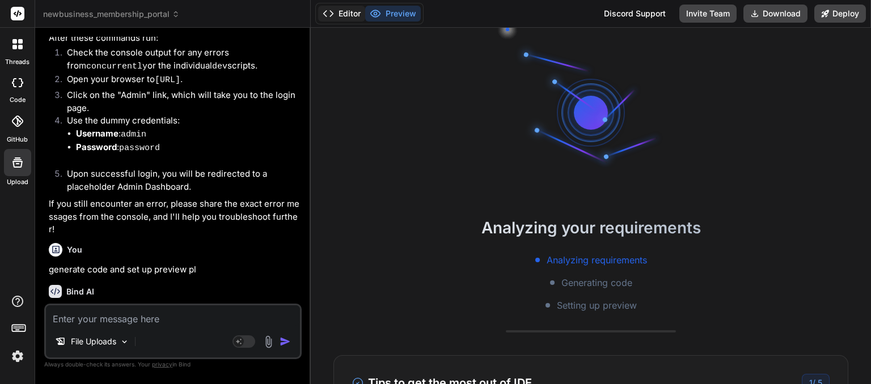
click at [346, 11] on button "Editor" at bounding box center [341, 14] width 47 height 16
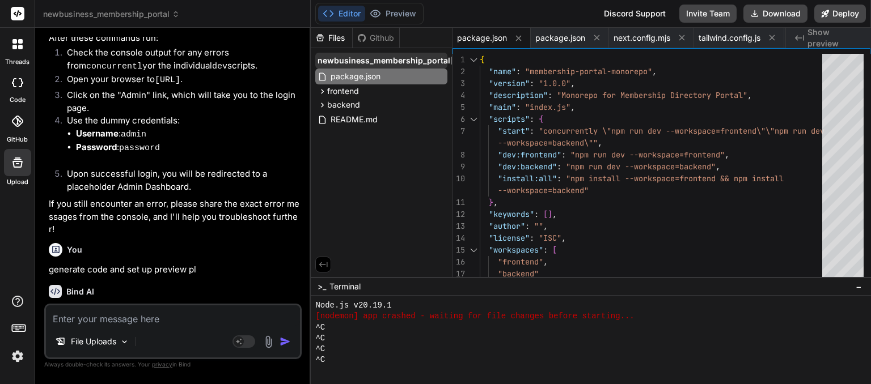
drag, startPoint x: 353, startPoint y: 67, endPoint x: 334, endPoint y: 58, distance: 20.8
click at [334, 58] on span "newbusiness_membership_portal" at bounding box center [384, 60] width 133 height 11
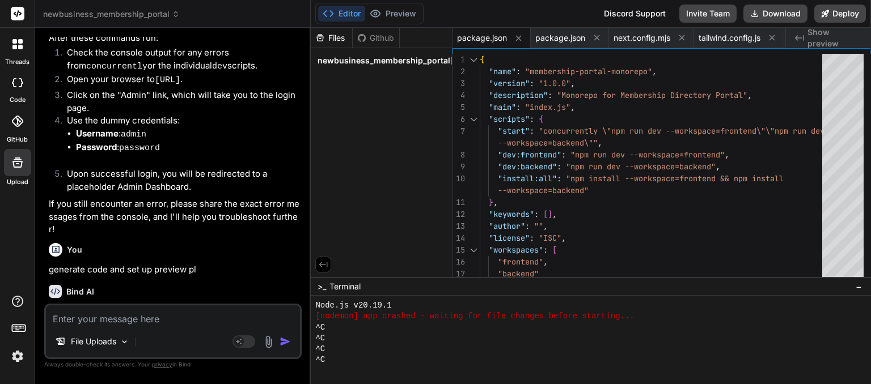
click at [334, 58] on span "newbusiness_membership_portal" at bounding box center [384, 60] width 133 height 11
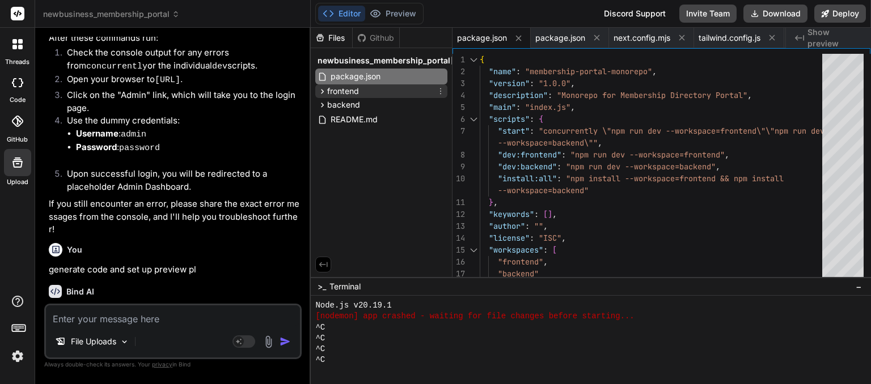
drag, startPoint x: 335, startPoint y: 91, endPoint x: 321, endPoint y: 91, distance: 13.6
click at [321, 91] on icon at bounding box center [323, 92] width 10 height 10
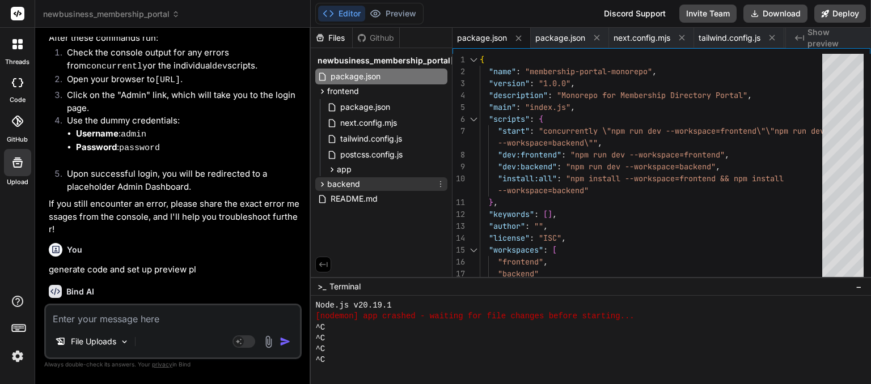
click at [323, 184] on icon at bounding box center [323, 185] width 10 height 10
click at [383, 36] on div "Github" at bounding box center [376, 37] width 46 height 11
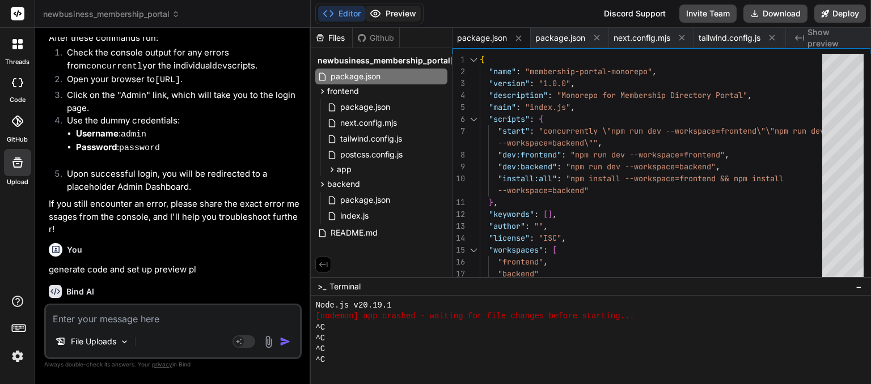
click at [395, 15] on button "Preview" at bounding box center [393, 14] width 56 height 16
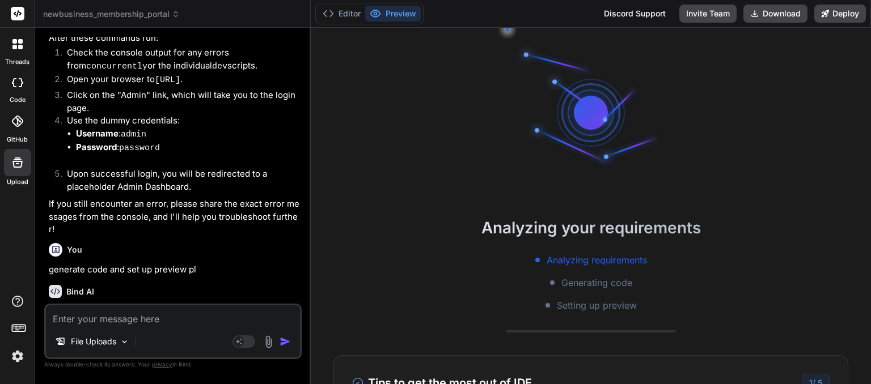
drag, startPoint x: 241, startPoint y: 231, endPoint x: 218, endPoint y: 232, distance: 23.3
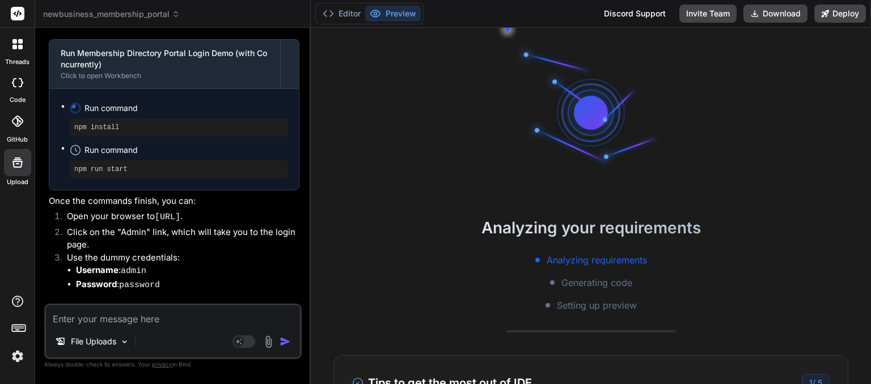
scroll to position [5802, 0]
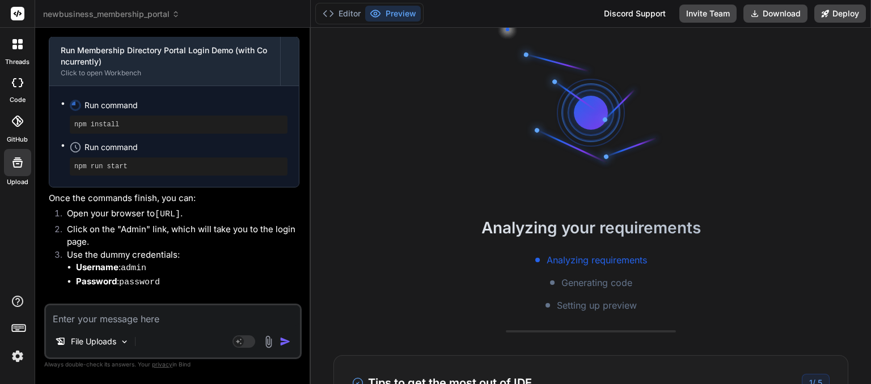
click at [200, 311] on textarea at bounding box center [173, 316] width 254 height 20
drag, startPoint x: 154, startPoint y: 160, endPoint x: 250, endPoint y: 162, distance: 95.8
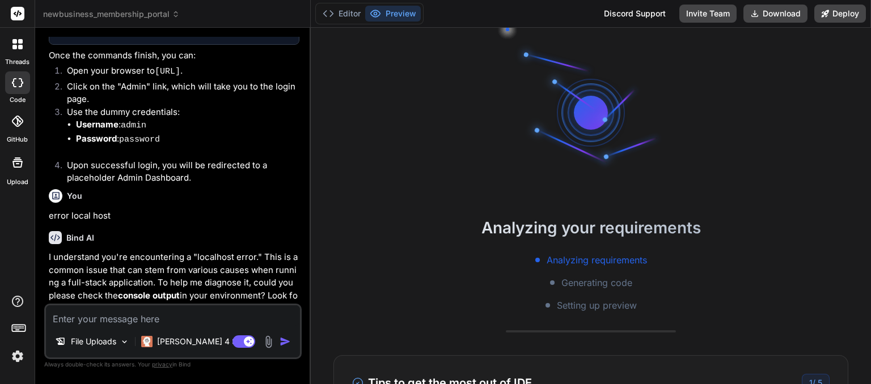
scroll to position [3778, 0]
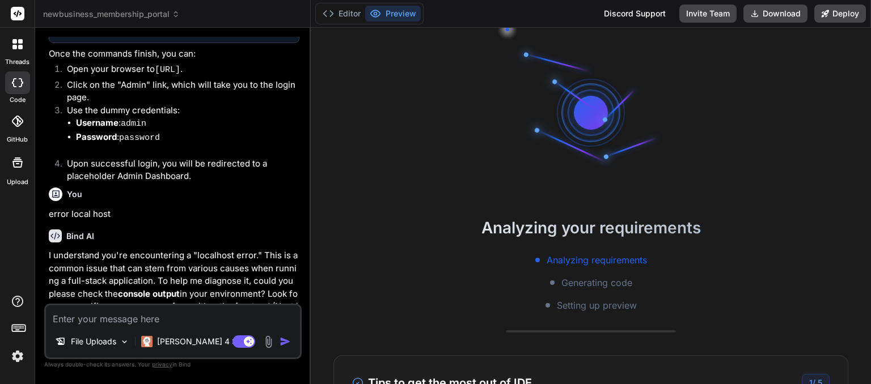
click at [181, 273] on p "I understand you're encountering a "localhost error." This is a common issue th…" at bounding box center [174, 296] width 251 height 92
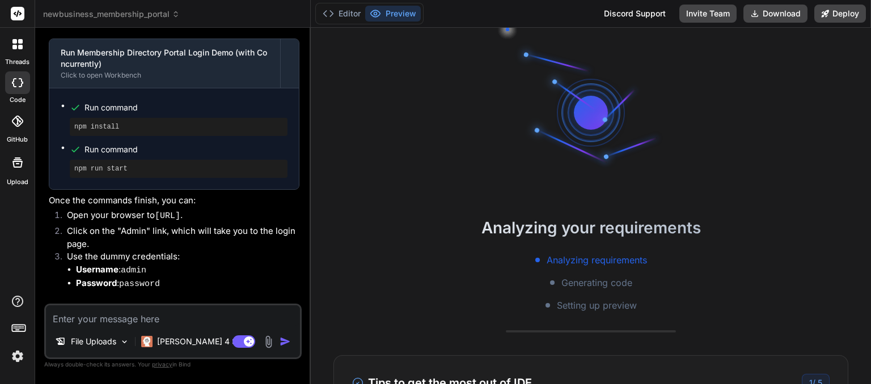
scroll to position [4768, 0]
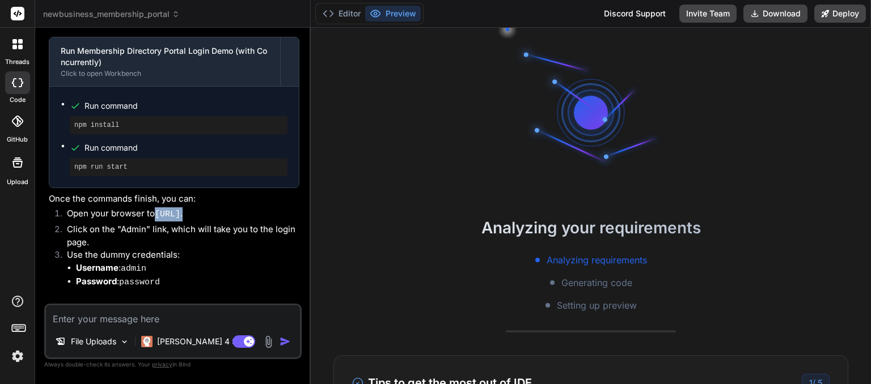
drag, startPoint x: 153, startPoint y: 160, endPoint x: 267, endPoint y: 158, distance: 114.0
click at [267, 208] on li "Open your browser to [URL] ." at bounding box center [179, 216] width 242 height 16
copy li "[URL] ."
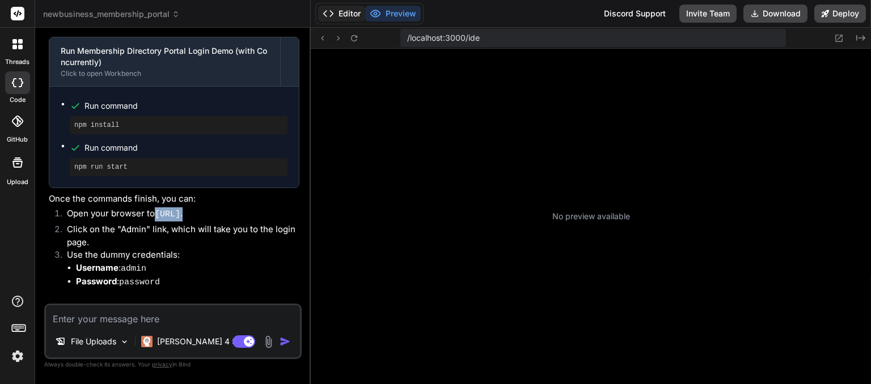
type textarea "x"
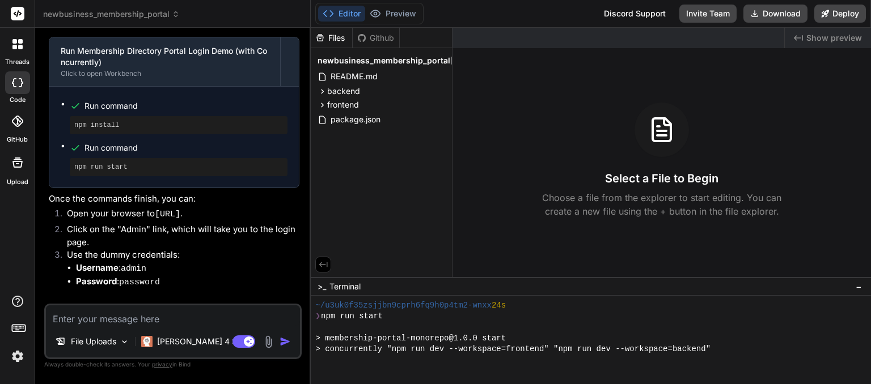
click at [77, 320] on textarea at bounding box center [173, 316] width 254 height 20
paste textarea "This site can’t be reached localhost refused to connect. Try: Checking the conn…"
type textarea "This site can’t be reached localhost refused to connect. Try: Checking the conn…"
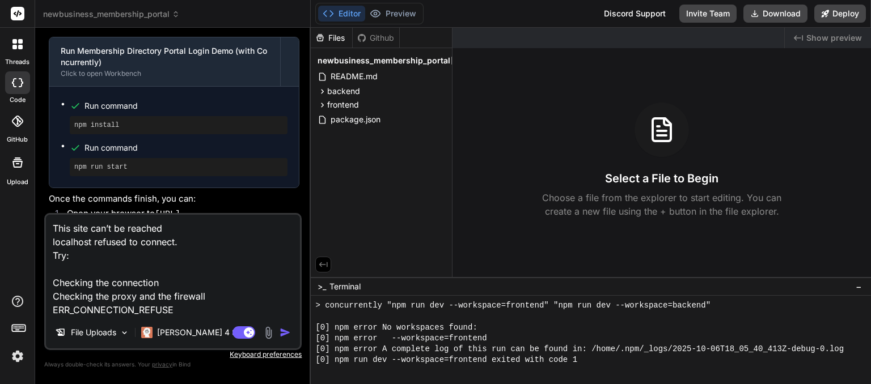
scroll to position [337, 0]
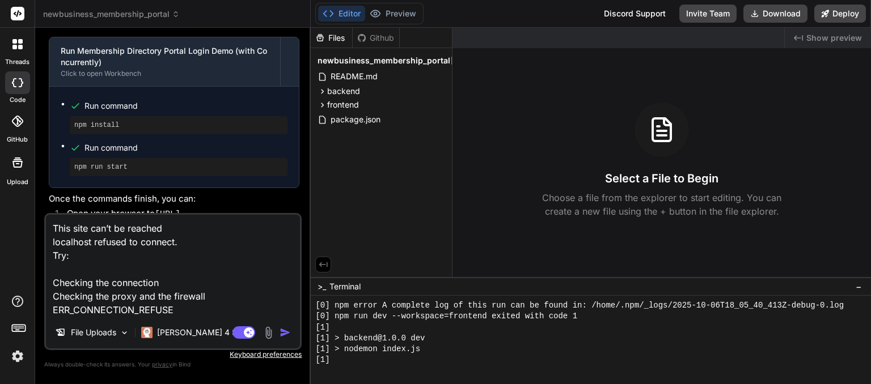
type textarea "x"
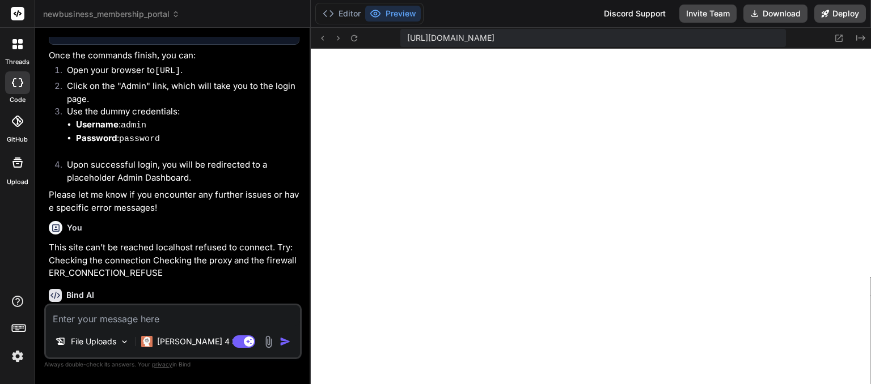
scroll to position [4911, 0]
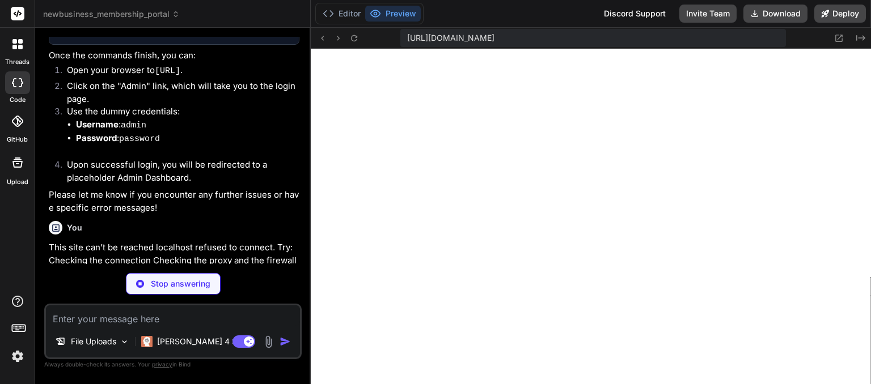
click at [494, 39] on span "https://u3uk0f35zsjjbn9cprh6fq9h0p4tm2-wnxx--3001--96435430.local-corp.webconta…" at bounding box center [450, 37] width 87 height 11
click at [238, 309] on p "I see the issue - the connection is being refused. This typically happens when …" at bounding box center [174, 334] width 251 height 51
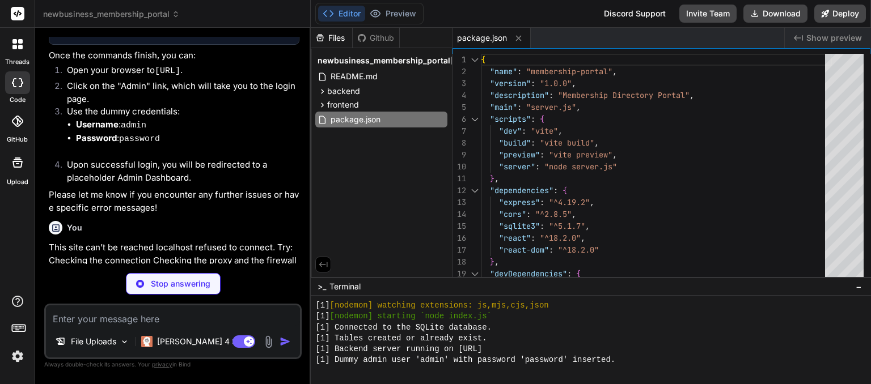
type textarea "x"
type textarea "changeOrigin: true } } } })"
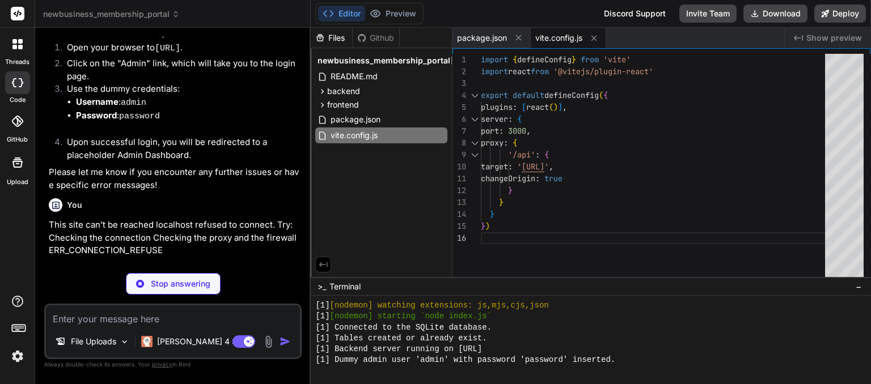
type textarea "x"
type textarea "}"
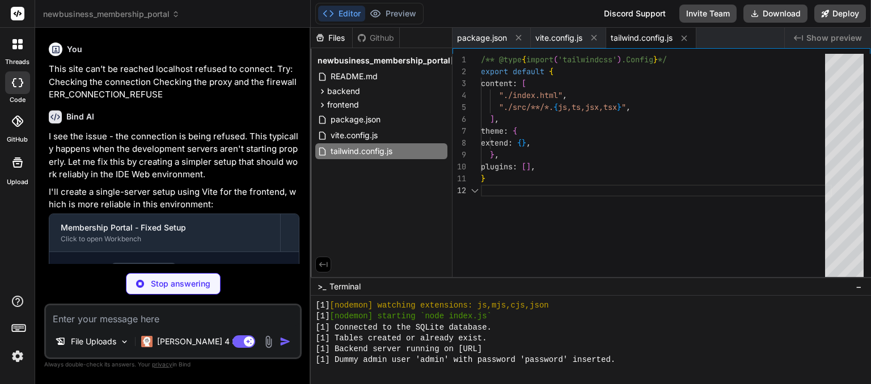
scroll to position [5092, 0]
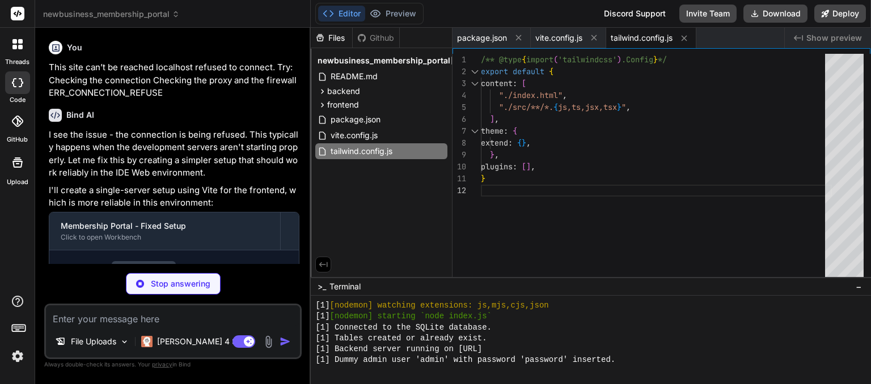
type textarea "x"
type textarea "export default { plugins: { tailwindcss: {}, autoprefixer: {}, }, }"
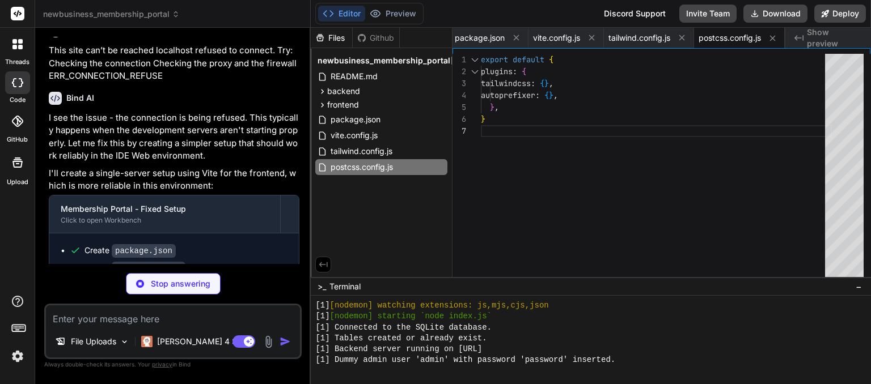
scroll to position [5126, 0]
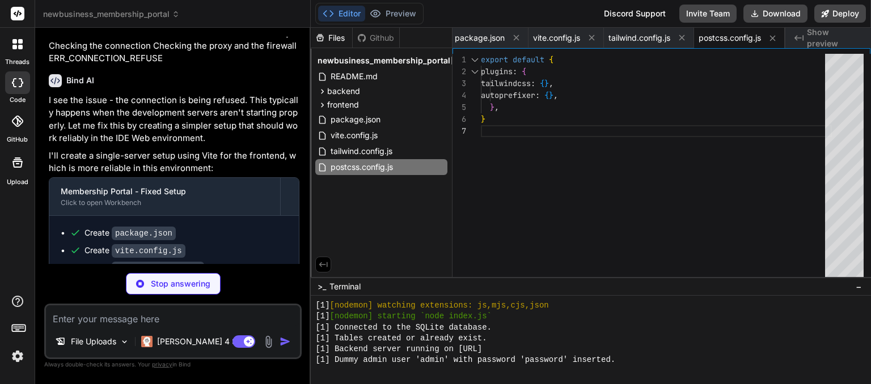
type textarea "x"
type textarea "<div id="root"></div> <script type="module" src="/src/main.jsx"></script> </bod…"
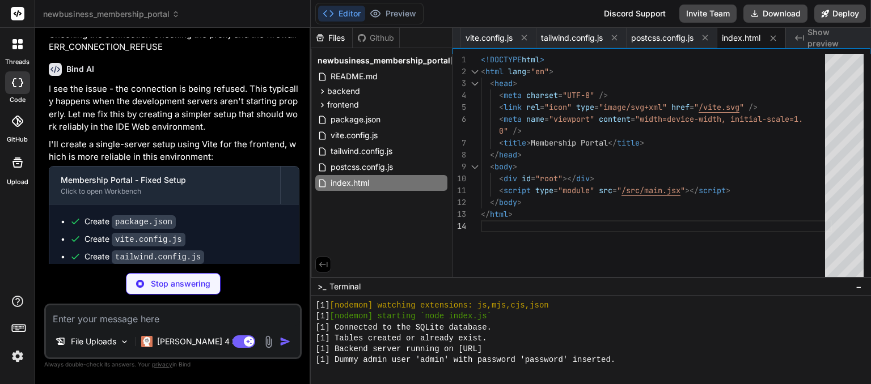
scroll to position [5144, 0]
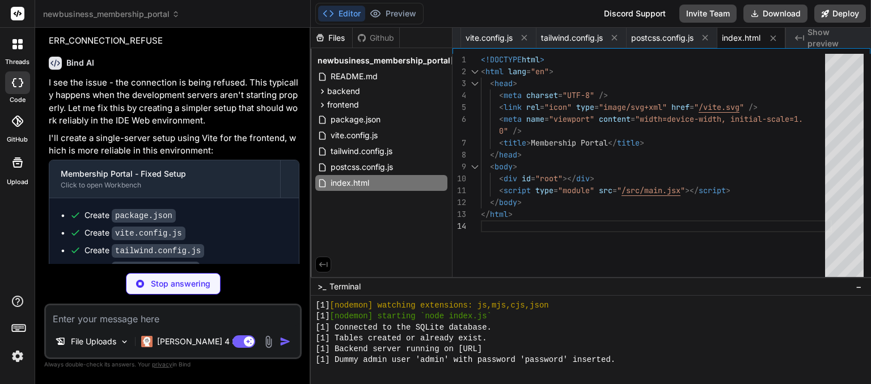
type textarea "x"
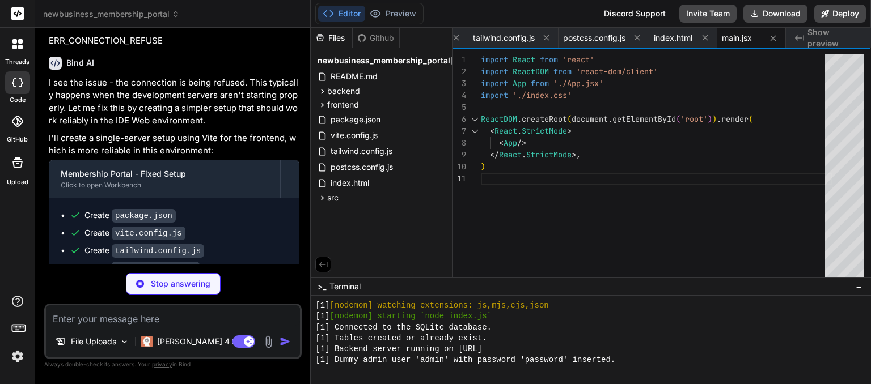
scroll to position [5161, 0]
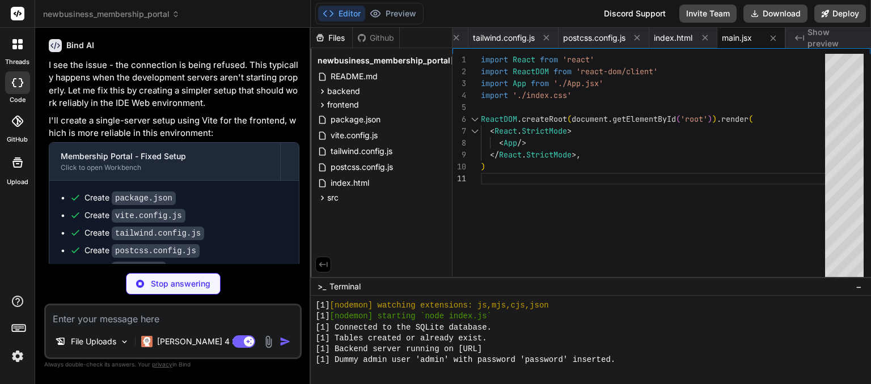
type textarea "x"
type textarea "-webkit-font-smoothing: antialiased; -moz-osx-font-smoothing: grayscale; }"
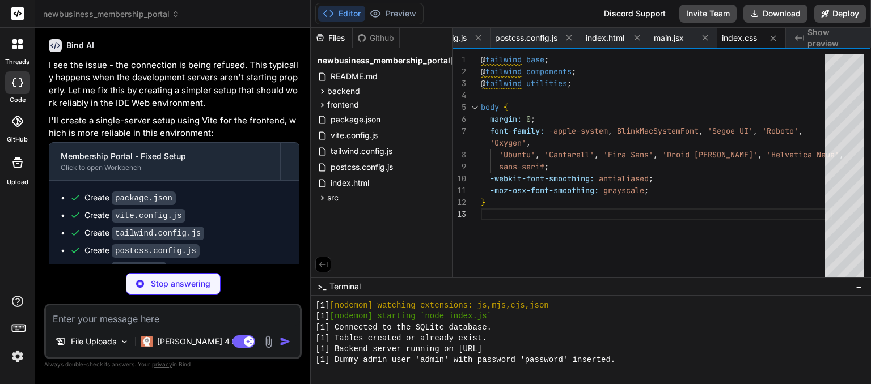
scroll to position [5178, 0]
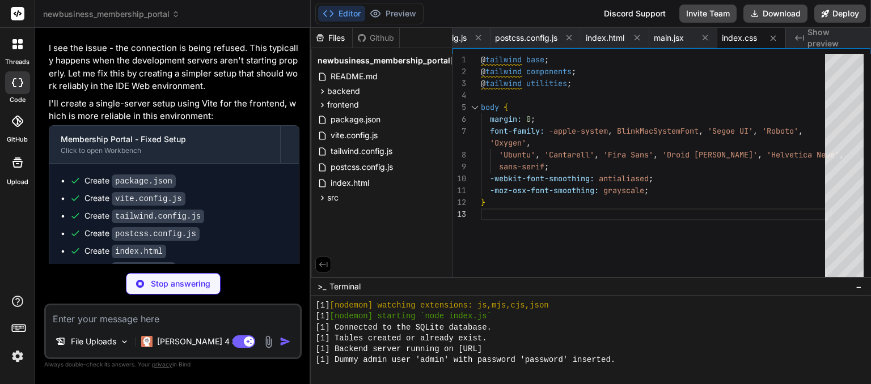
type textarea "x"
type textarea "return ( <div className="App"> {renderPage()} </div> ) } export default App"
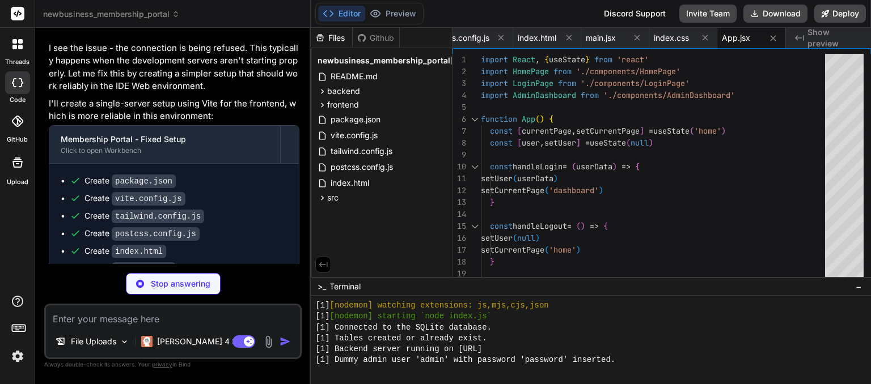
scroll to position [5196, 0]
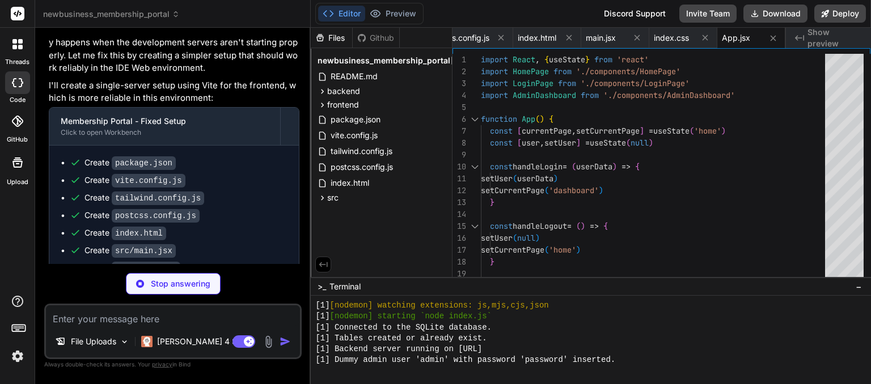
type textarea "x"
type textarea "Get help and answers to your questions. </p> </button> </div> </main> ) } expor…"
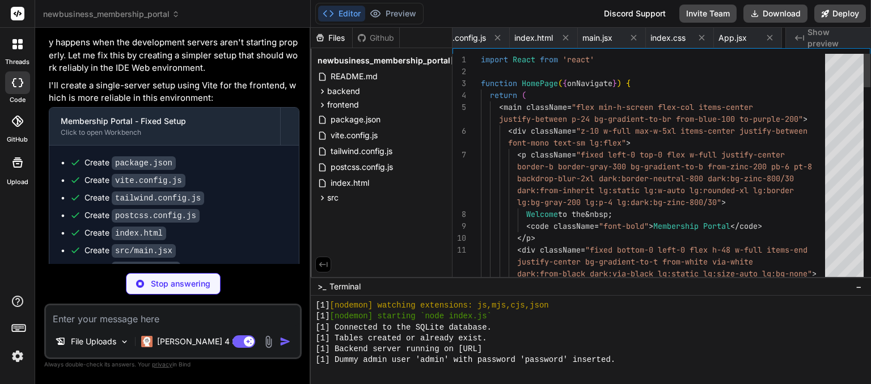
scroll to position [0, 360]
type textarea "x"
type textarea "} export default LoginPage"
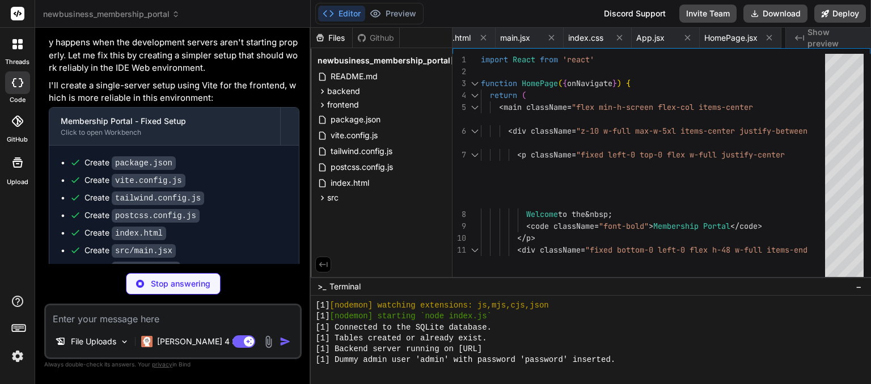
scroll to position [0, 440]
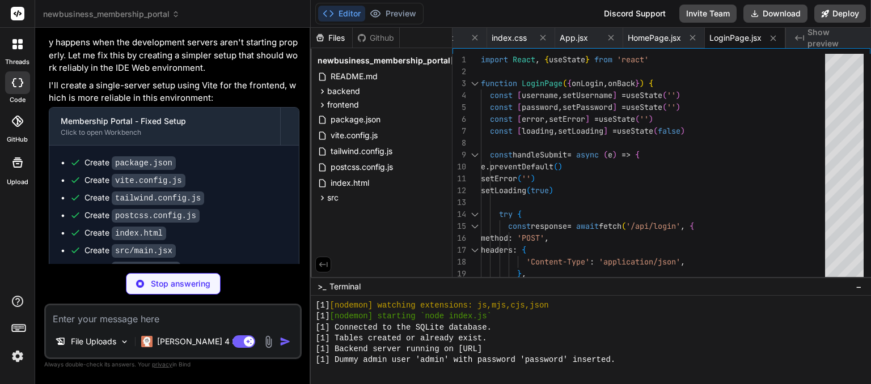
type textarea "x"
type textarea "} export default AdminDashboard"
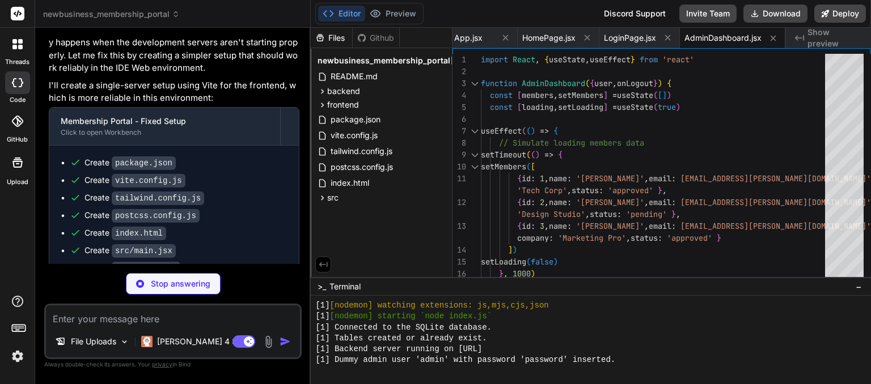
type textarea "x"
type textarea "// Start server if (require.main === module) { app.listen(PORT, () => { console…"
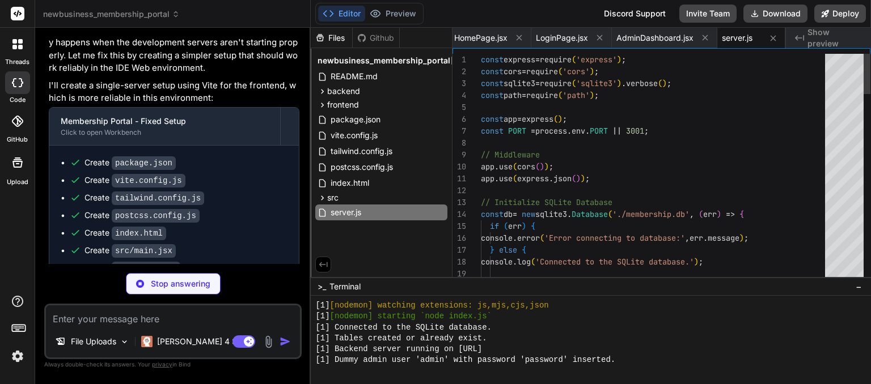
scroll to position [511, 0]
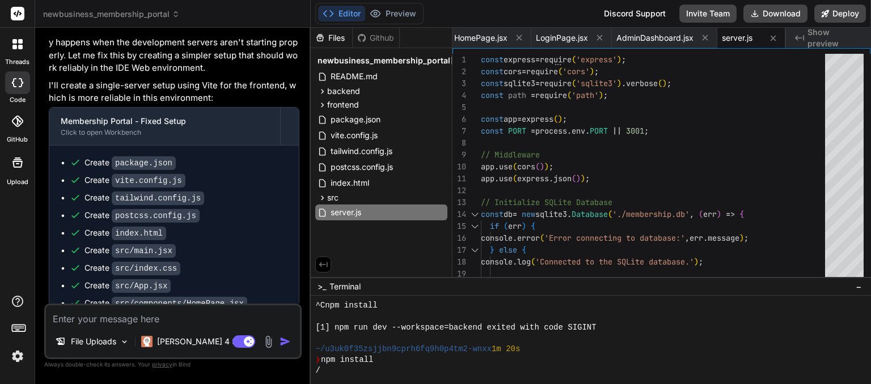
type textarea "x"
click at [207, 192] on div "Create tailwind.config.js" at bounding box center [179, 198] width 218 height 12
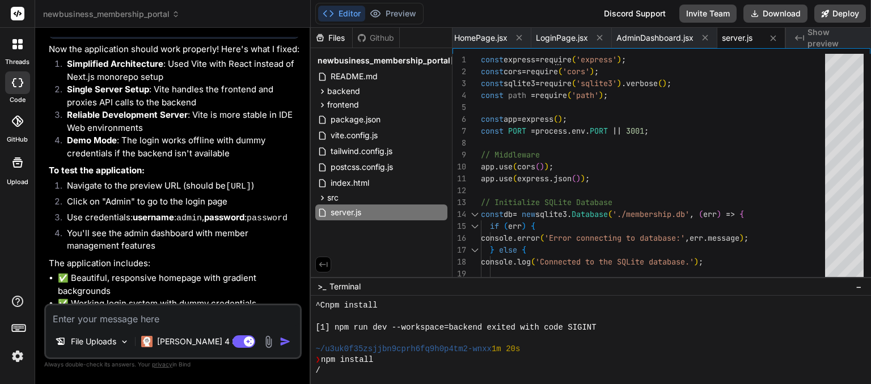
scroll to position [5626, 0]
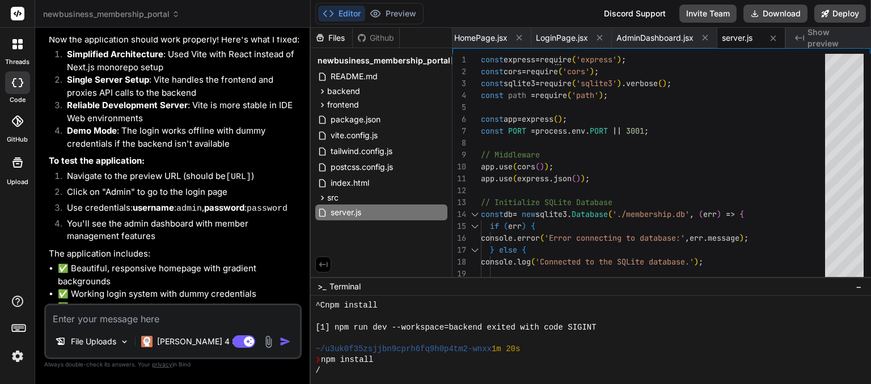
click at [64, 320] on textarea at bounding box center [173, 316] width 254 height 20
paste textarea "This site can’t be reached localhost refused to connect. Try: Checking the conn…"
type textarea "This site can’t be reached localhost refused to connect. Try: Checking the conn…"
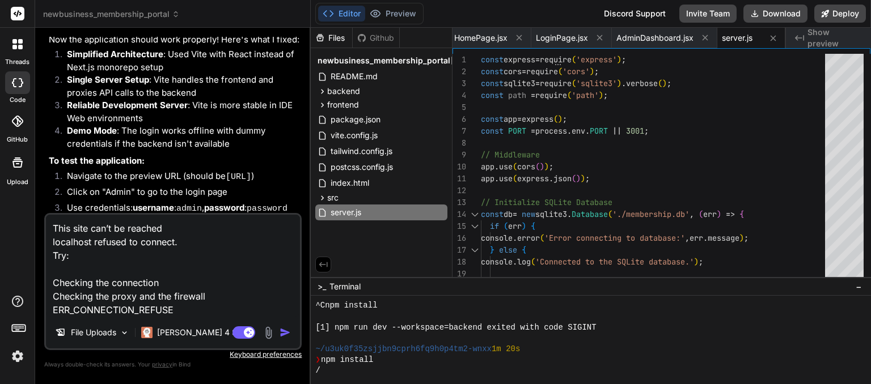
type textarea "x"
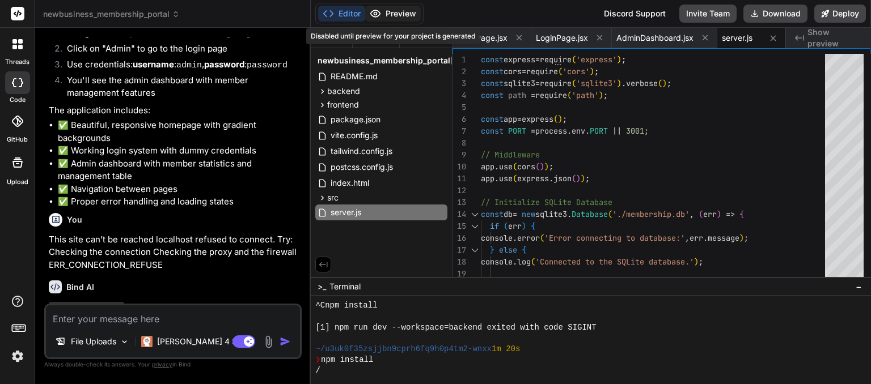
scroll to position [5769, 0]
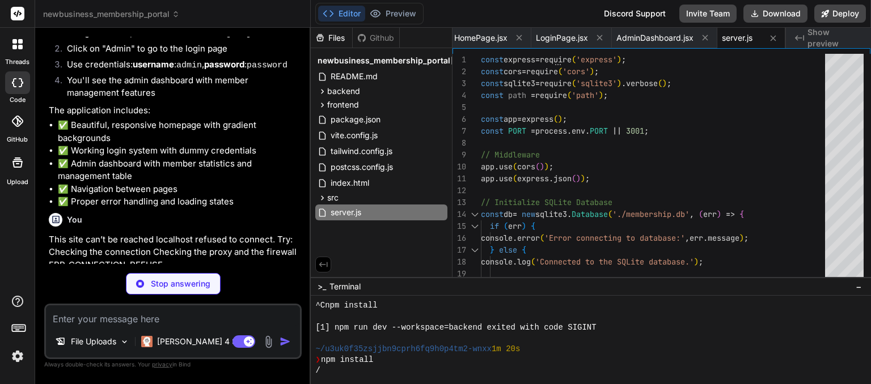
drag, startPoint x: 395, startPoint y: 13, endPoint x: 254, endPoint y: 264, distance: 287.4
type textarea "x"
type textarea "} }"
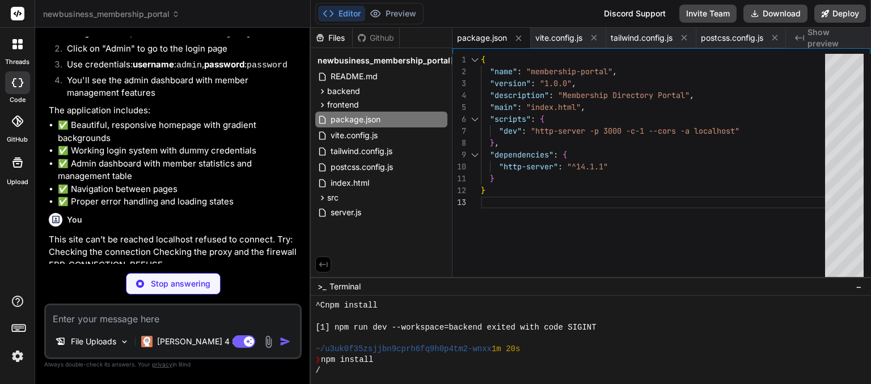
drag, startPoint x: 254, startPoint y: 264, endPoint x: 225, endPoint y: 255, distance: 30.3
click at [225, 301] on p "I see the connection is still being refused. Let me create a simpler, single-fi…" at bounding box center [174, 320] width 251 height 39
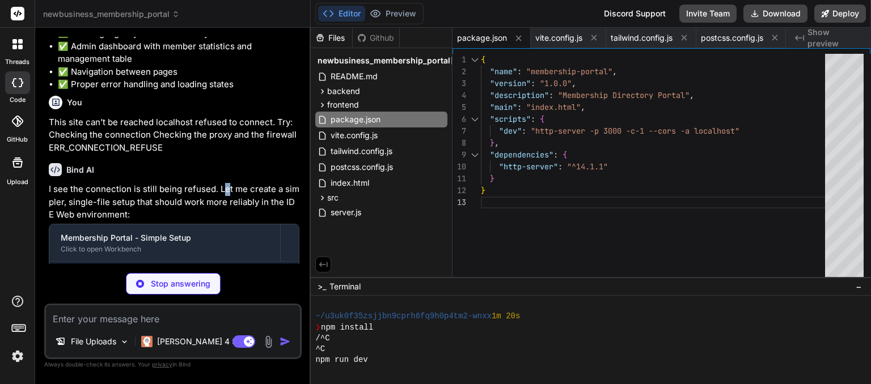
scroll to position [5889, 0]
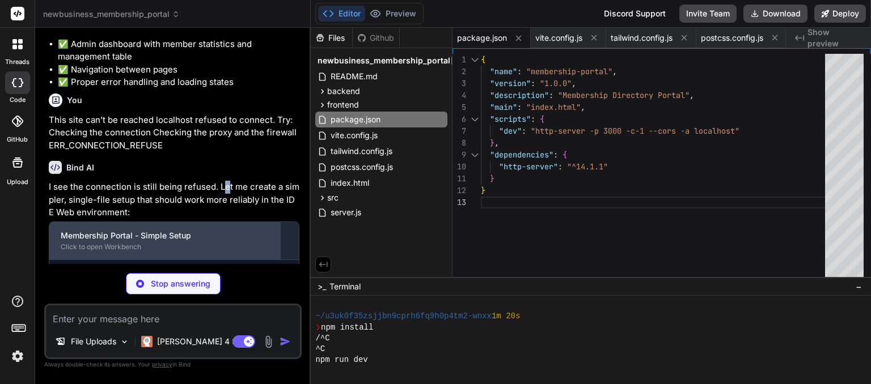
click at [135, 230] on div "Membership Portal - Simple Setup" at bounding box center [165, 235] width 208 height 11
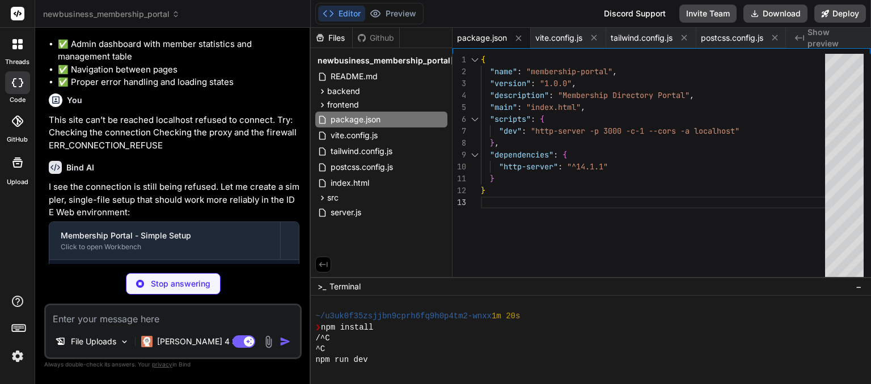
click at [212, 272] on div "Create package.json" at bounding box center [179, 278] width 218 height 12
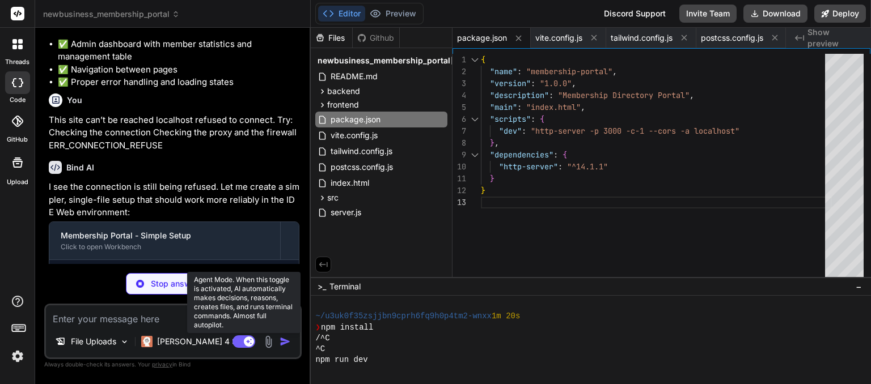
click at [238, 338] on rect at bounding box center [243, 342] width 23 height 12
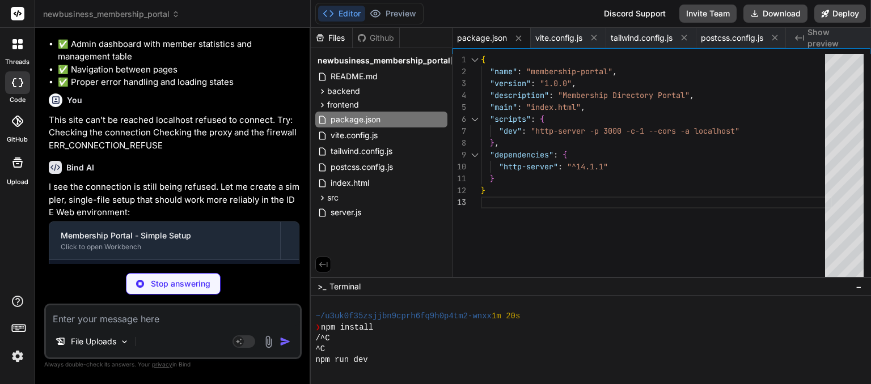
click at [16, 363] on img at bounding box center [17, 356] width 19 height 19
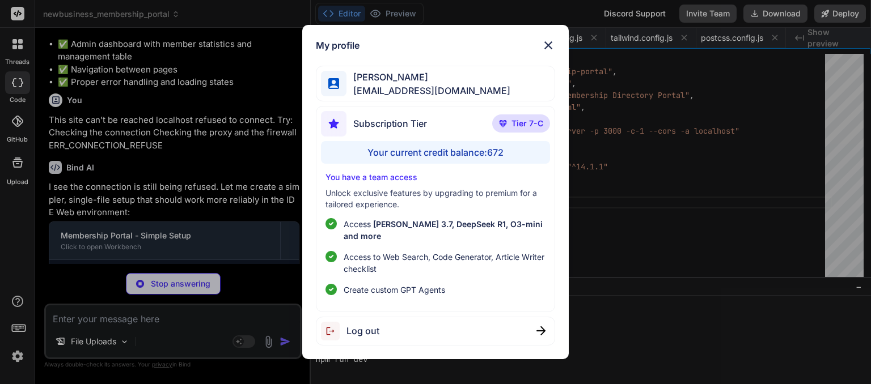
click at [20, 268] on div "My profile madhavi kond madhavikond674@gmail.com Subscription Tier Tier 7-C You…" at bounding box center [435, 192] width 871 height 384
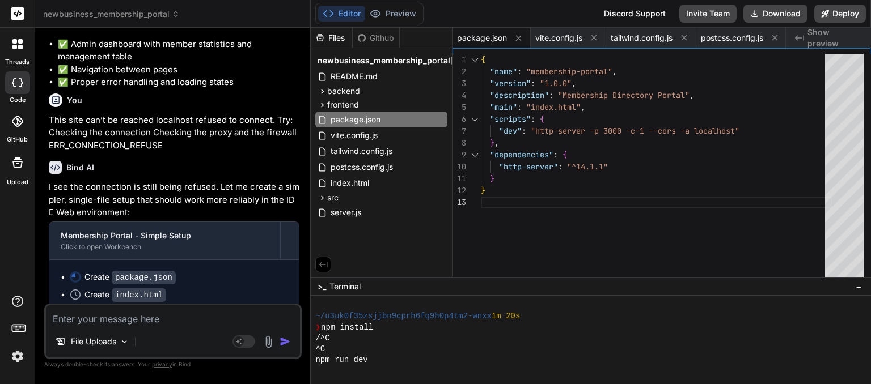
type textarea "x"
click at [231, 272] on ul "Create package.json Create index.html Run command npm install Run command npm r…" at bounding box center [174, 328] width 227 height 113
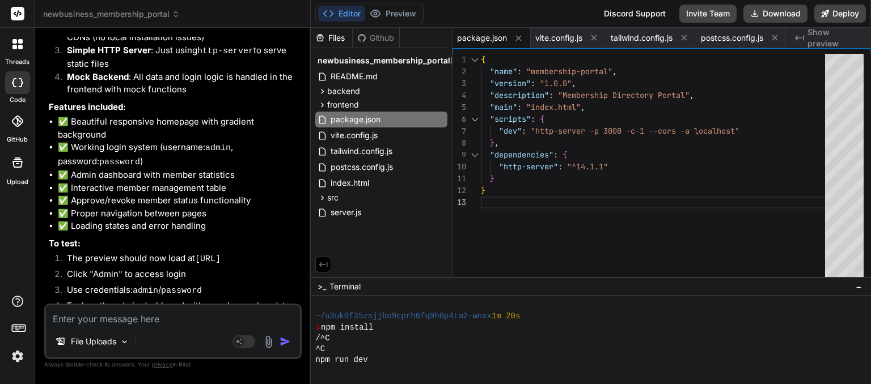
scroll to position [6331, 0]
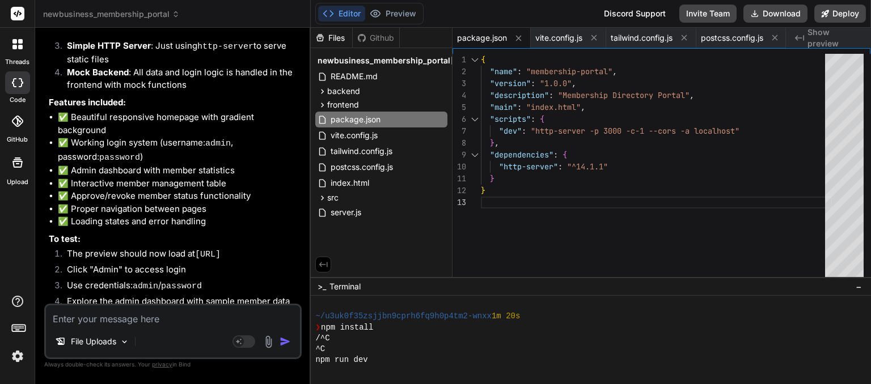
drag, startPoint x: 194, startPoint y: 202, endPoint x: 301, endPoint y: 198, distance: 106.7
click at [301, 198] on div "You Bind AI Thank you for providing such a comprehensive and detailed Project R…" at bounding box center [173, 170] width 255 height 267
copy li "[URL]"
click at [86, 319] on textarea at bounding box center [173, 316] width 254 height 20
paste textarea "This site can’t be reached localhost refused to connect. Try: Checking the conn…"
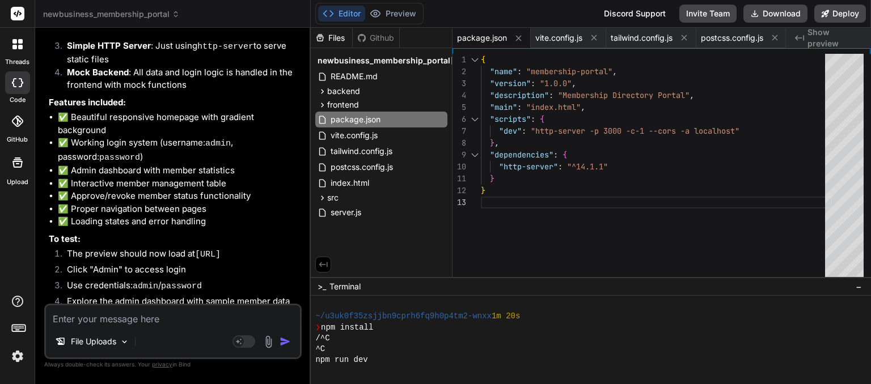
type textarea "This site can’t be reached localhost refused to connect. Try: Checking the conn…"
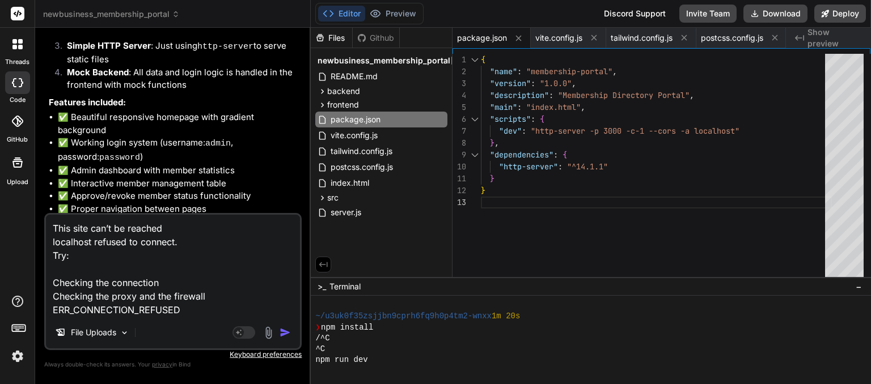
type textarea "x"
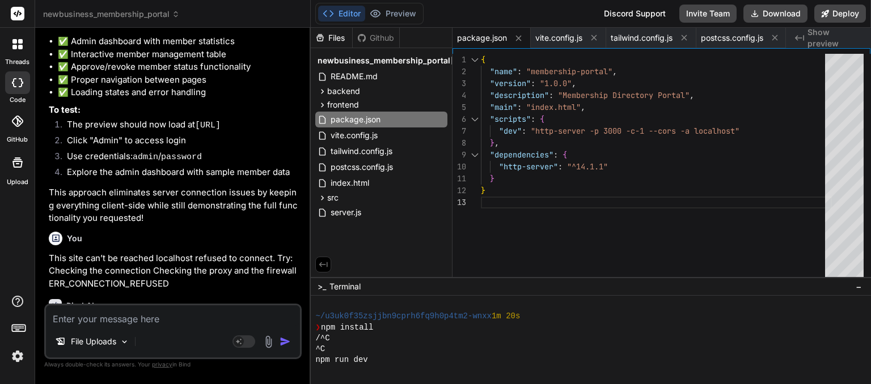
scroll to position [6473, 0]
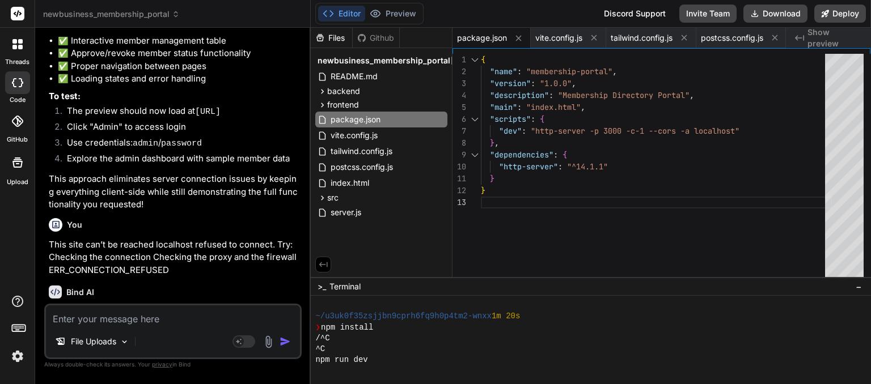
click at [230, 314] on textarea at bounding box center [173, 316] width 254 height 20
type textarea "p"
type textarea "x"
click at [230, 314] on textarea "p" at bounding box center [173, 316] width 254 height 20
type textarea "pl"
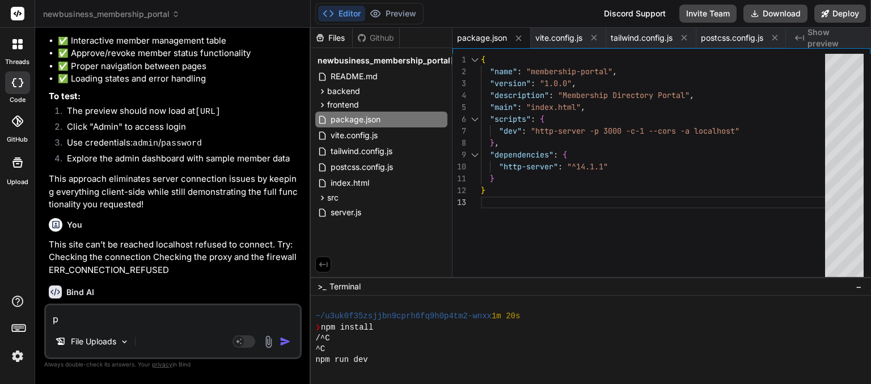
type textarea "x"
type textarea "pl"
type textarea "x"
type textarea "pl s"
type textarea "x"
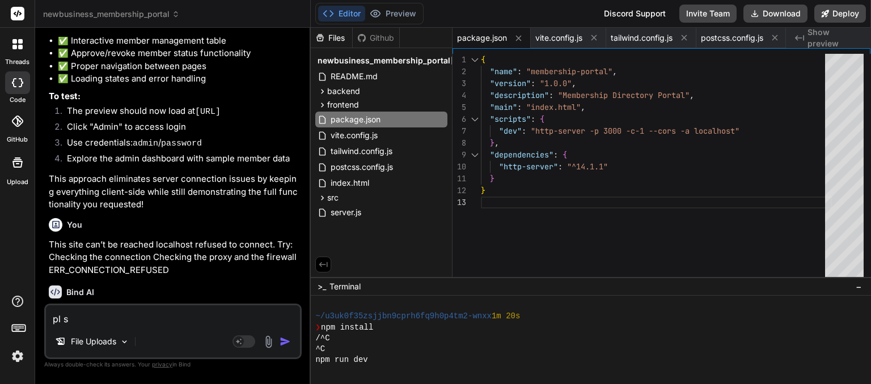
type textarea "pl sh"
type textarea "x"
type textarea "pl sho"
type textarea "x"
type textarea "pl show"
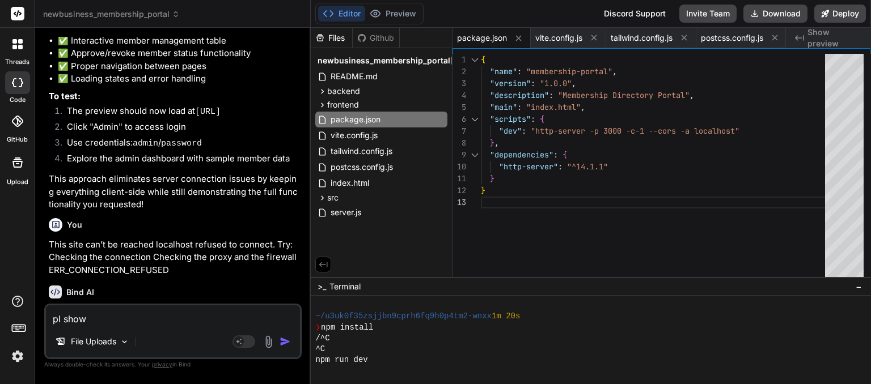
type textarea "x"
type textarea "pl show"
type textarea "x"
type textarea "pl show p"
type textarea "x"
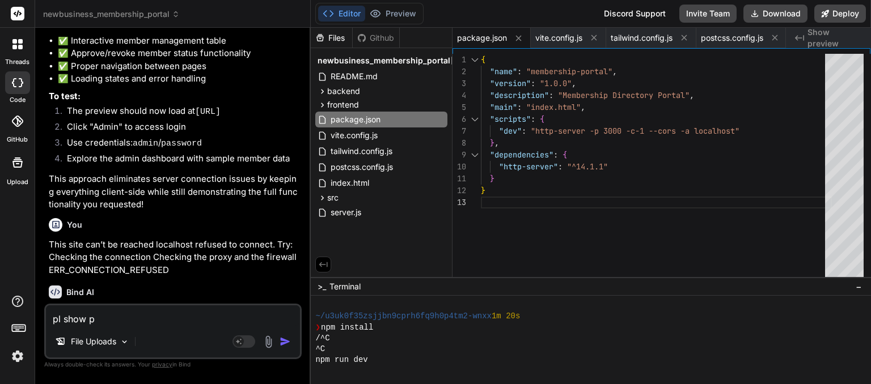
type textarea "pl show pr"
type textarea "x"
type textarea "pl show pre"
type textarea "x"
type textarea "pl show prev"
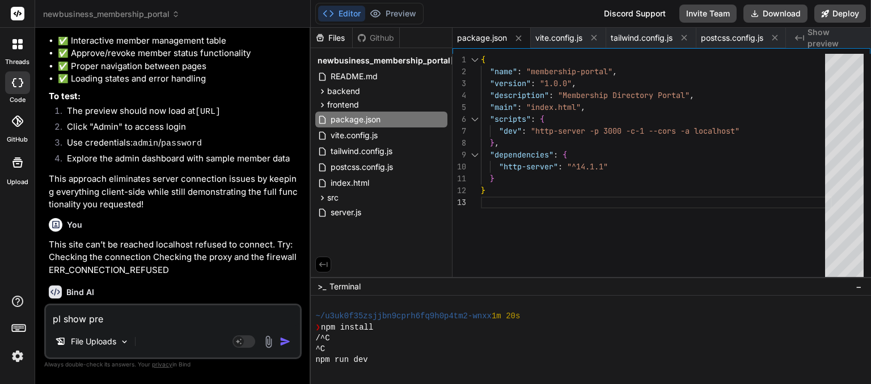
type textarea "x"
type textarea "pl show previ"
type textarea "x"
type textarea "pl show previe"
type textarea "x"
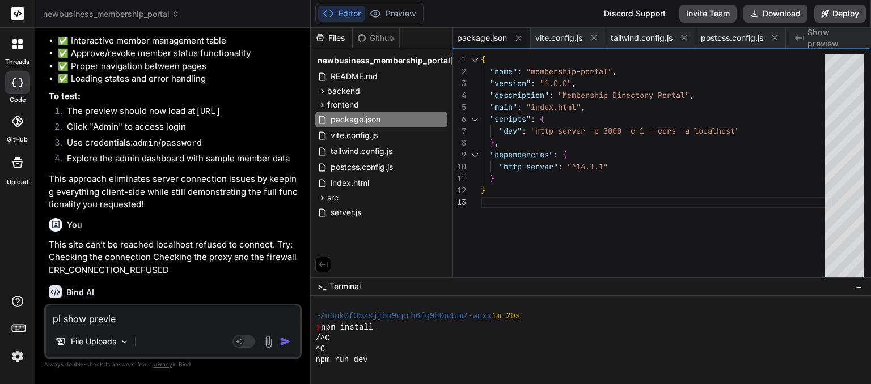
type textarea "pl show previe"
type textarea "x"
type textarea "pl show previe h"
type textarea "x"
type textarea "pl show previe he"
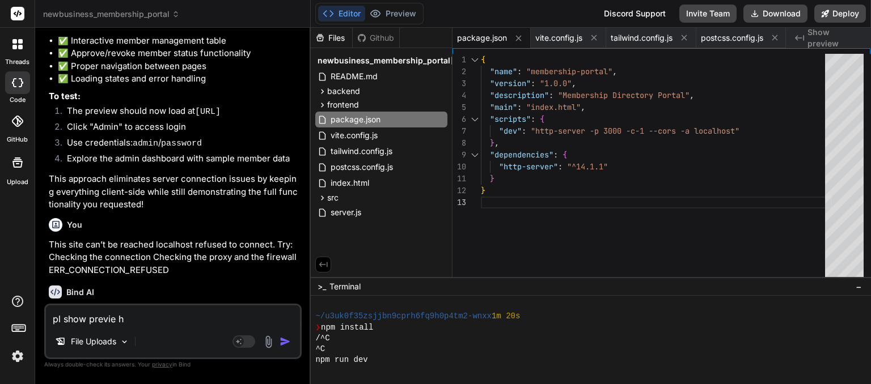
type textarea "x"
type textarea "pl show previe her"
type textarea "x"
type textarea "pl show previe here"
type textarea "x"
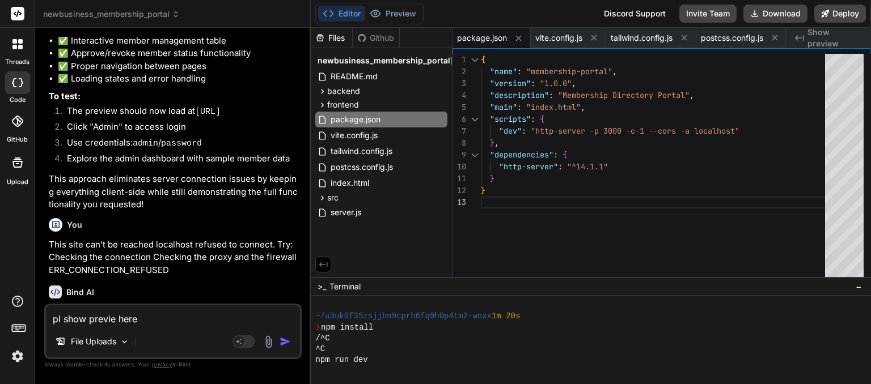
type textarea "pl show previe her"
type textarea "x"
type textarea "pl show previe he"
type textarea "x"
type textarea "pl show previe h"
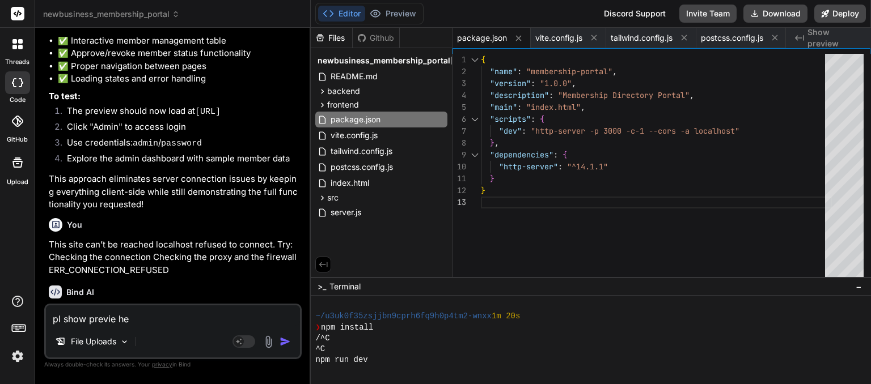
type textarea "x"
type textarea "pl show previe"
type textarea "x"
type textarea "pl show previe"
type textarea "x"
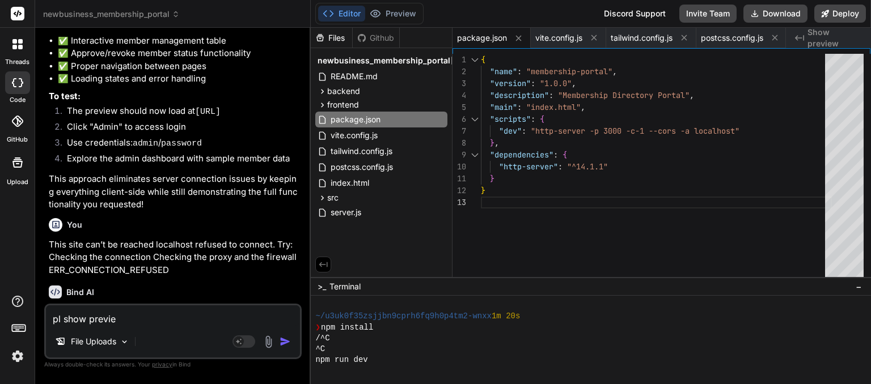
type textarea "pl show preview"
type textarea "x"
type textarea "pl show preview"
type textarea "x"
type textarea "pl show preview h"
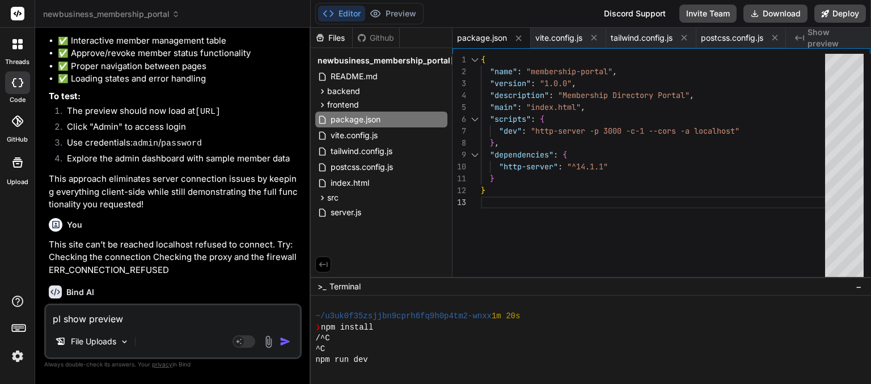
type textarea "x"
type textarea "pl show preview he"
type textarea "x"
type textarea "pl show preview her"
type textarea "x"
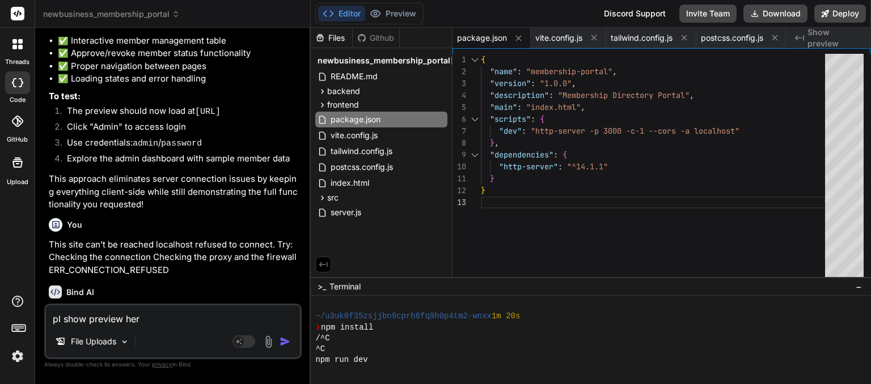
type textarea "pl show preview here"
type textarea "x"
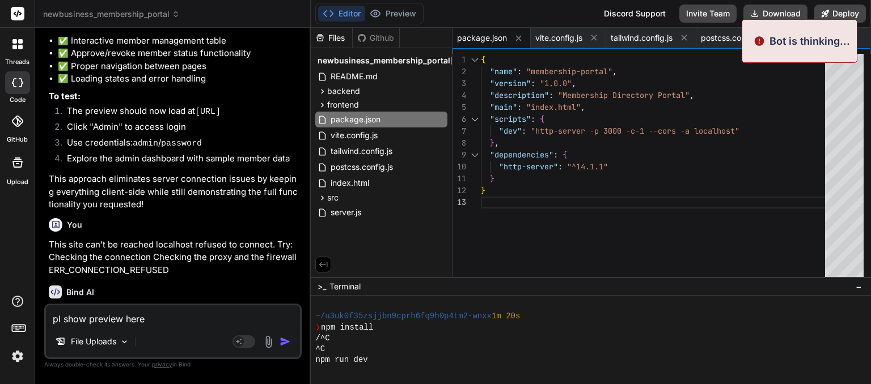
type textarea "pl show preview here"
type textarea "x"
type textarea "pl show preview here n"
type textarea "x"
type textarea "pl show preview here ne"
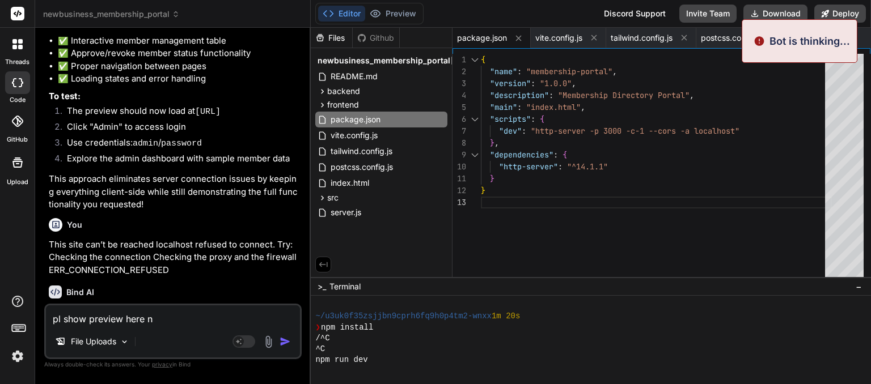
type textarea "x"
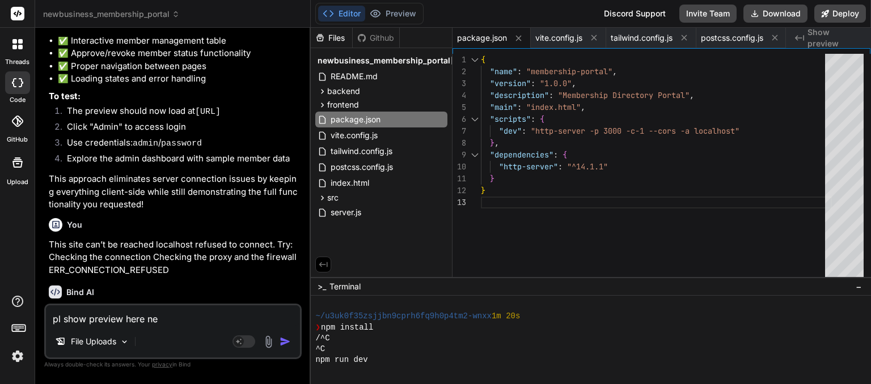
type textarea "pl show preview here nex"
type textarea "x"
type textarea "pl show preview here next"
type textarea "x"
type textarea "pl show preview here next"
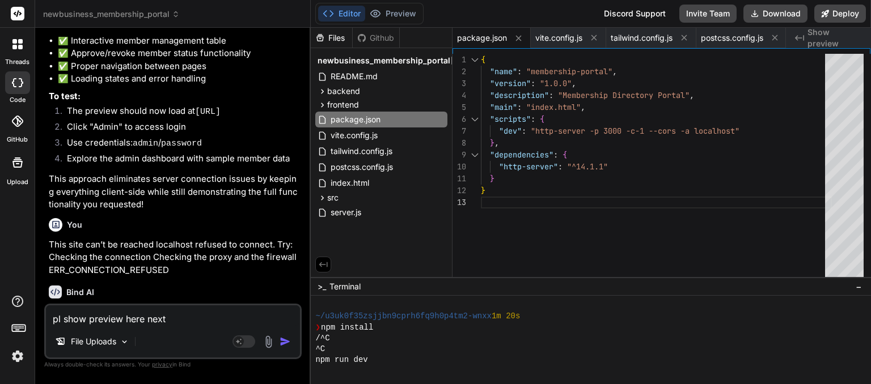
type textarea "x"
type textarea "pl show preview here next t"
type textarea "x"
type textarea "pl show preview here next to"
type textarea "x"
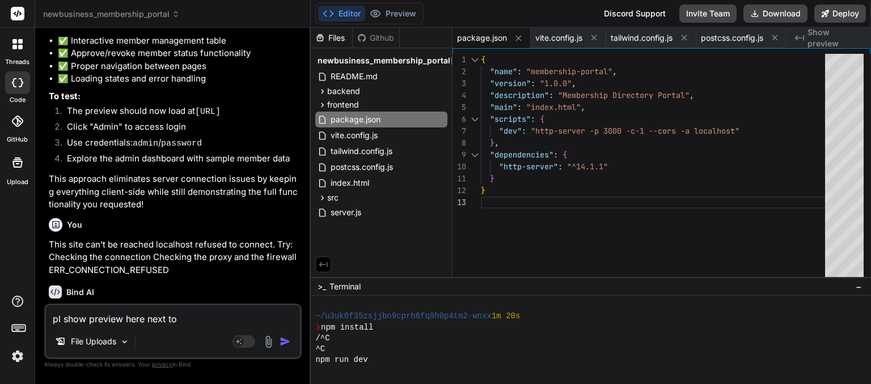
type textarea "pl show preview here next to"
type textarea "x"
type textarea "pl show preview here next to e"
type textarea "x"
type textarea "pl show preview here next to ed"
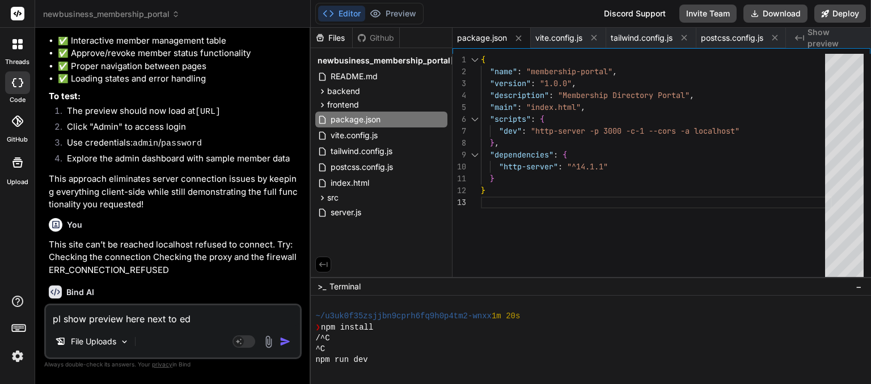
type textarea "x"
type textarea "pl show preview here next to edi"
type textarea "x"
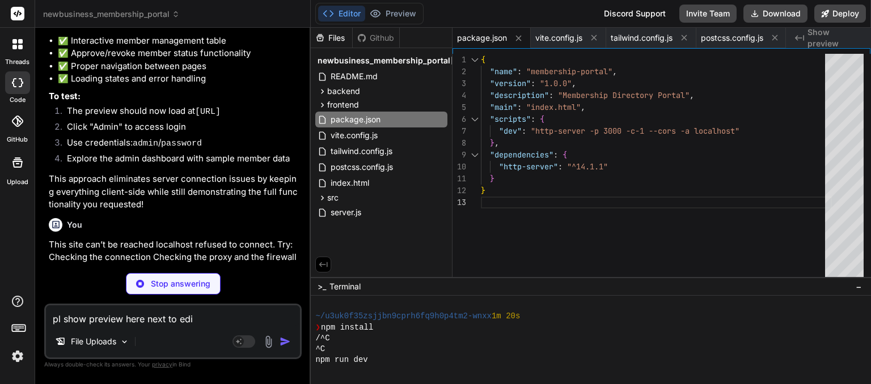
type textarea "pl show preview here next to edit"
type textarea "x"
type textarea "pl show preview here next to edito"
type textarea "x"
type textarea "pl show preview here next to editor"
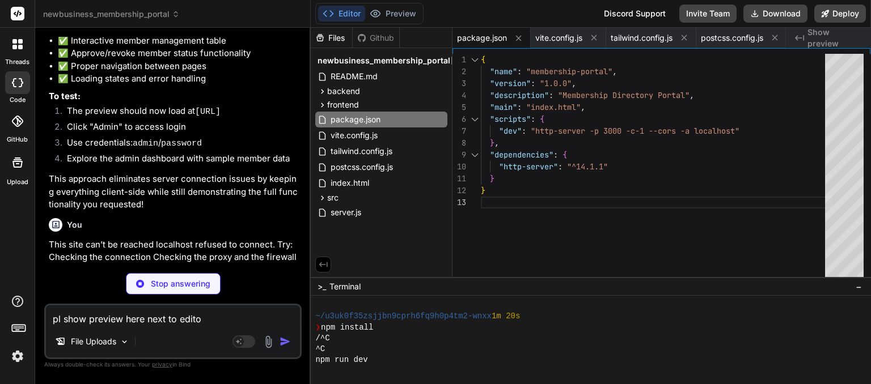
type textarea "x"
type textarea "pl show preview here next to editor"
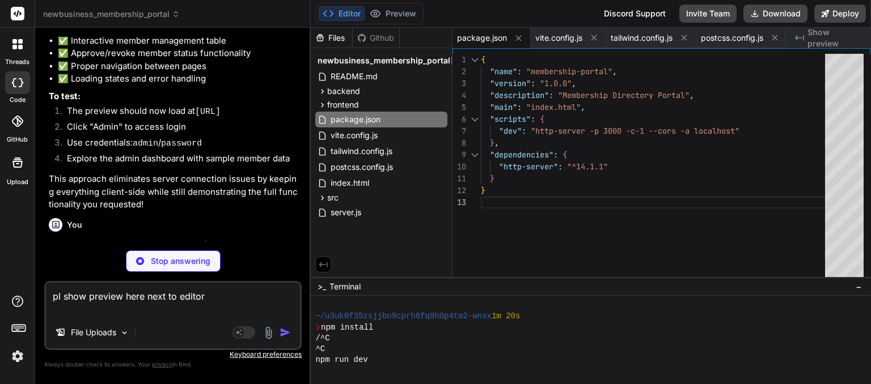
type textarea "x"
type textarea "pl show preview here next to editor"
type textarea "x"
type textarea ""postcss": "^8.4.35", "autoprefixer": "^10.4.17" } }"
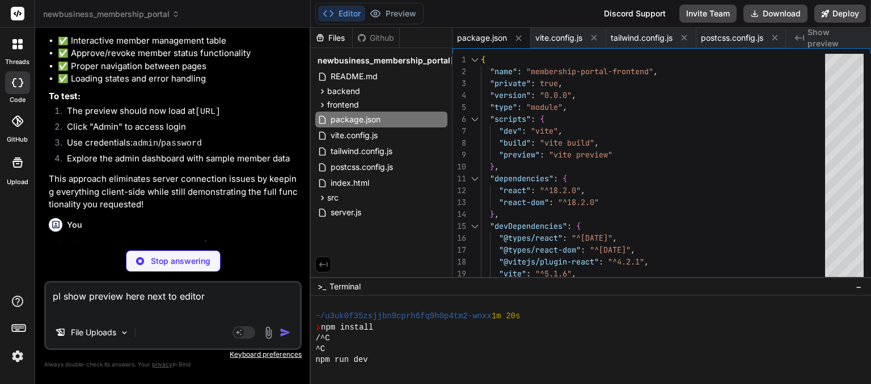
click at [207, 297] on textarea "pl show preview here next to editor" at bounding box center [173, 300] width 254 height 34
type textarea "x"
type textarea "pl show preview here next to editor"
type textarea "x"
type textarea "pl show preview here next to editor i"
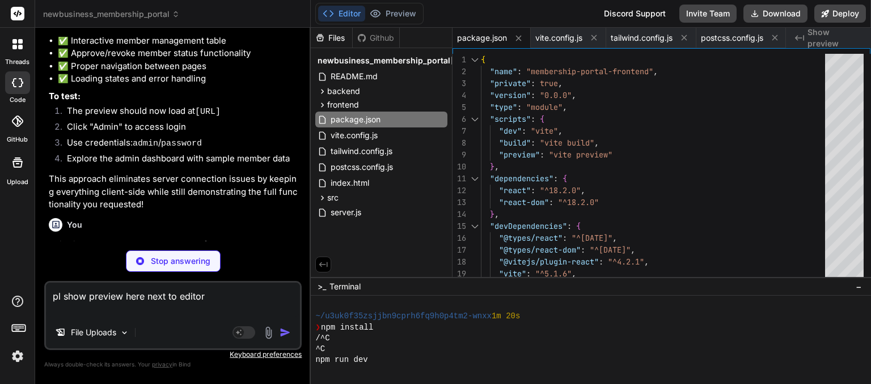
type textarea "x"
type textarea "pl show preview here next to editor it"
type textarea "x"
type textarea "pl show preview here next to editor it"
type textarea "x"
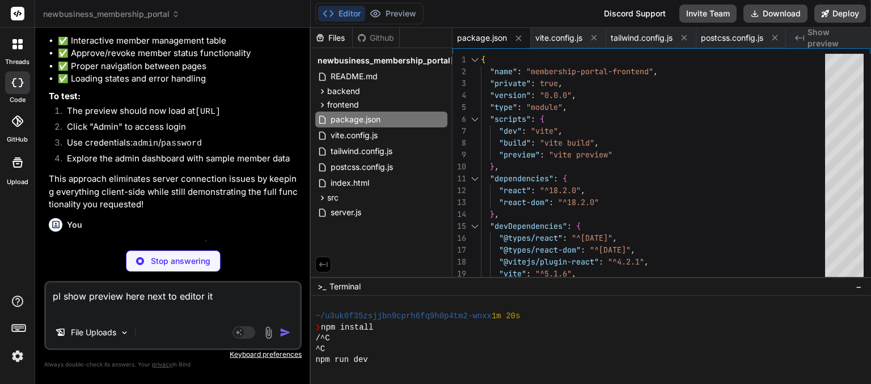
type textarea "pl show preview here next to editor it s"
type textarea "x"
type textarea "pl show preview here next to editor it sa"
type textarea "x"
type textarea "pl show preview here next to editor it say"
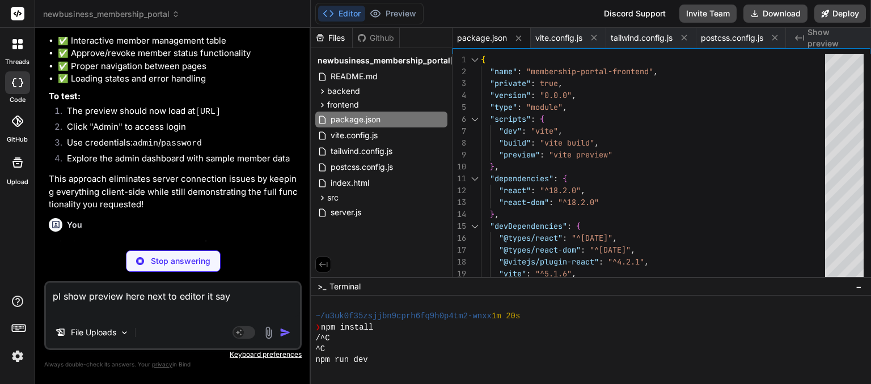
type textarea "x"
type textarea "pl show preview here next to editor it says"
type textarea "x"
type textarea "pl show preview here next to editor it says"
type textarea "x"
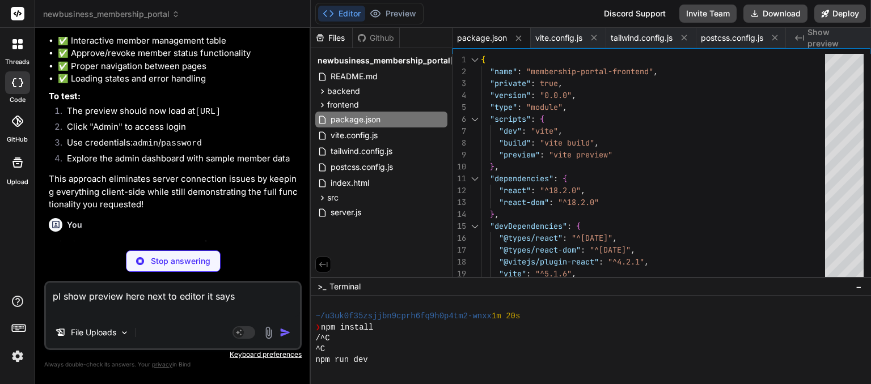
type textarea "pl show preview here next to editor it says p"
type textarea "x"
type textarea "pl show preview here next to editor it says pr"
type textarea "x"
type textarea "pl show preview here next to editor it says pre"
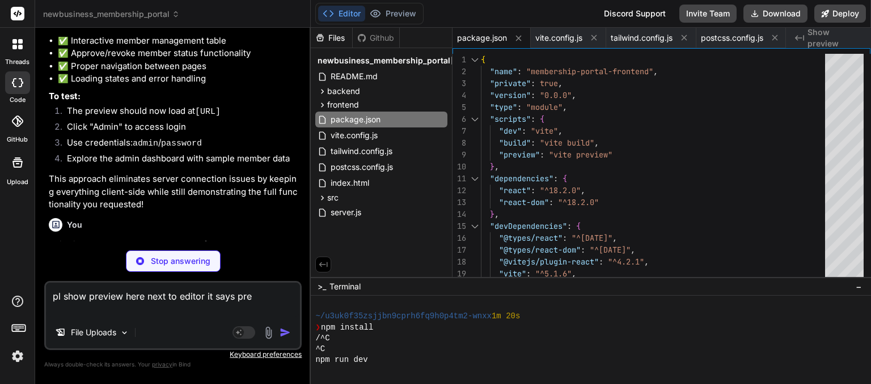
type textarea "x"
type textarea "pl show preview here next to editor it says prev"
type textarea "x"
type textarea "pl show preview here next to editor it says previ"
type textarea "x"
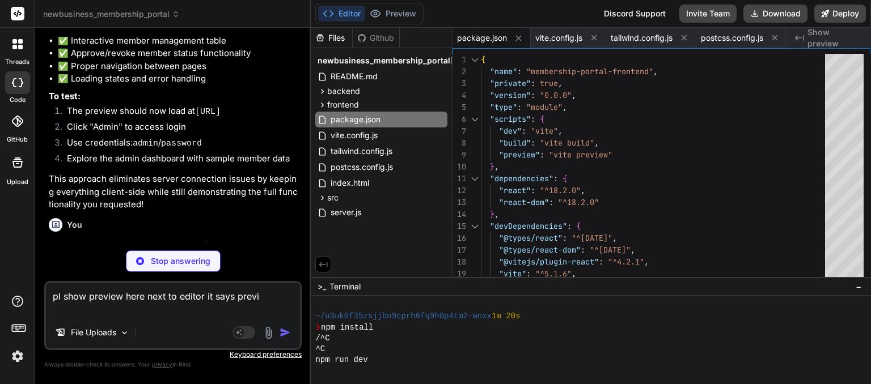
type textarea "pl show preview here next to editor it says previe"
type textarea "x"
type textarea "pl show preview here next to editor it says preview"
type textarea "x"
type textarea "pl show preview here next to editor it says preview"
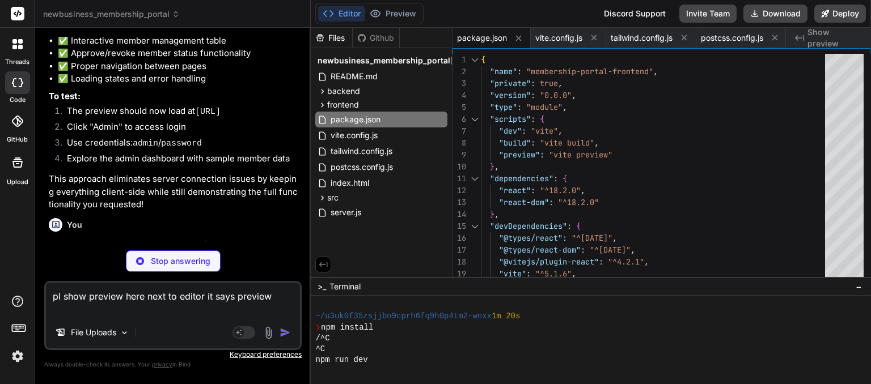
type textarea "x"
type textarea "pl show preview here next to editor it says preview d"
type textarea "x"
type textarea "pl show preview here next to editor it says preview di"
type textarea "x"
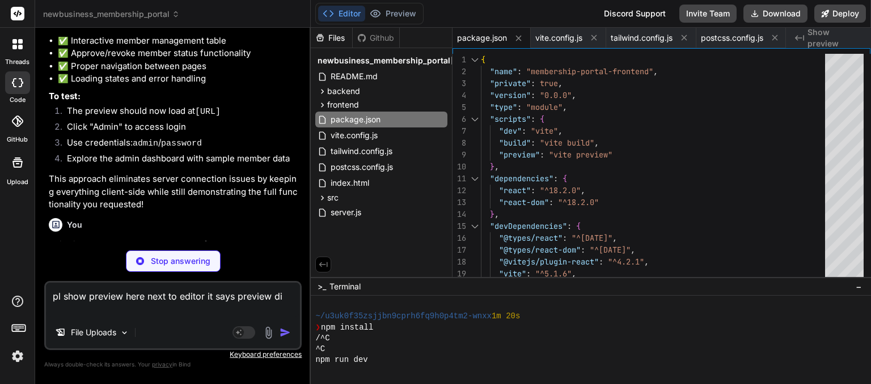
type textarea "pl show preview here next to editor it says preview dis"
type textarea "x"
type textarea "pl show preview here next to editor it says preview disa"
type textarea "x"
type textarea "pl show preview here next to editor it says preview disab"
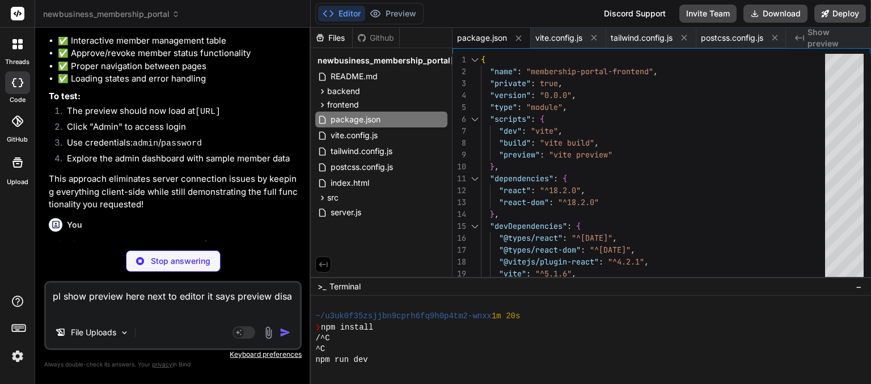
type textarea "x"
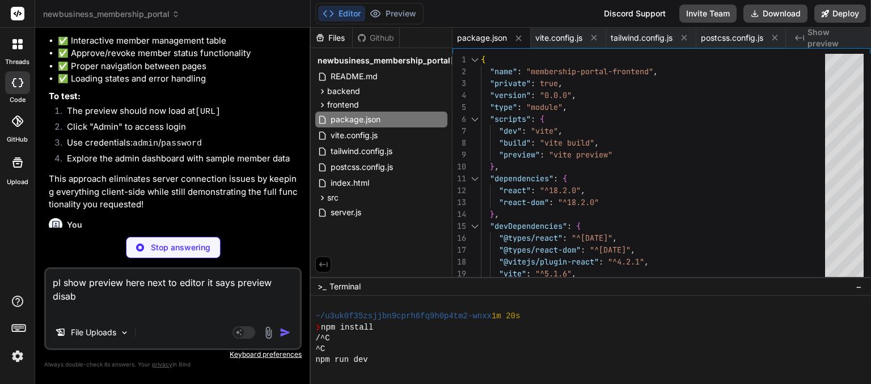
type textarea "pl show preview here next to editor it says preview disabl"
type textarea "x"
type textarea "pl show preview here next to editor it says preview disable"
type textarea "x"
type textarea "pl show preview here next to editor it says preview disabled"
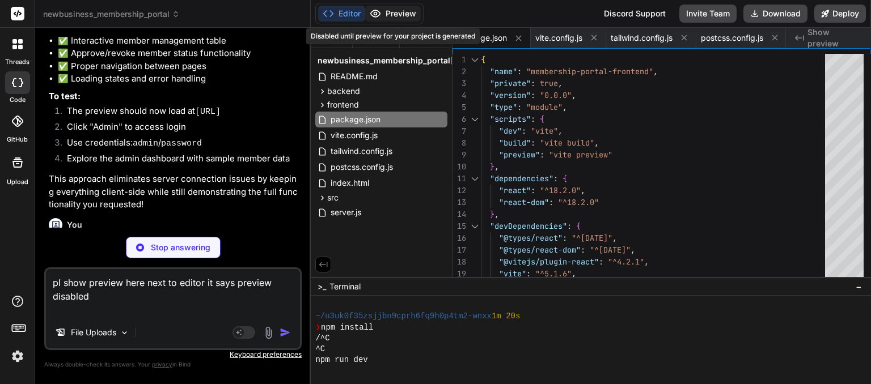
type textarea "x"
type textarea "pl show preview here next to editor it says preview disabled"
click at [205, 303] on textarea "pl show preview here next to editor it says preview disabled" at bounding box center [173, 293] width 254 height 48
type textarea "x"
type textarea "pl show preview here next to editor it says preview disabled u"
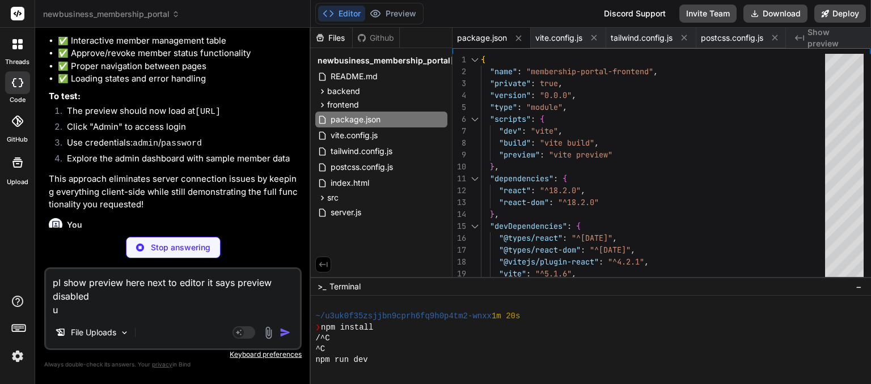
type textarea "x"
type textarea "pl show preview here next to editor it says preview disabled un"
type textarea "x"
type textarea "pl show preview here next to editor it says preview disabled unt"
type textarea "x"
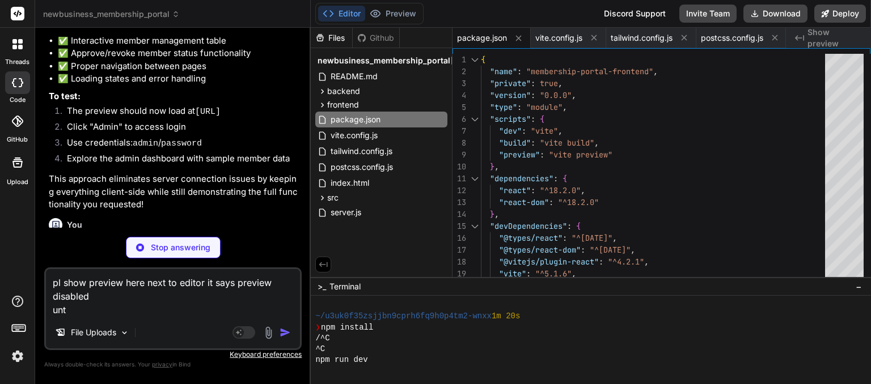
type textarea "pl show preview here next to editor it says preview disabled unti"
type textarea "x"
type textarea "pl show preview here next to editor it says preview disabled unti"
type textarea "x"
type textarea "pl show preview here next to editor it says preview disabled unti"
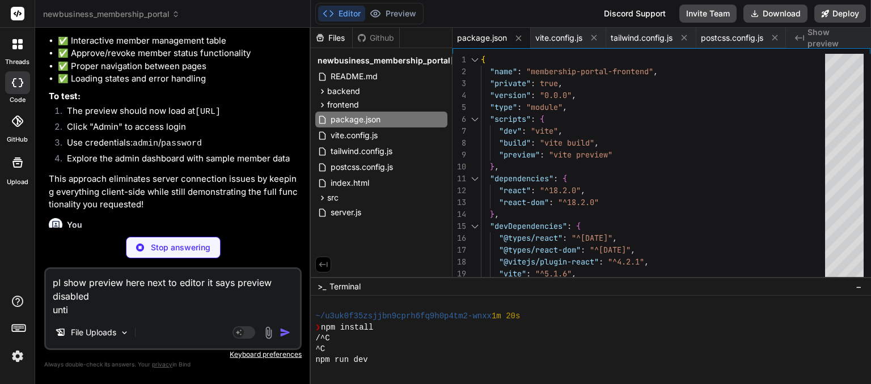
type textarea "x"
type textarea "pl show preview here next to editor it says preview disabled until"
type textarea "x"
type textarea "pl show preview here next to editor it says preview disabled until"
type textarea "x"
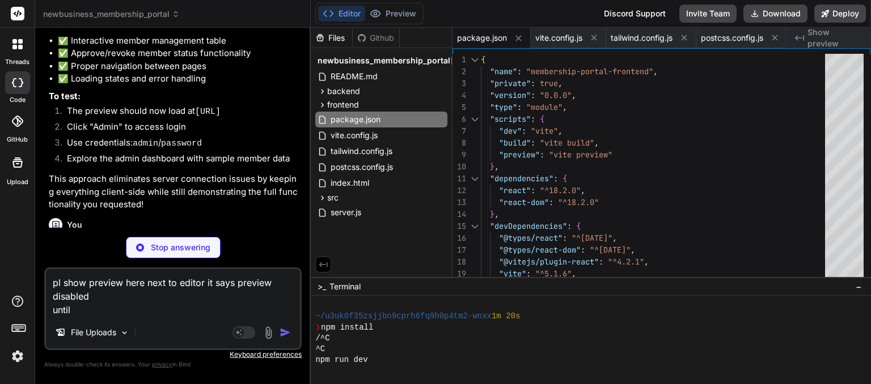
type textarea "pl show preview here next to editor it says preview disabled until p"
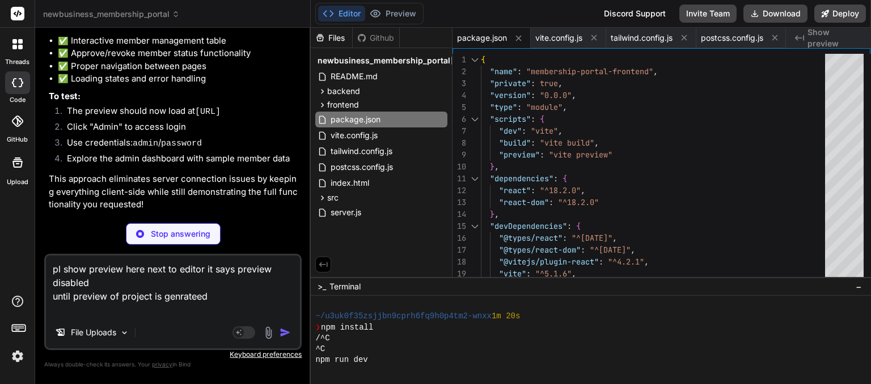
click at [206, 300] on textarea "pl show preview here next to editor it says preview disabled until preview of p…" at bounding box center [173, 286] width 254 height 61
click at [242, 239] on p "This site can’t be reached localhost refused to connect. Try: Checking the conn…" at bounding box center [174, 258] width 251 height 39
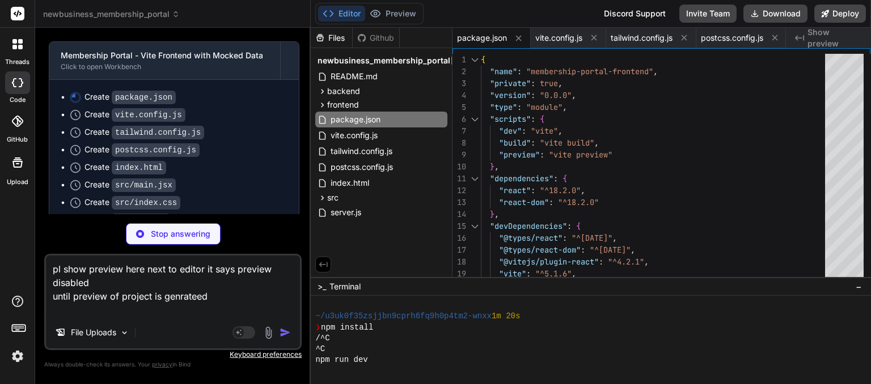
scroll to position [7084, 0]
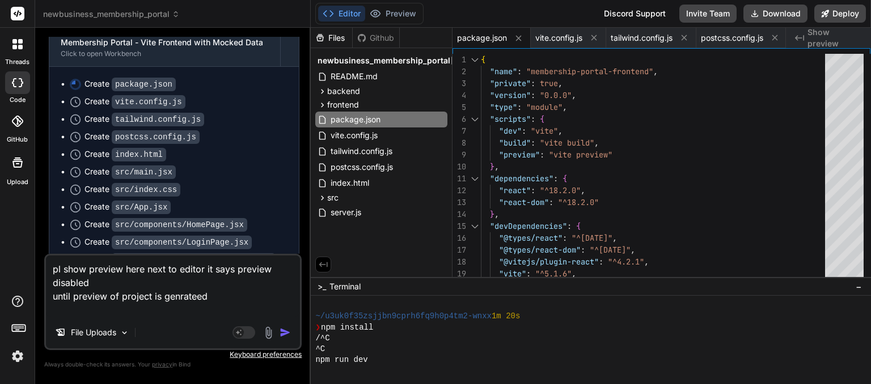
click at [219, 290] on div "npm install" at bounding box center [179, 299] width 218 height 18
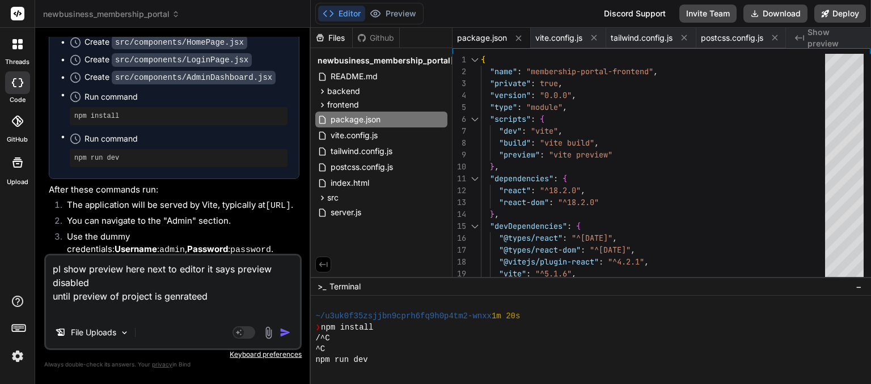
scroll to position [7273, 0]
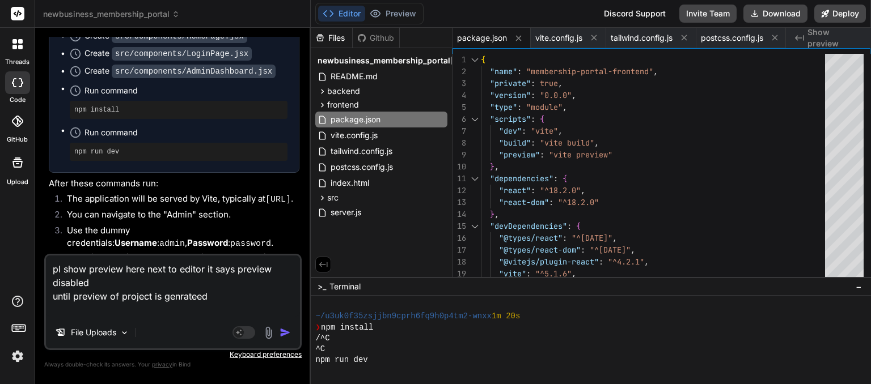
click at [282, 336] on img "button" at bounding box center [285, 332] width 11 height 11
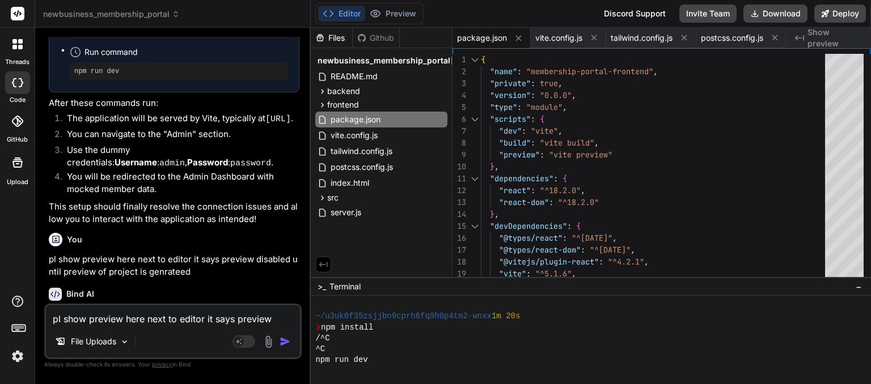
scroll to position [7354, 0]
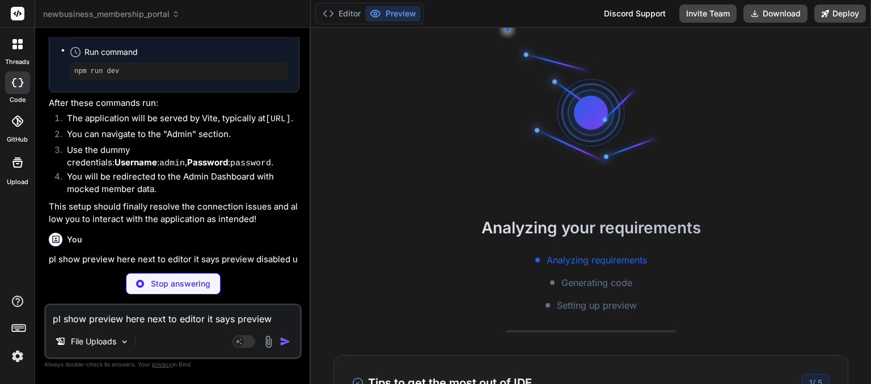
click at [248, 301] on div "You Bind AI Thank you for providing such a comprehensive and detailed Project R…" at bounding box center [172, 210] width 257 height 347
